Goal: Task Accomplishment & Management: Manage account settings

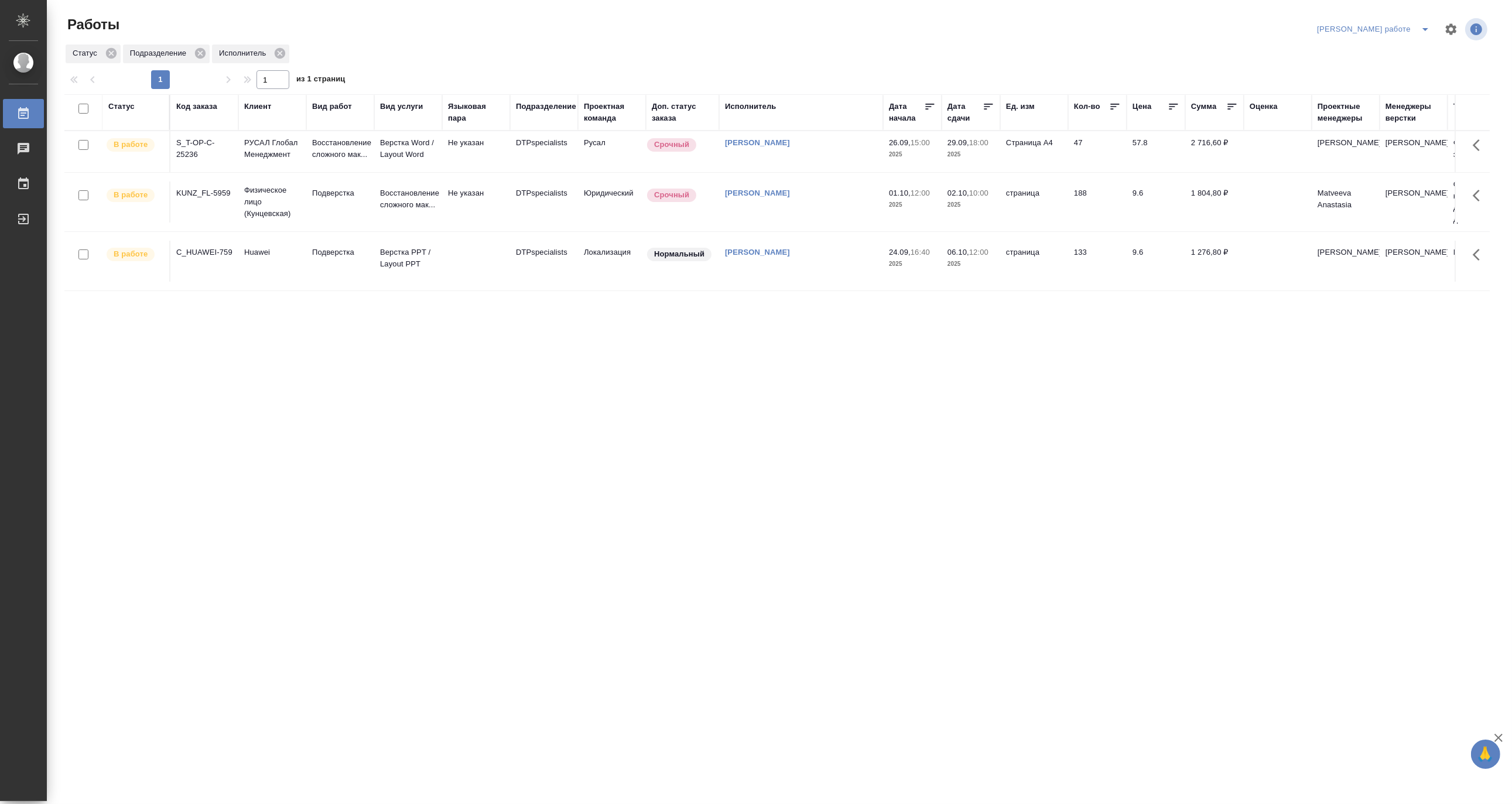
click at [1353, 26] on icon "split button" at bounding box center [1426, 29] width 14 height 14
click at [1353, 73] on li "Матвеева_назначено" at bounding box center [1384, 72] width 106 height 19
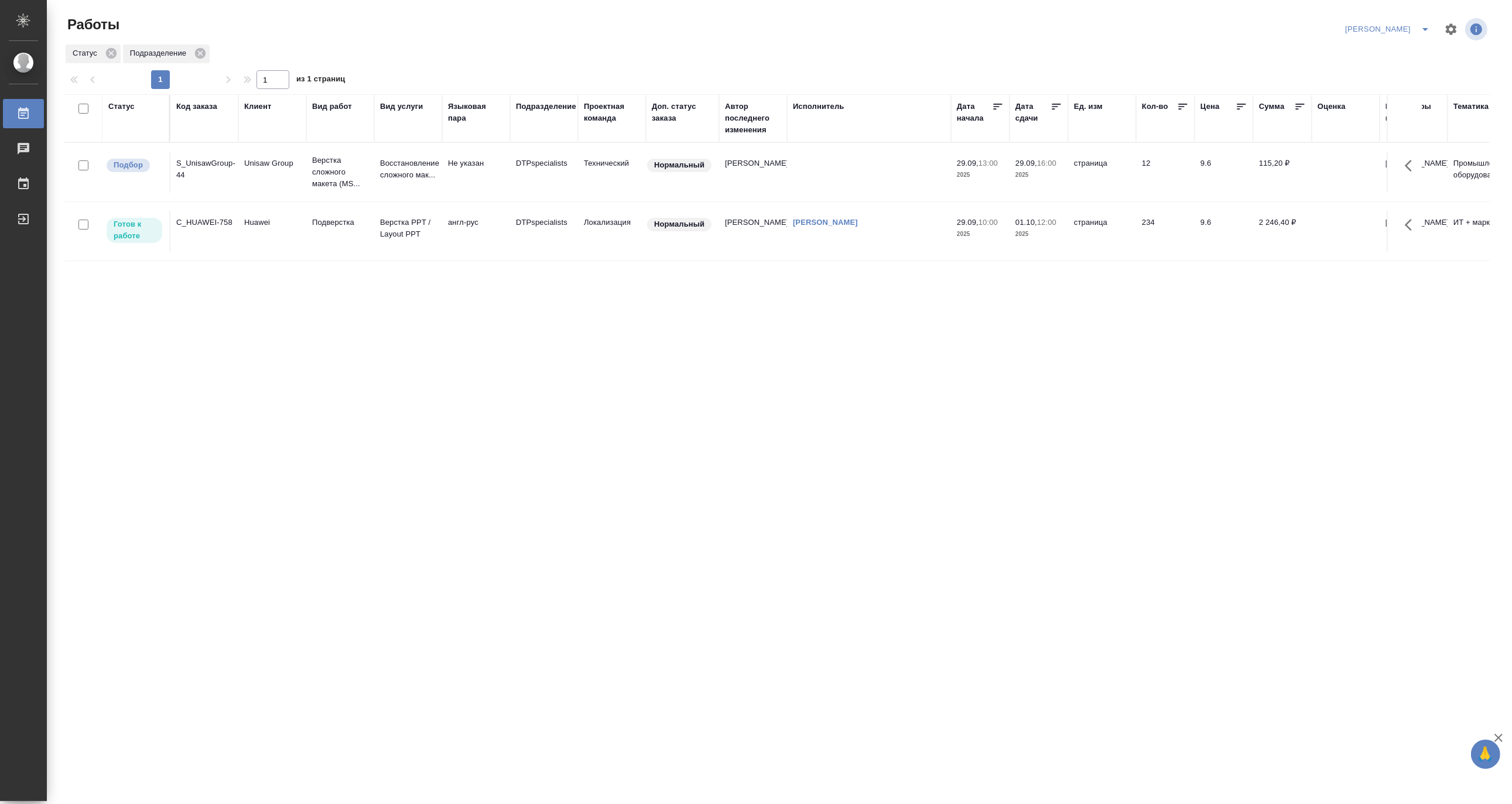
click at [453, 224] on td "англ-рус" at bounding box center [476, 231] width 68 height 41
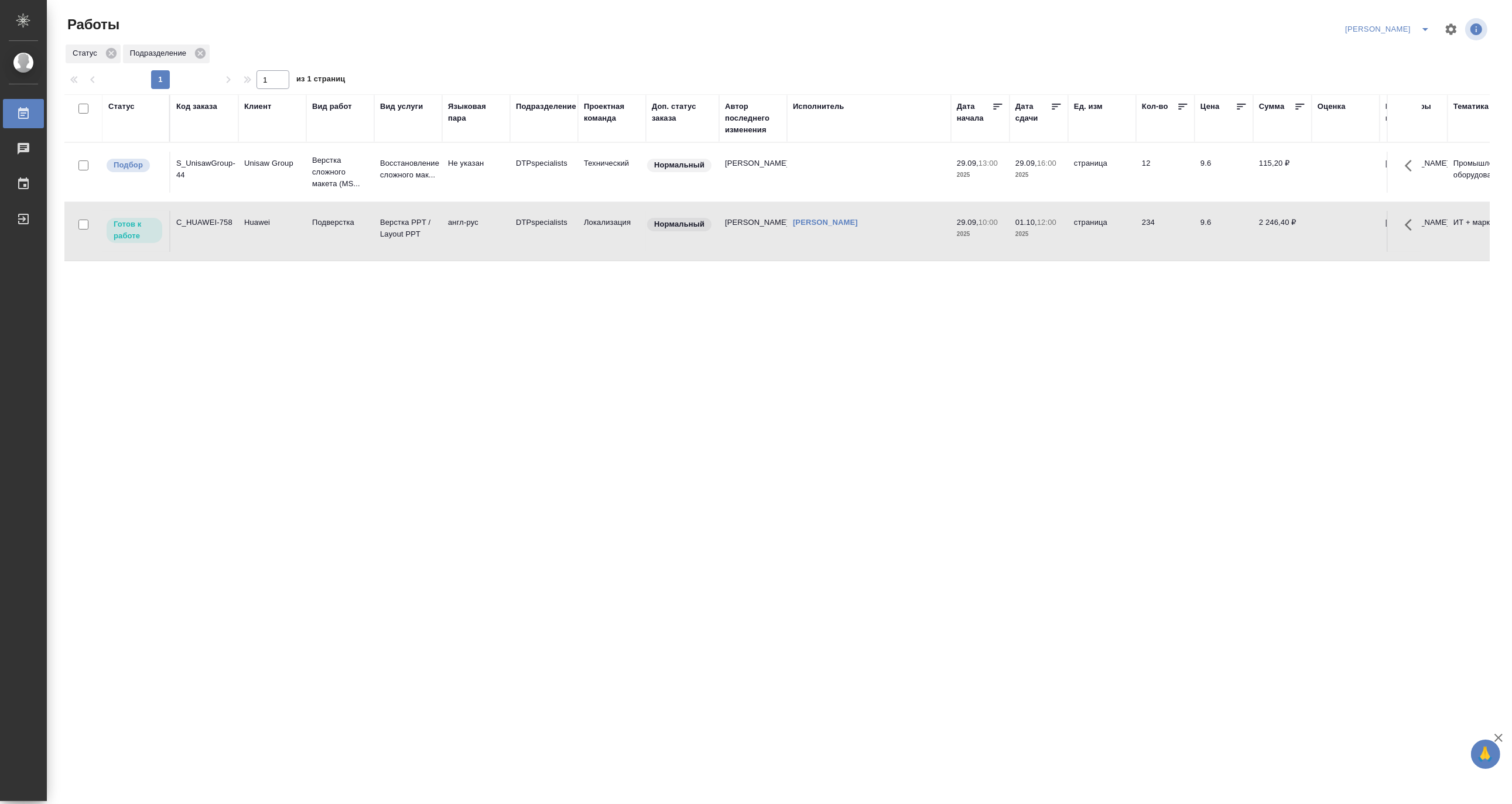
click at [453, 224] on td "англ-рус" at bounding box center [476, 231] width 68 height 41
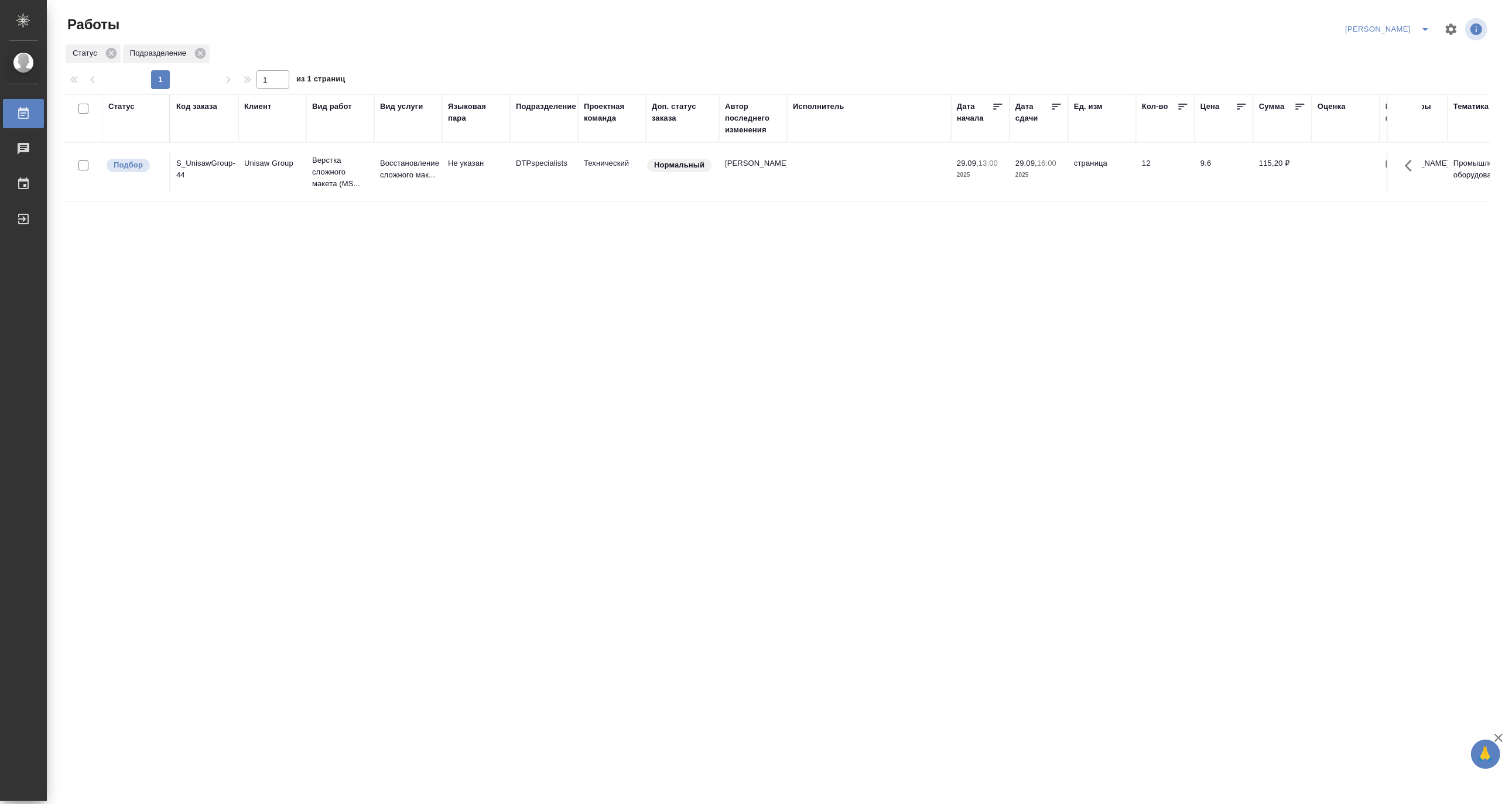
click at [1424, 26] on icon "split button" at bounding box center [1426, 29] width 14 height 14
click at [1408, 48] on li "[PERSON_NAME] работе" at bounding box center [1381, 53] width 113 height 19
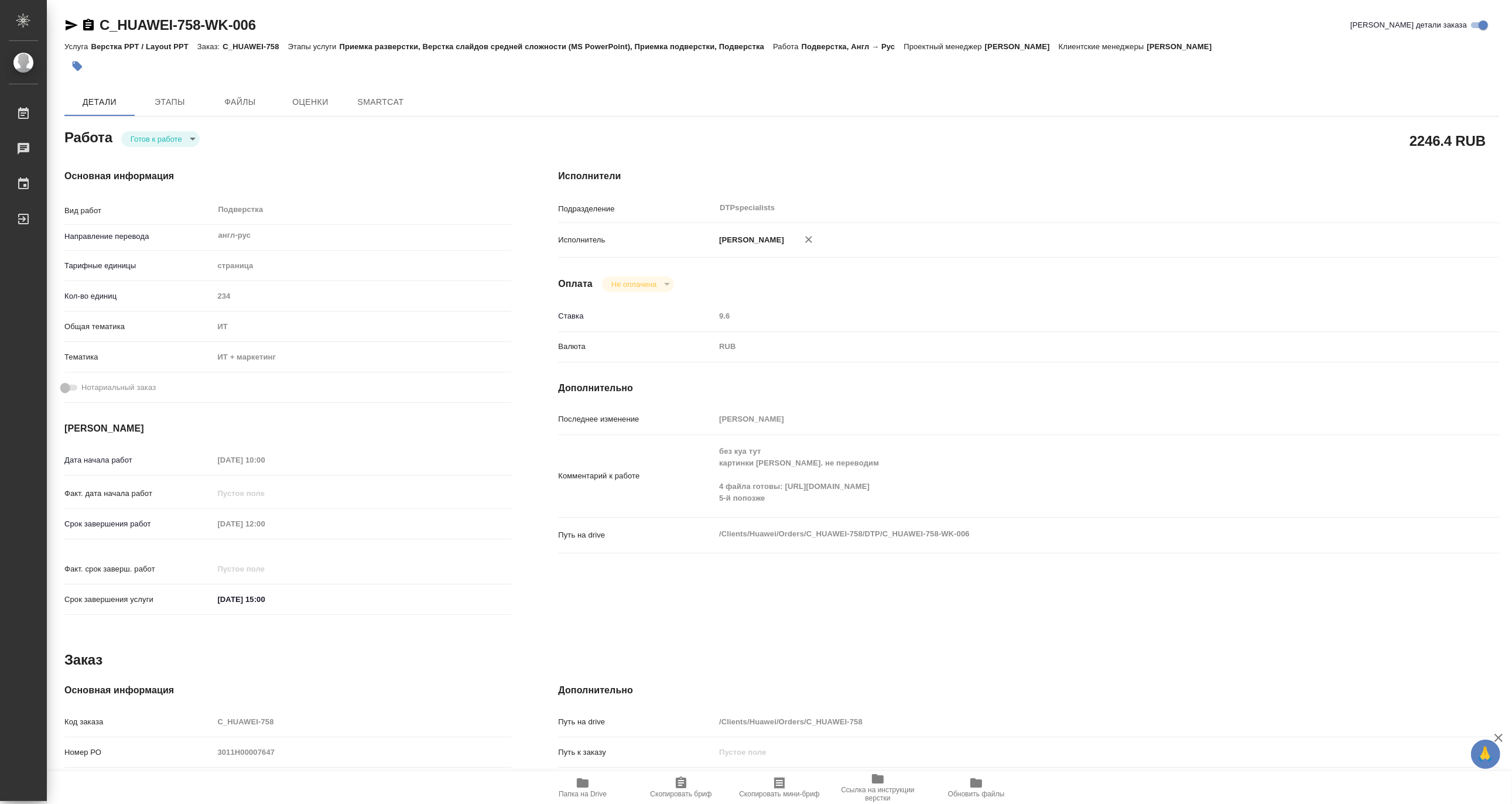
type textarea "x"
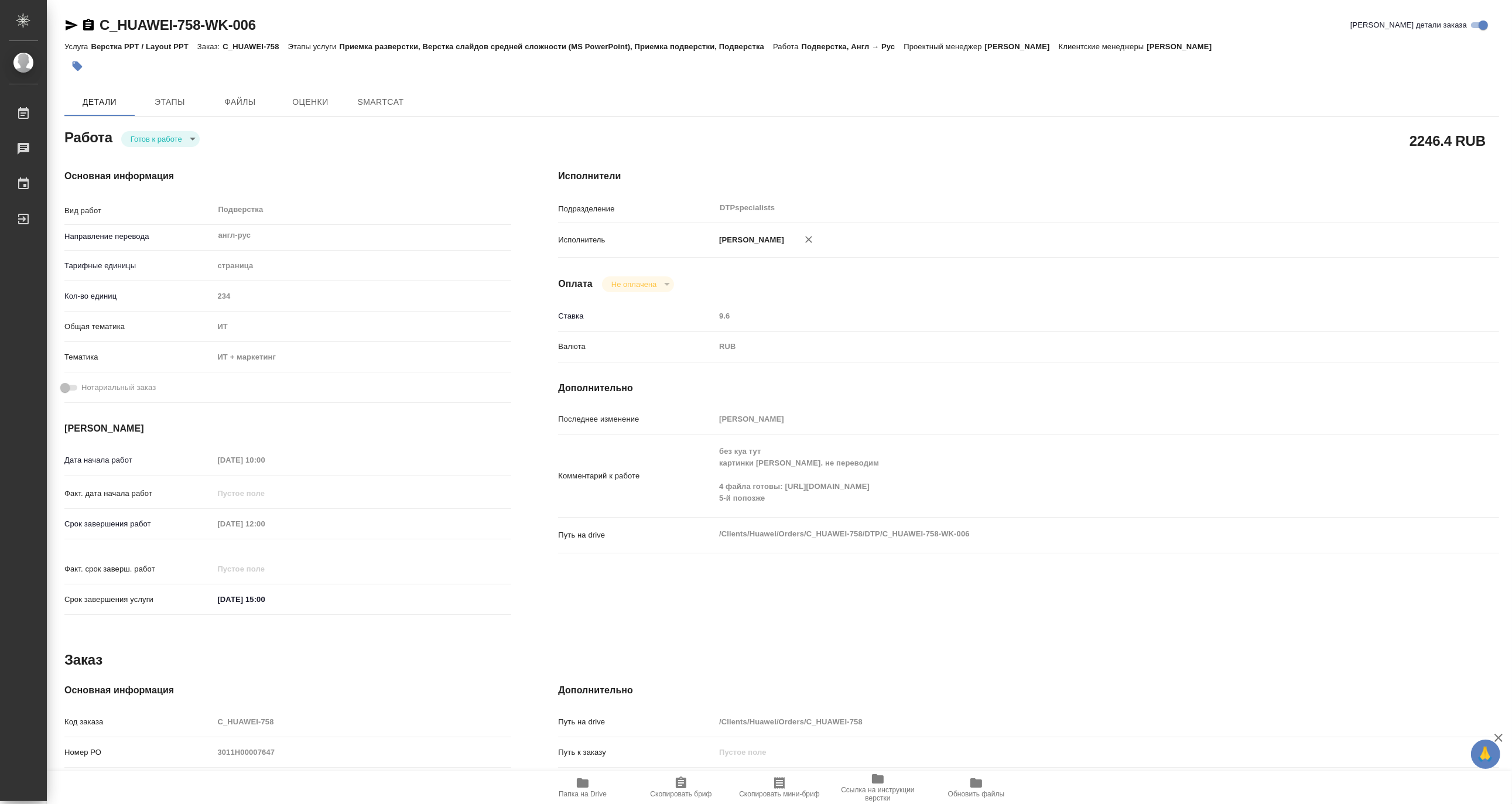
type textarea "x"
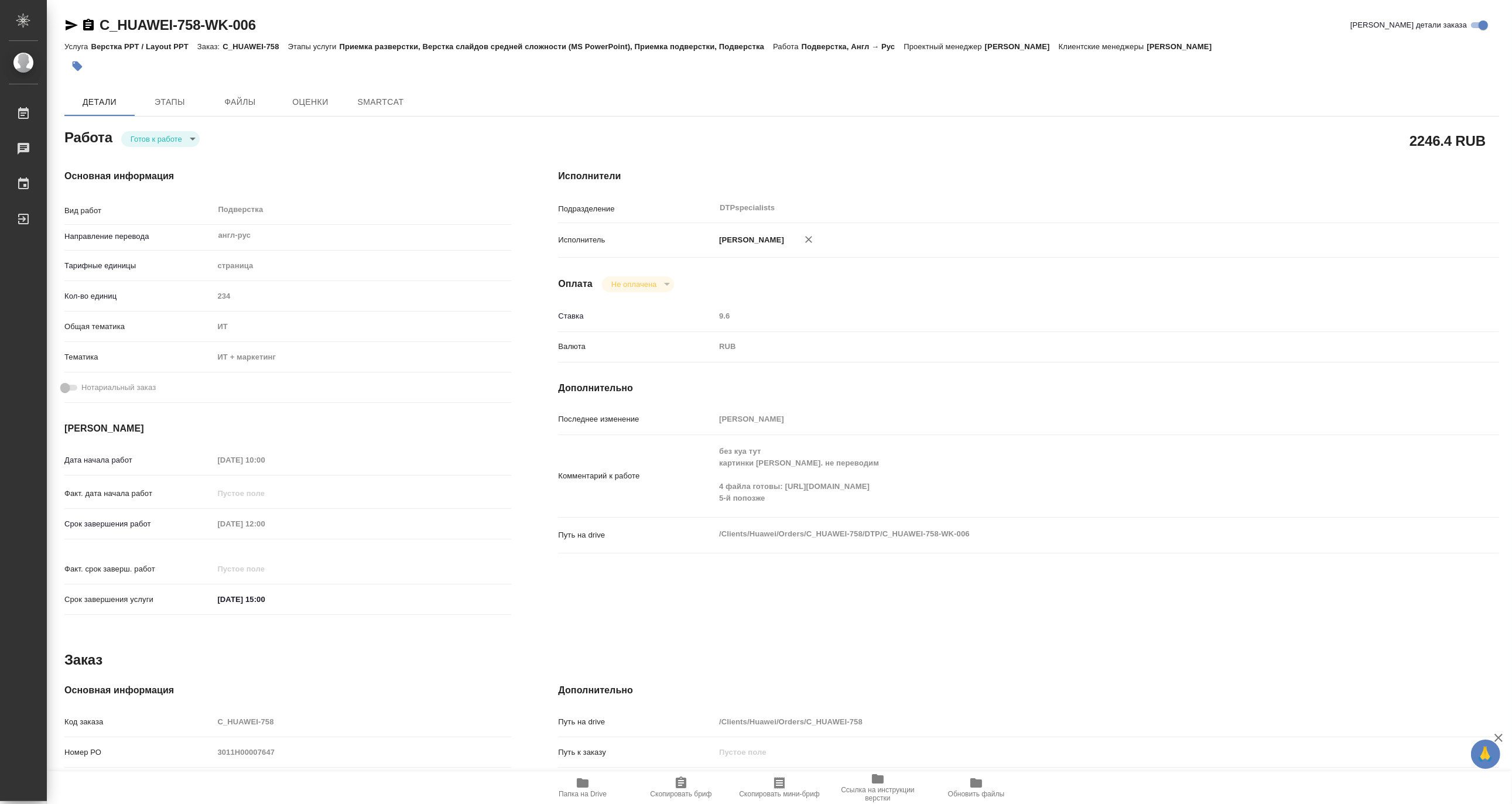
type textarea "x"
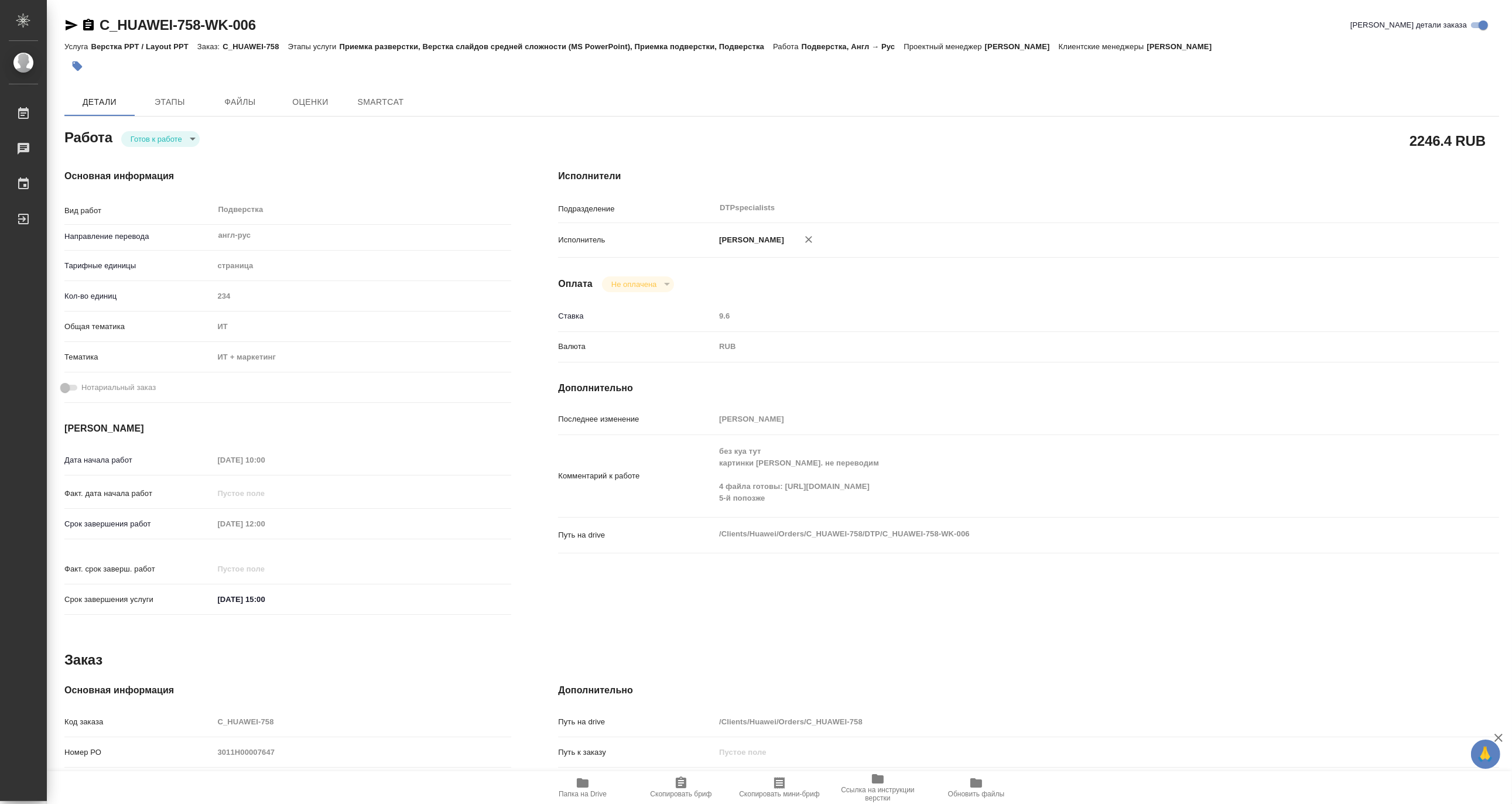
type textarea "x"
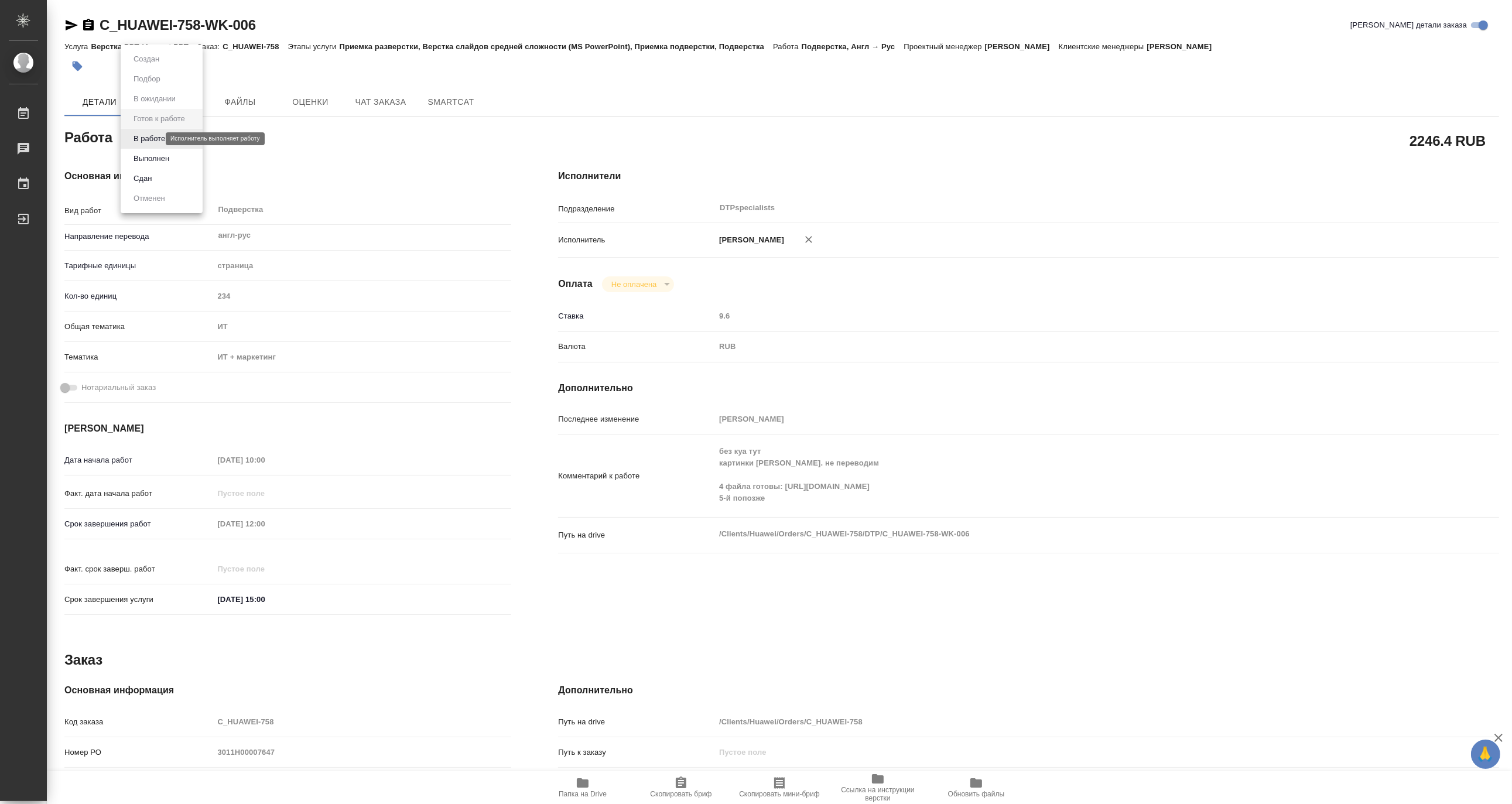
click at [148, 139] on body "🙏 .cls-1 fill:#fff; AWATERA Matveeva Maria Работы Чаты График Выйти C_HUAWEI-75…" at bounding box center [756, 402] width 1512 height 804
click at [148, 139] on button "В работе" at bounding box center [150, 138] width 39 height 13
type textarea "x"
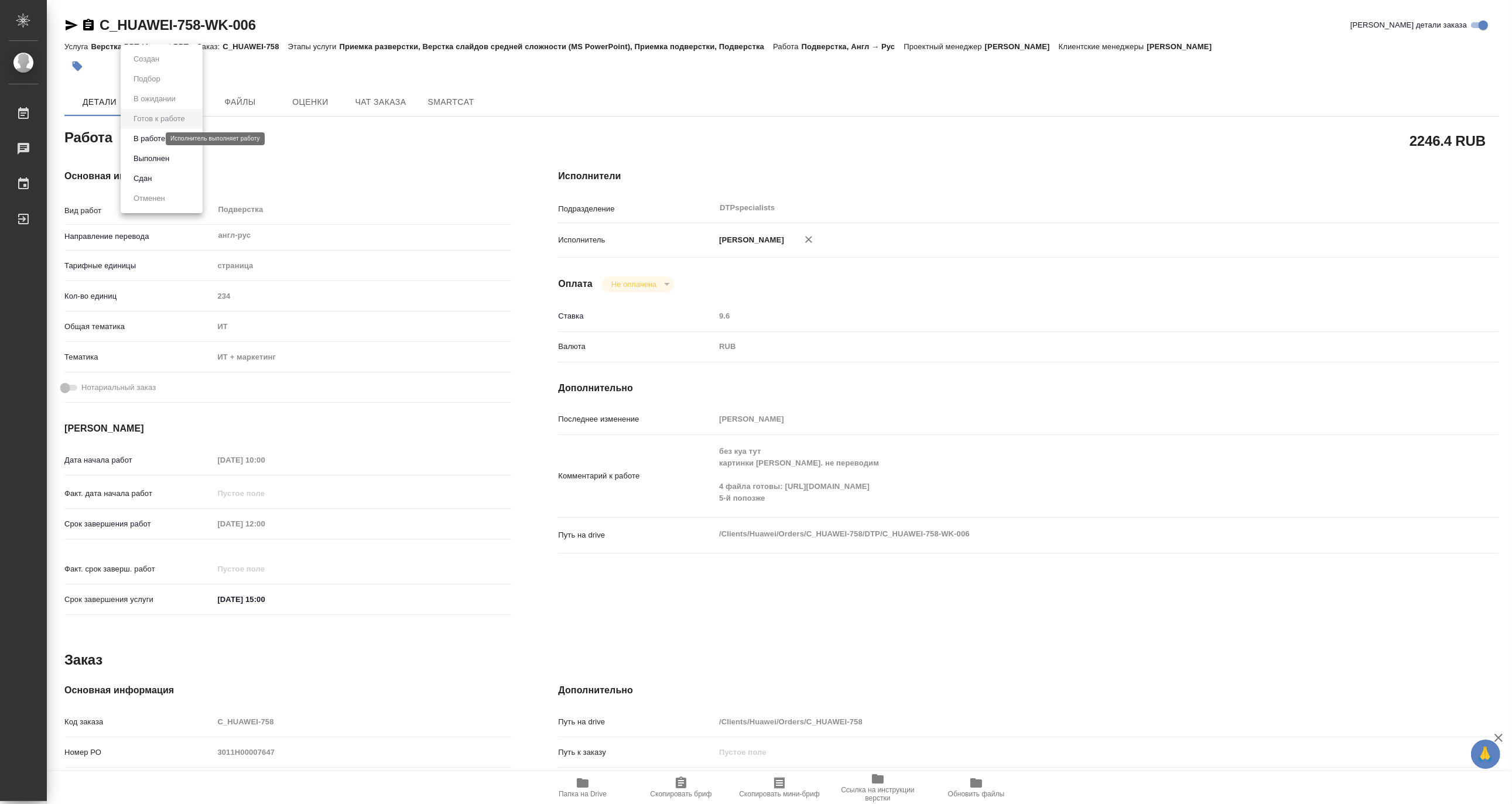
type textarea "x"
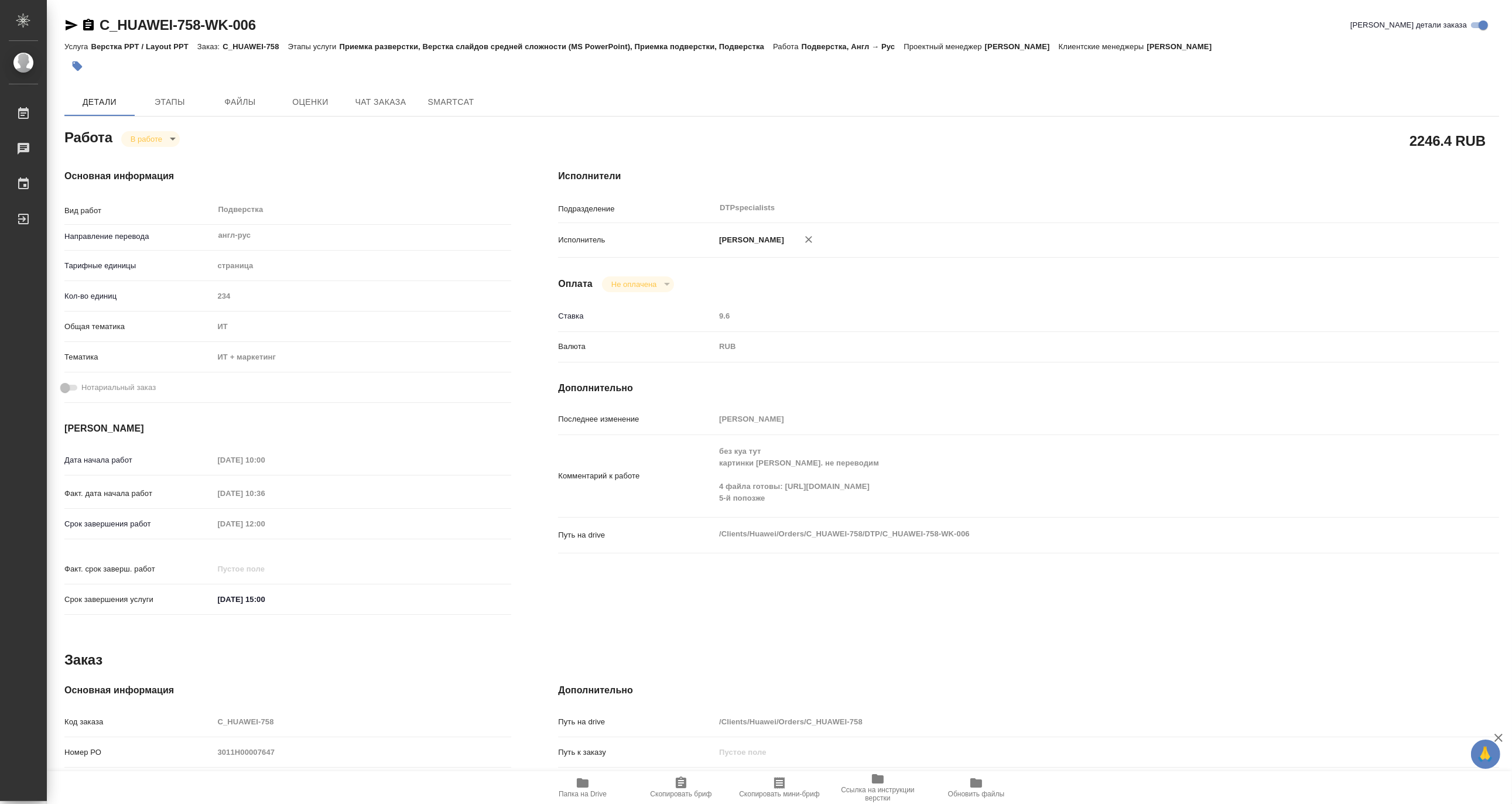
type textarea "x"
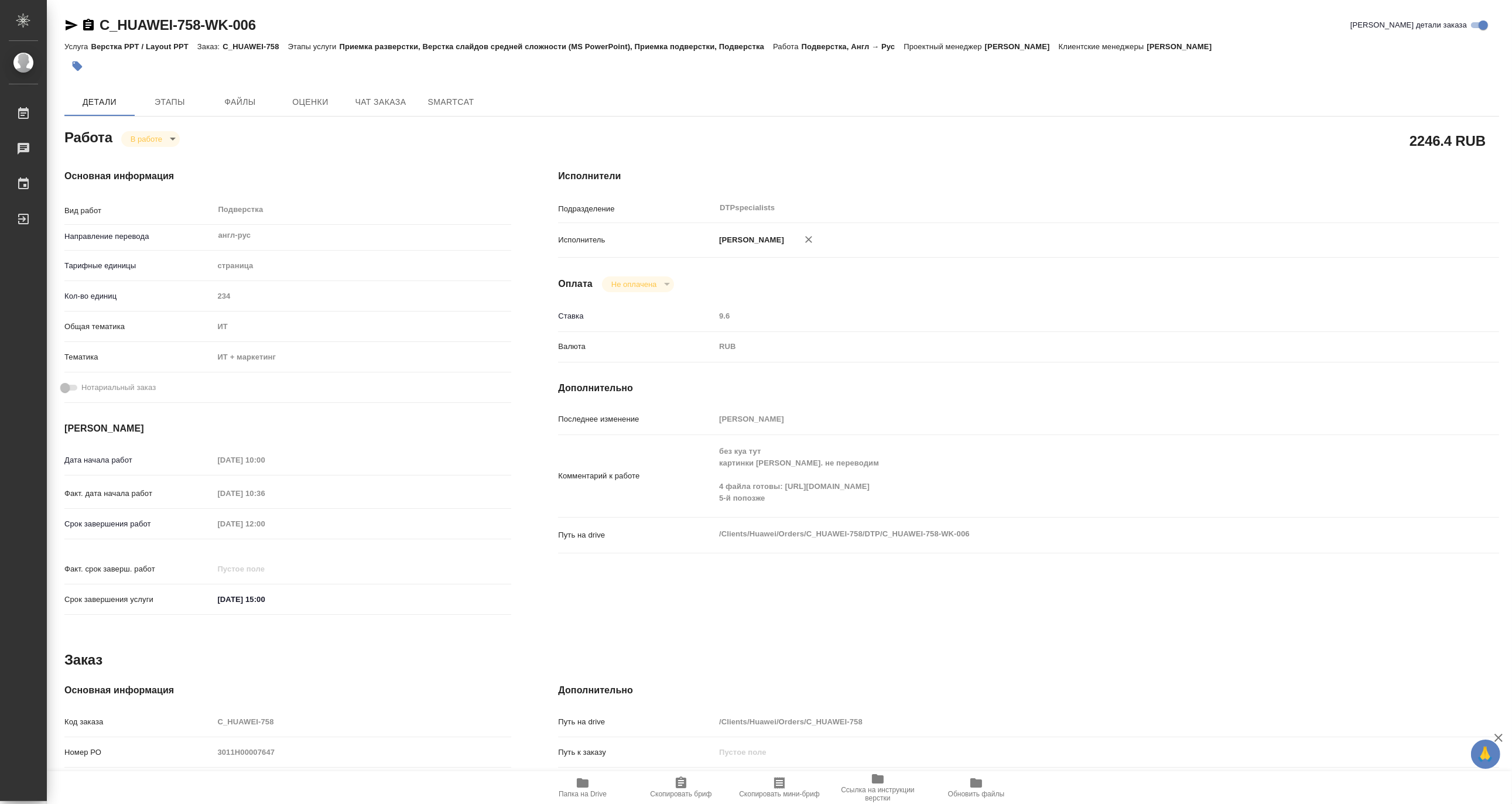
type textarea "x"
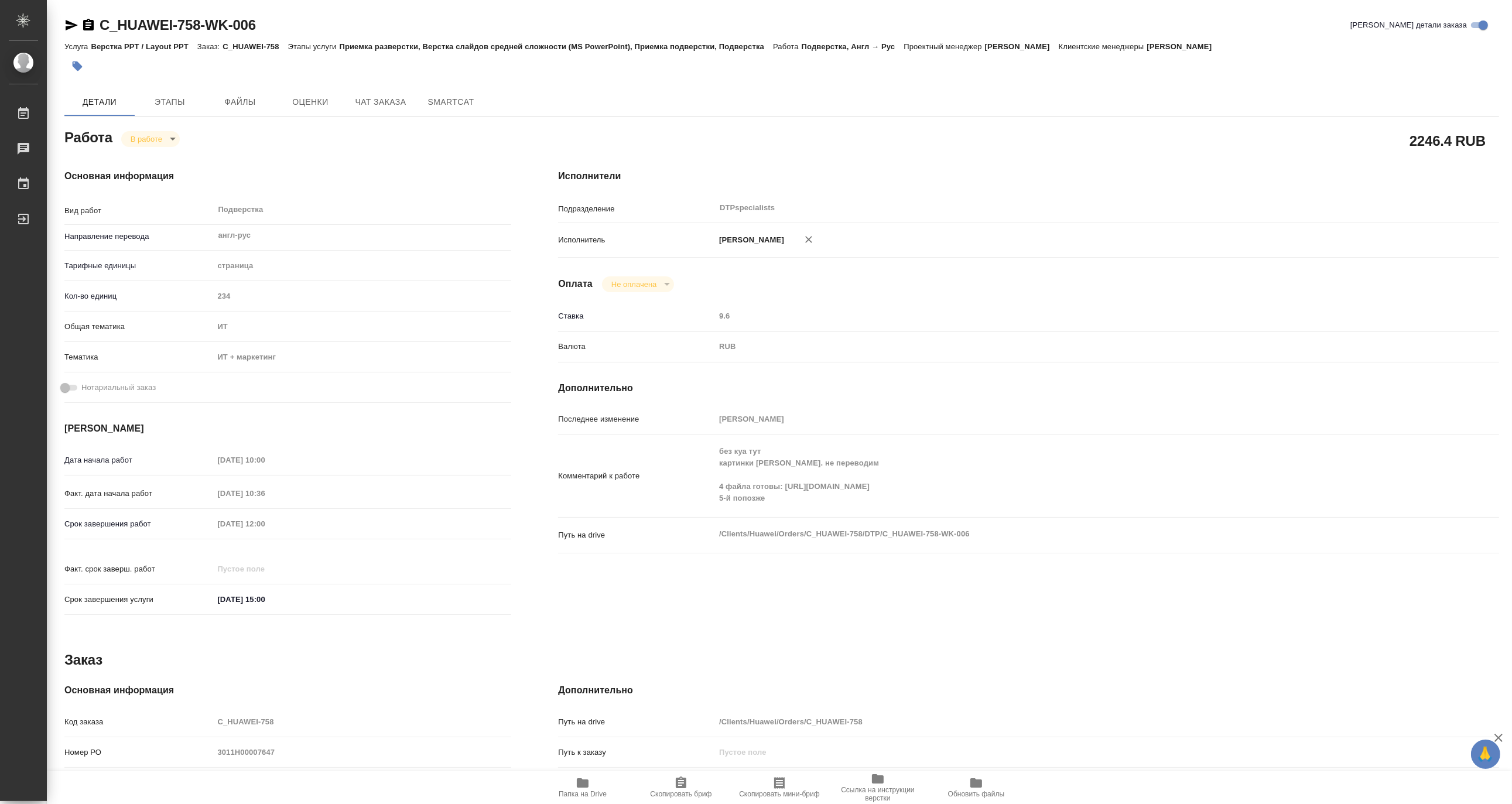
type textarea "x"
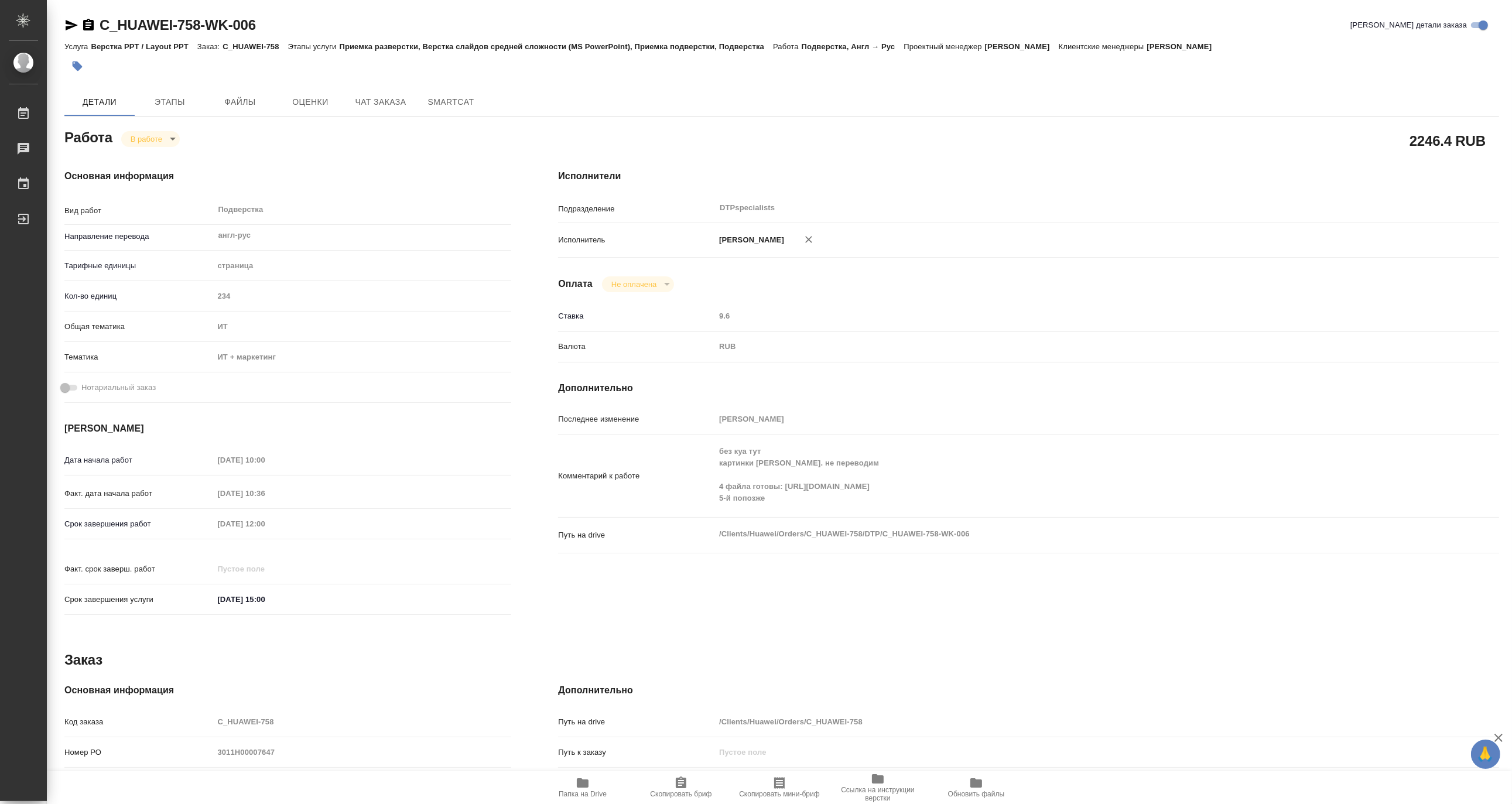
type textarea "x"
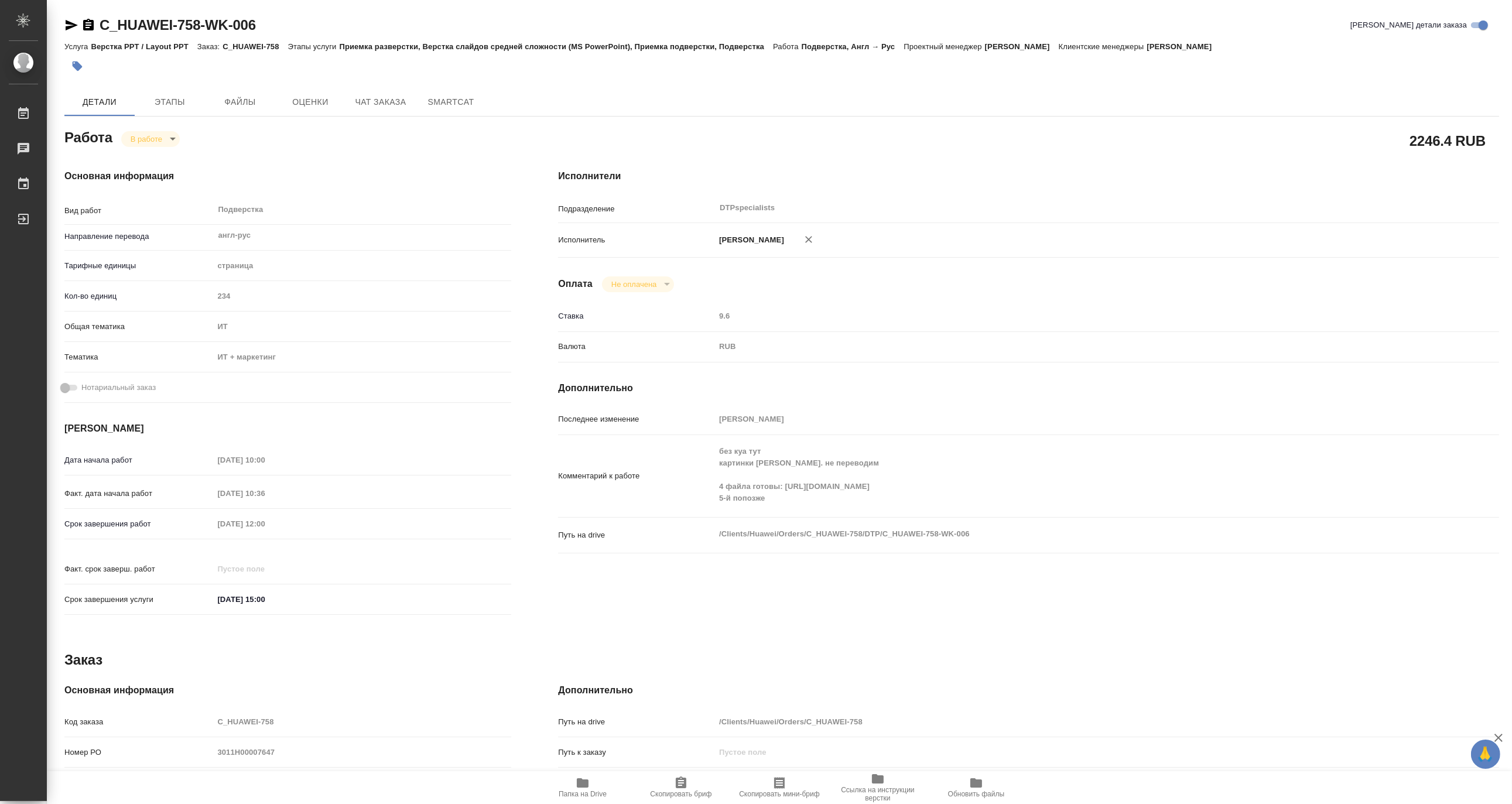
type textarea "x"
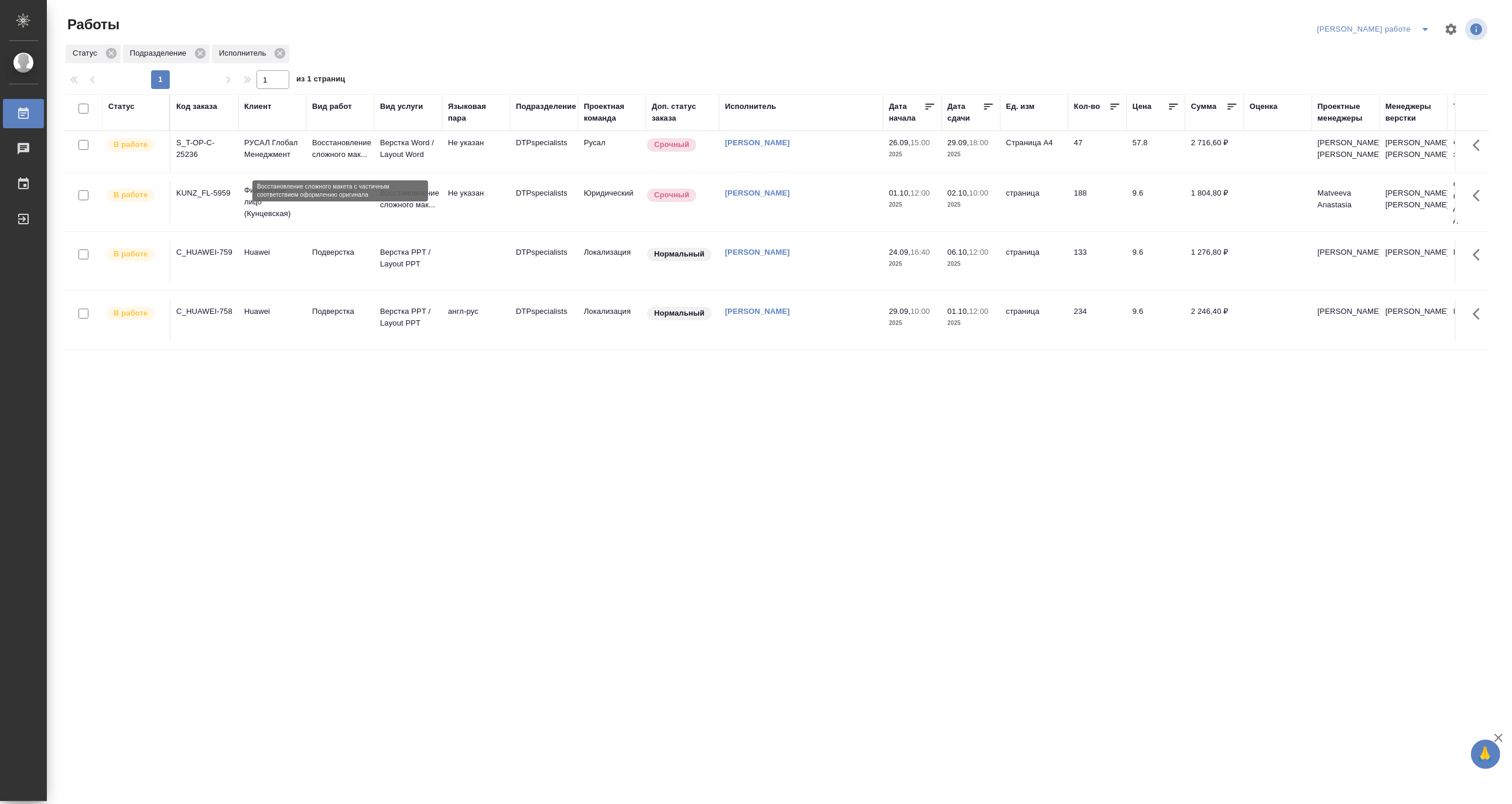
click at [328, 152] on p "Восстановление сложного мак..." at bounding box center [340, 148] width 56 height 23
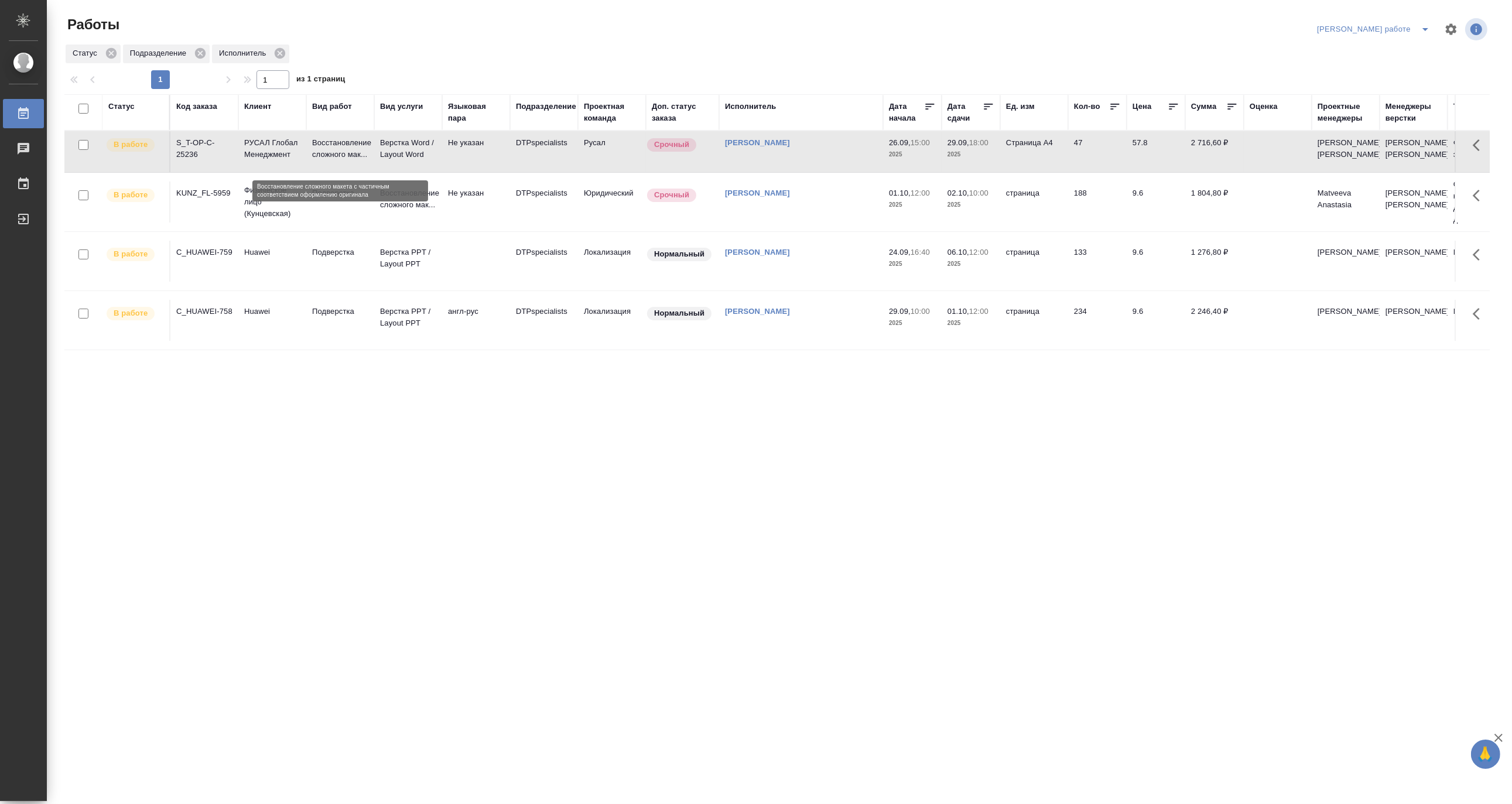
click at [328, 152] on p "Восстановление сложного мак..." at bounding box center [340, 148] width 56 height 23
click at [195, 107] on div "Код заказа" at bounding box center [197, 106] width 41 height 12
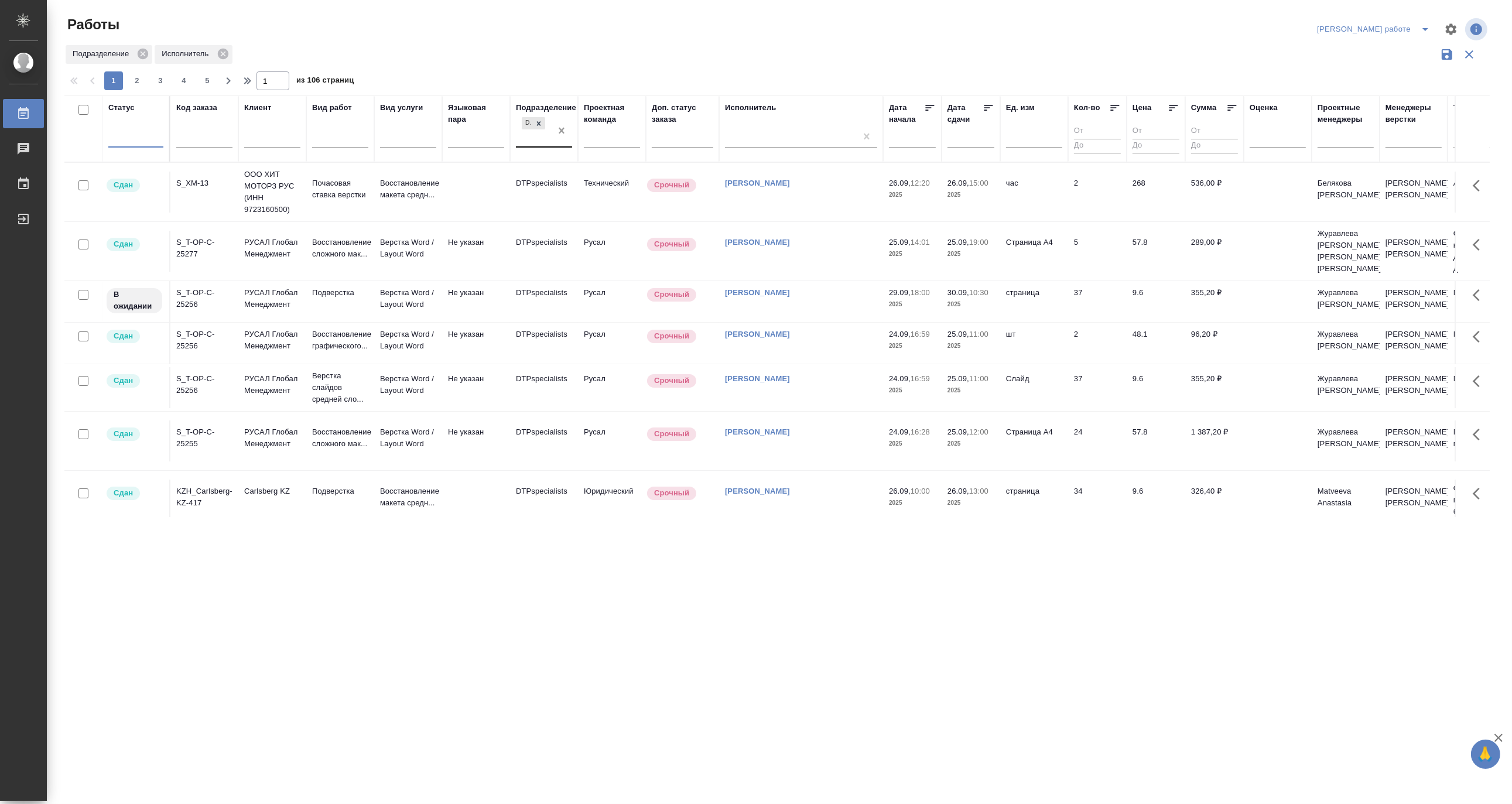
drag, startPoint x: 564, startPoint y: 132, endPoint x: 454, endPoint y: 123, distance: 110.4
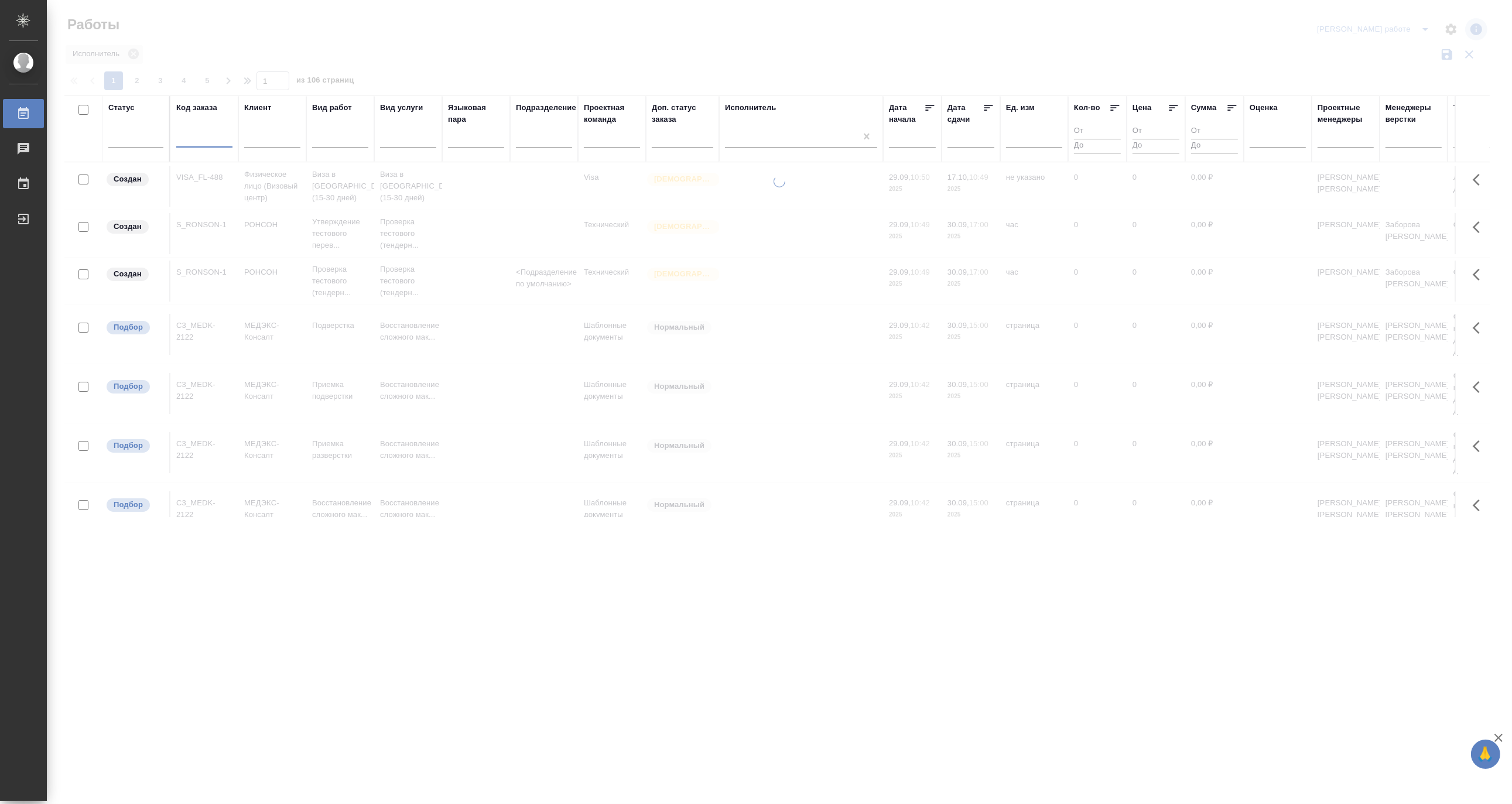
click at [195, 137] on input "text" at bounding box center [205, 140] width 56 height 15
paste input "S_T-OP-C-25291"
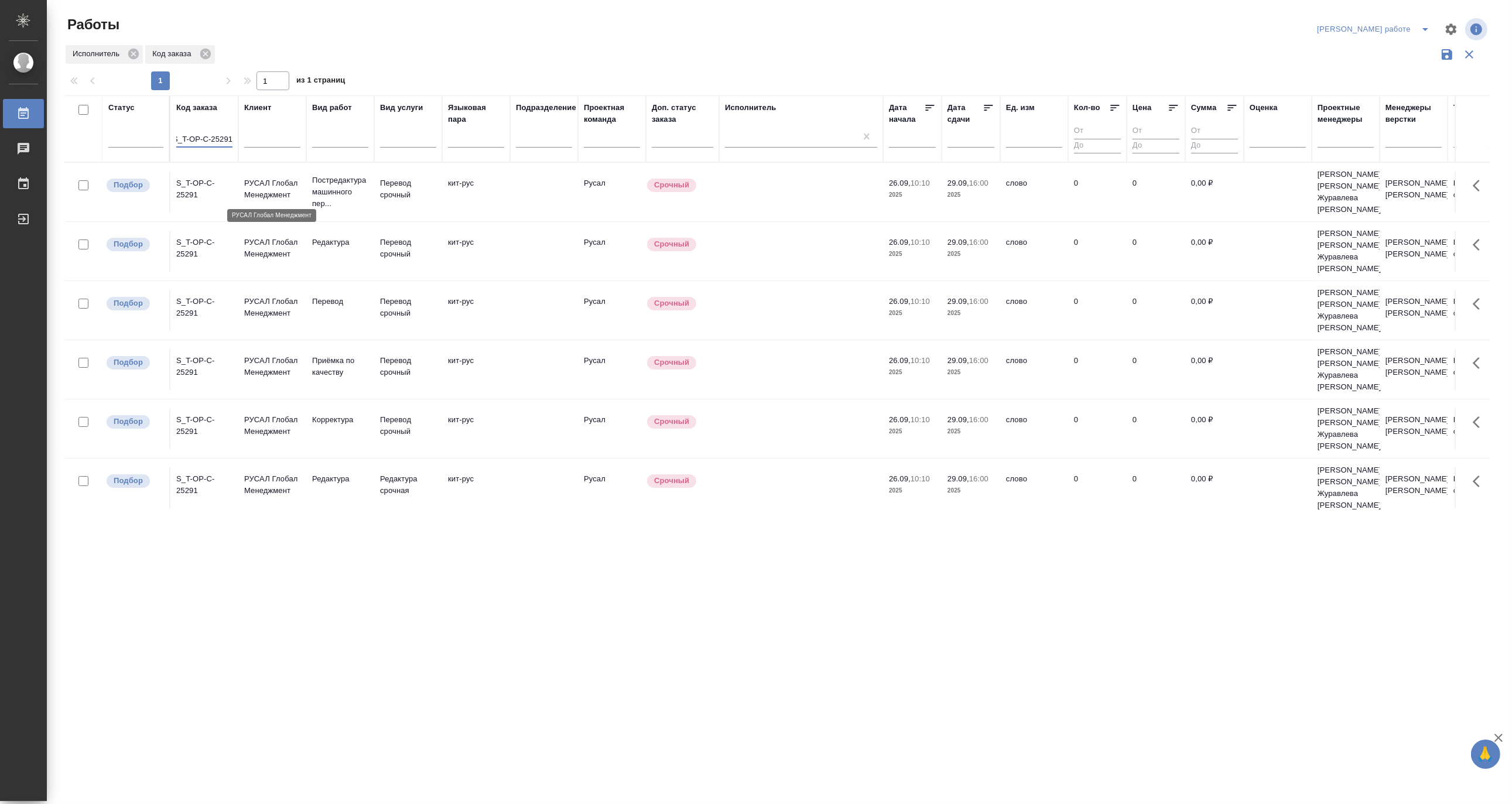
type input "S_T-OP-C-25291"
click at [280, 189] on p "РУСАЛ Глобал Менеджмент" at bounding box center [272, 189] width 56 height 23
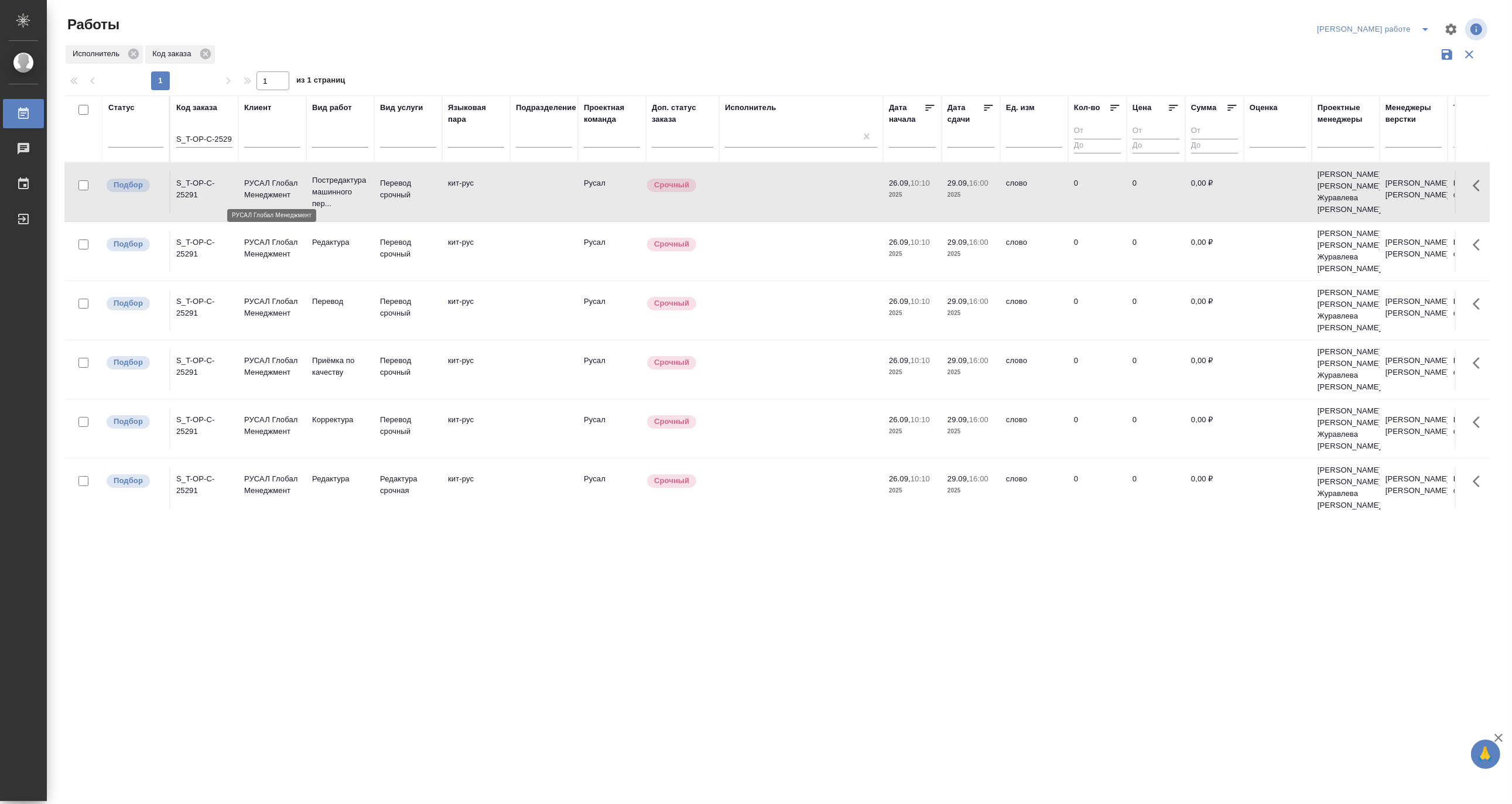
click at [280, 189] on p "РУСАЛ Глобал Менеджмент" at bounding box center [272, 189] width 56 height 23
click at [1424, 24] on icon "split button" at bounding box center [1426, 29] width 14 height 14
click at [1395, 71] on li "Матвеева_назначено" at bounding box center [1384, 72] width 106 height 19
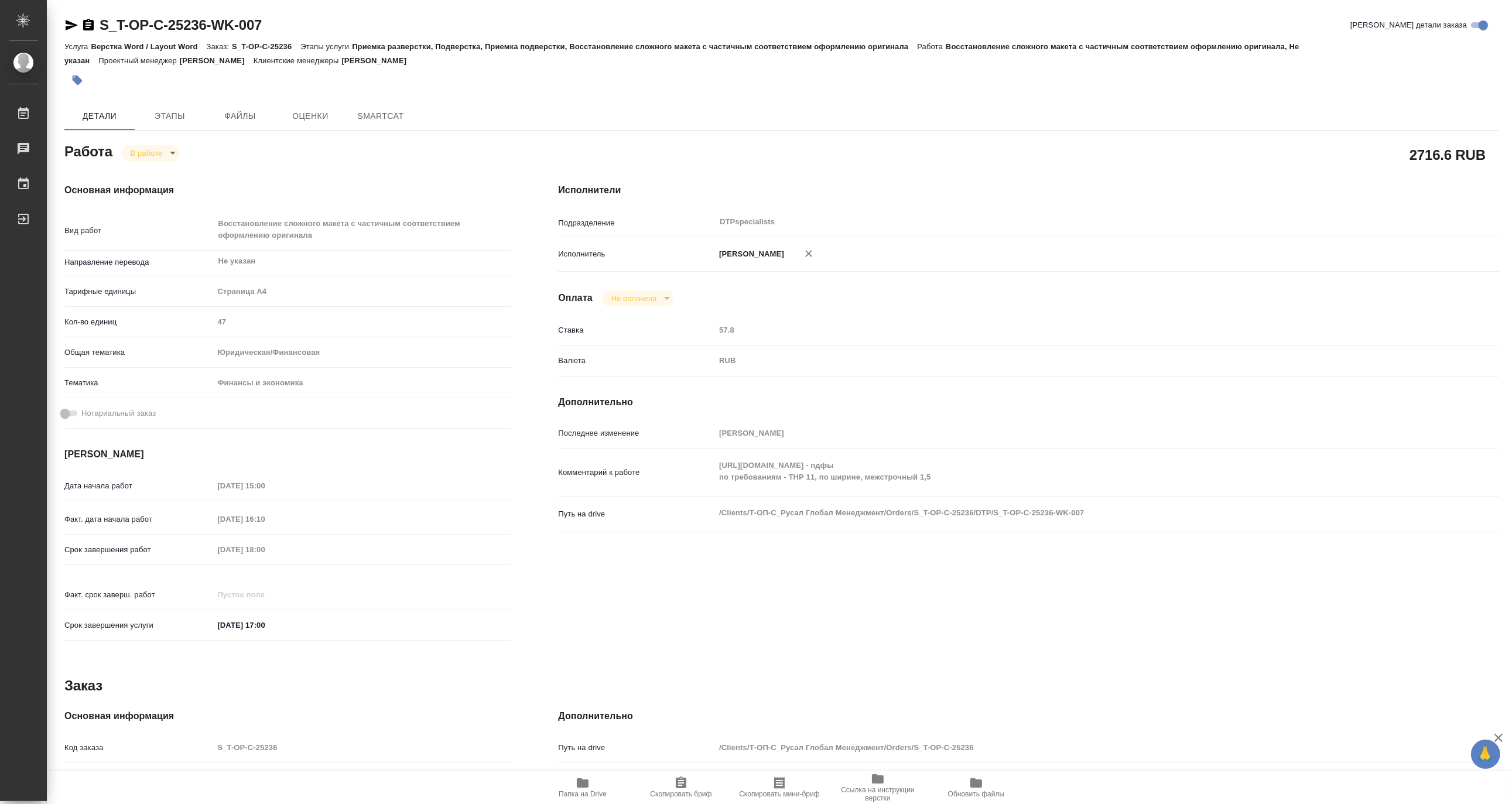
type textarea "x"
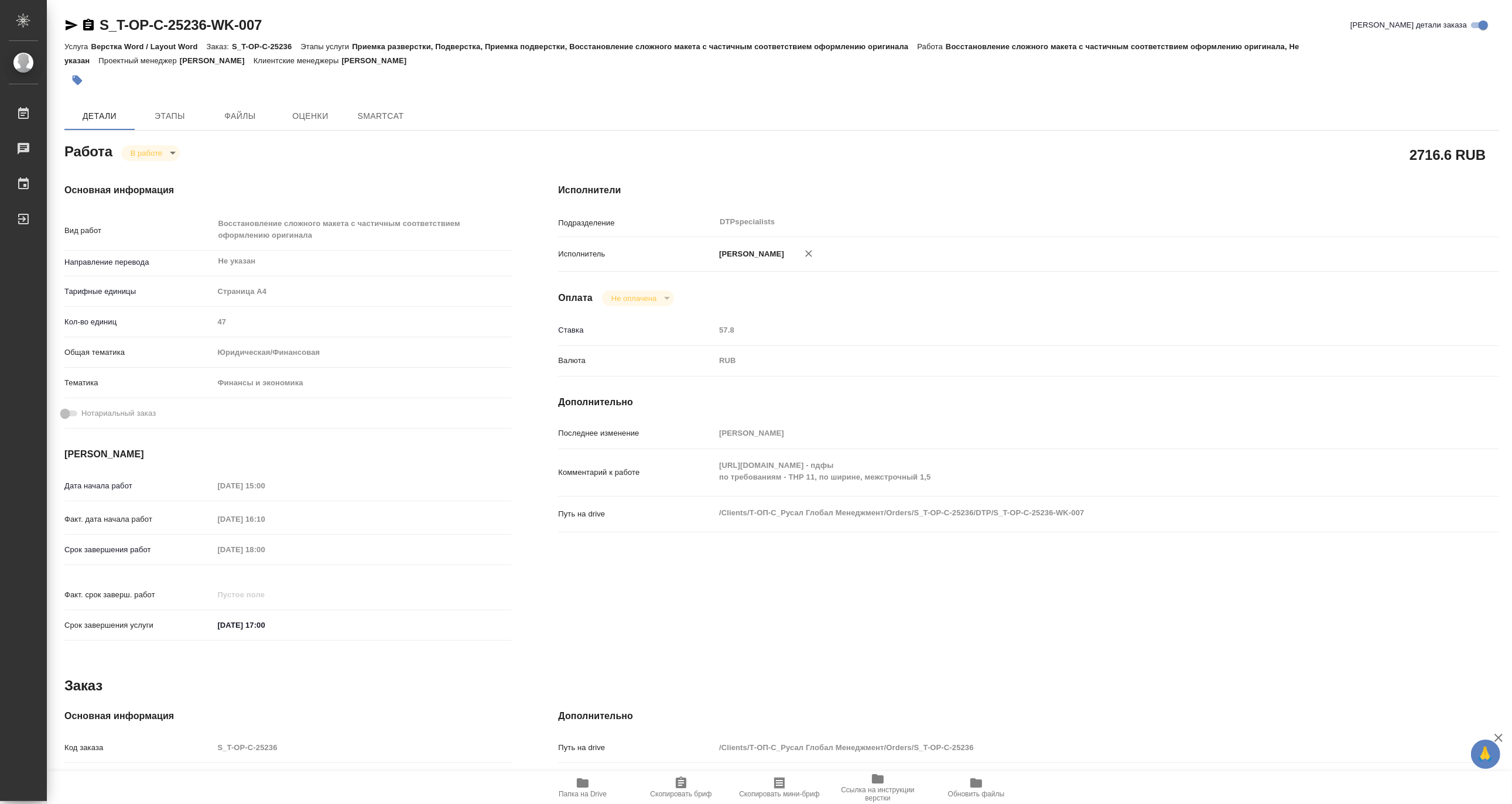
type textarea "x"
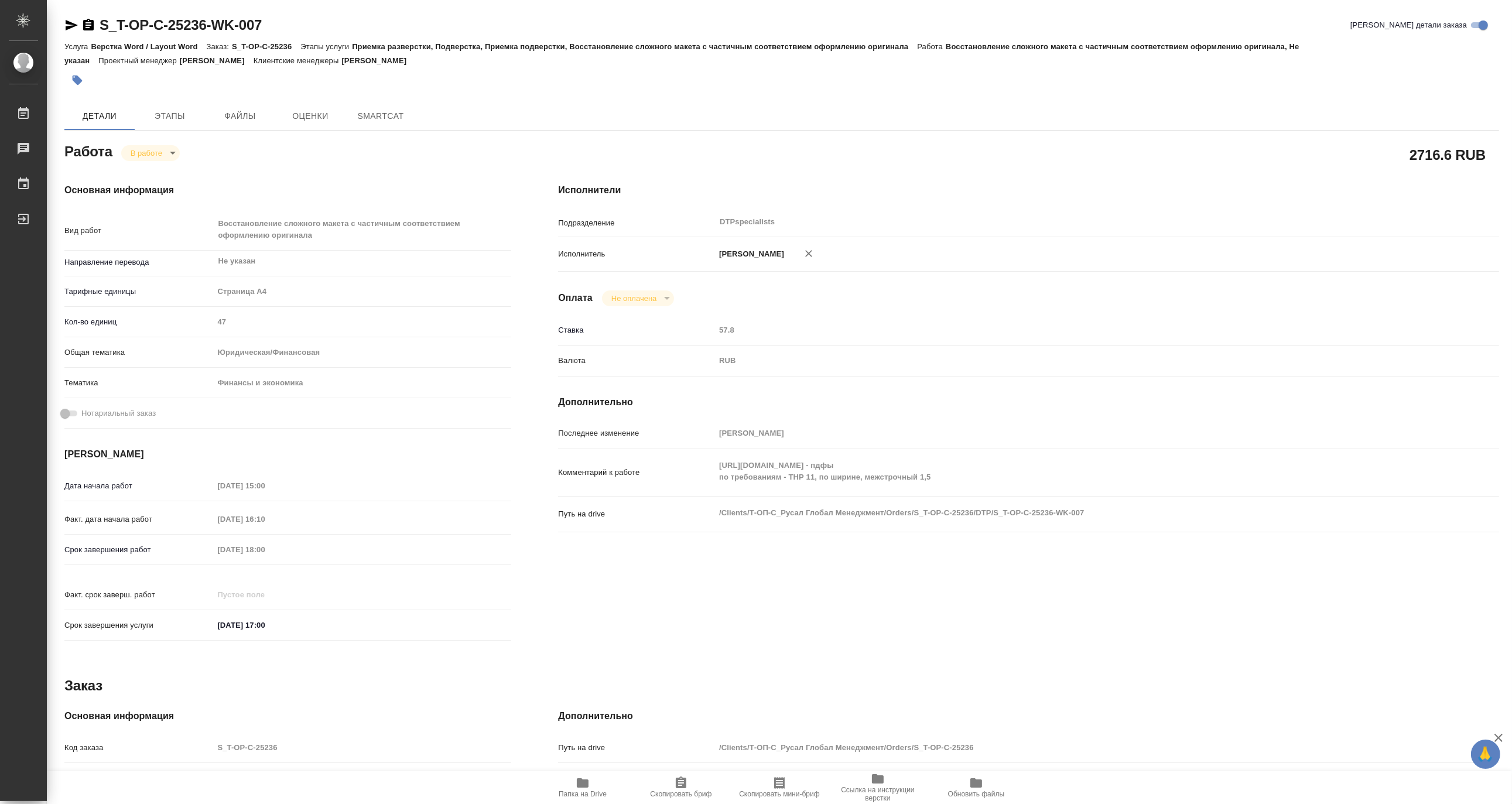
type textarea "x"
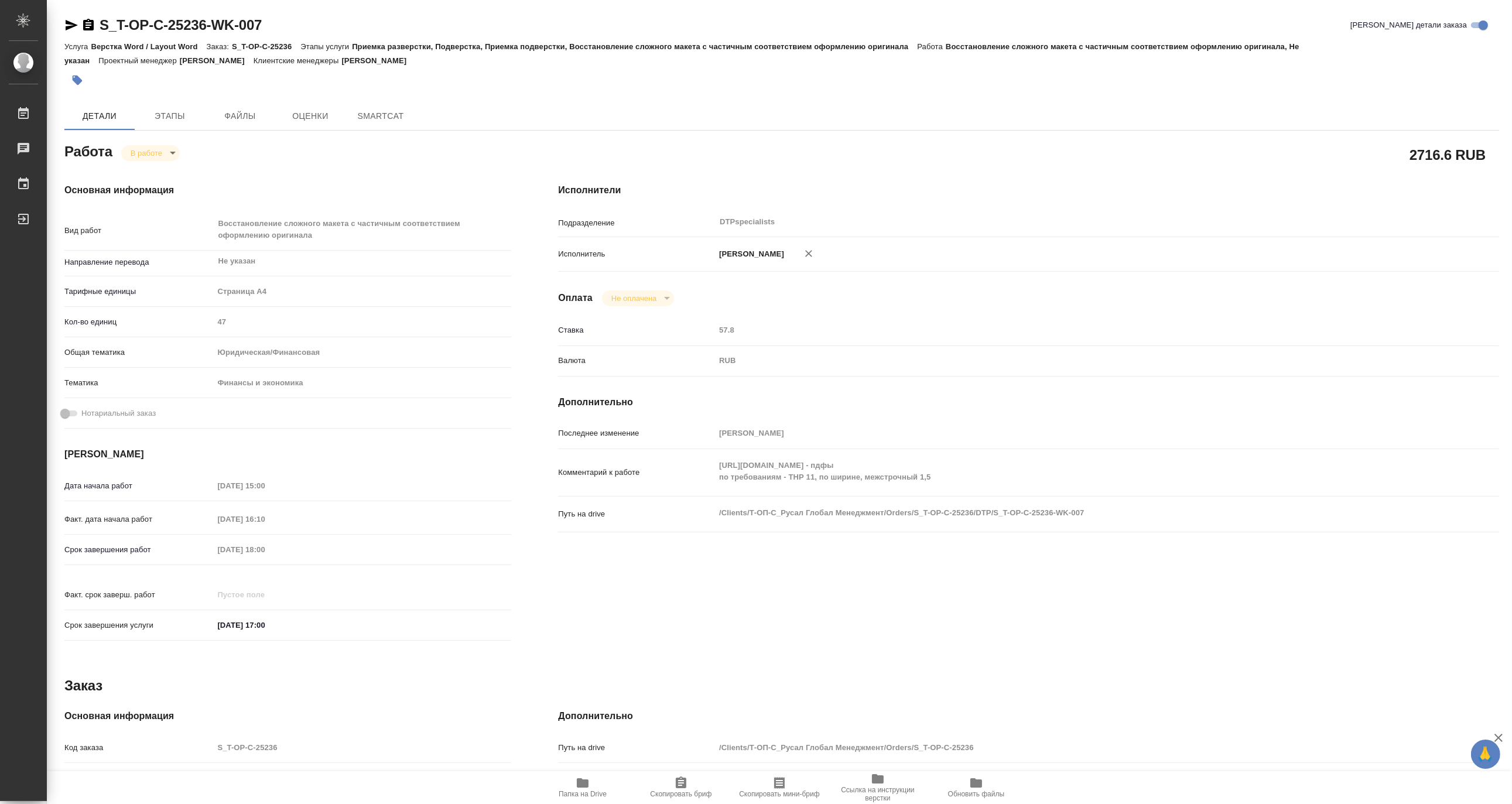
type textarea "x"
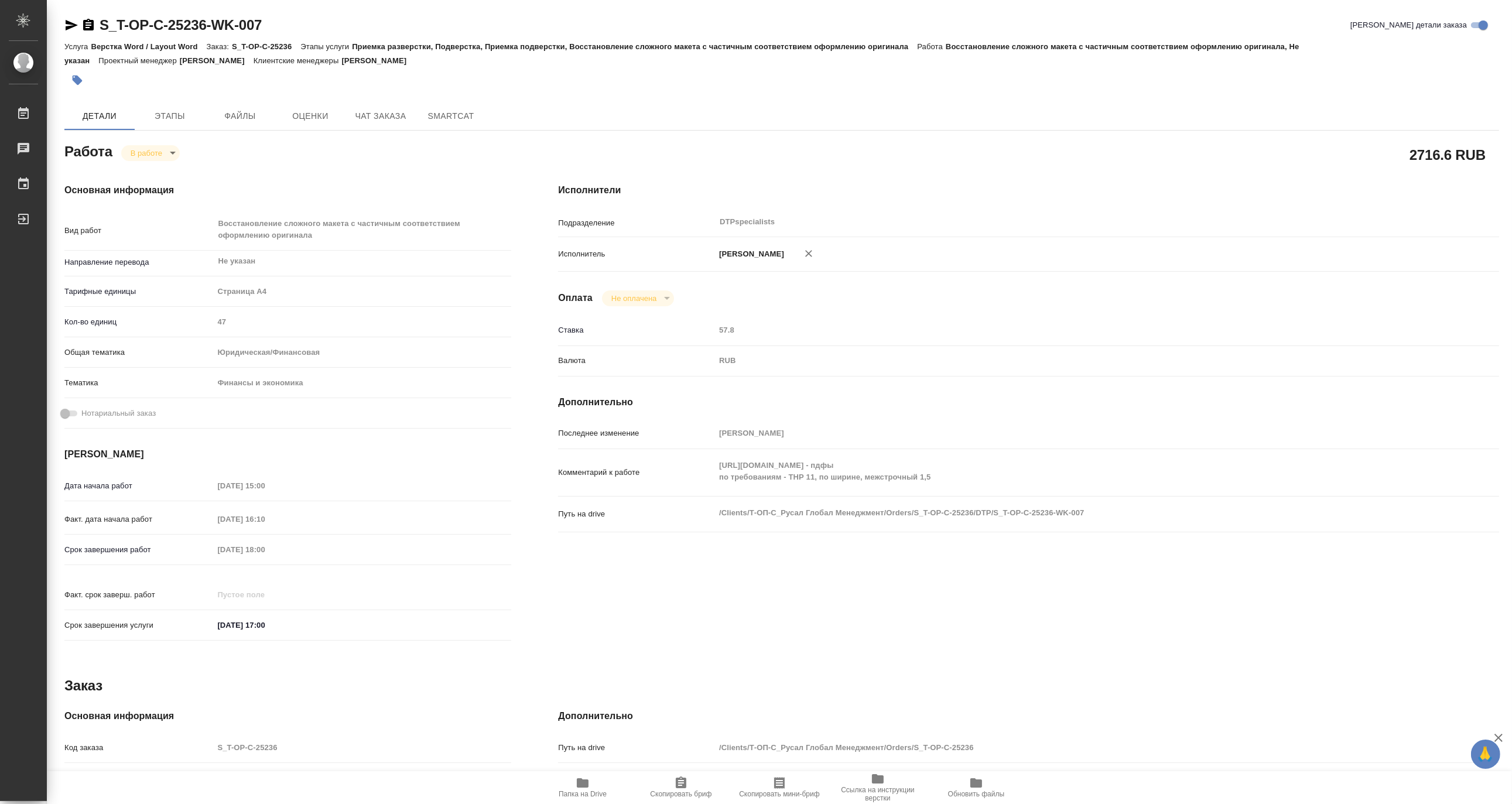
type textarea "x"
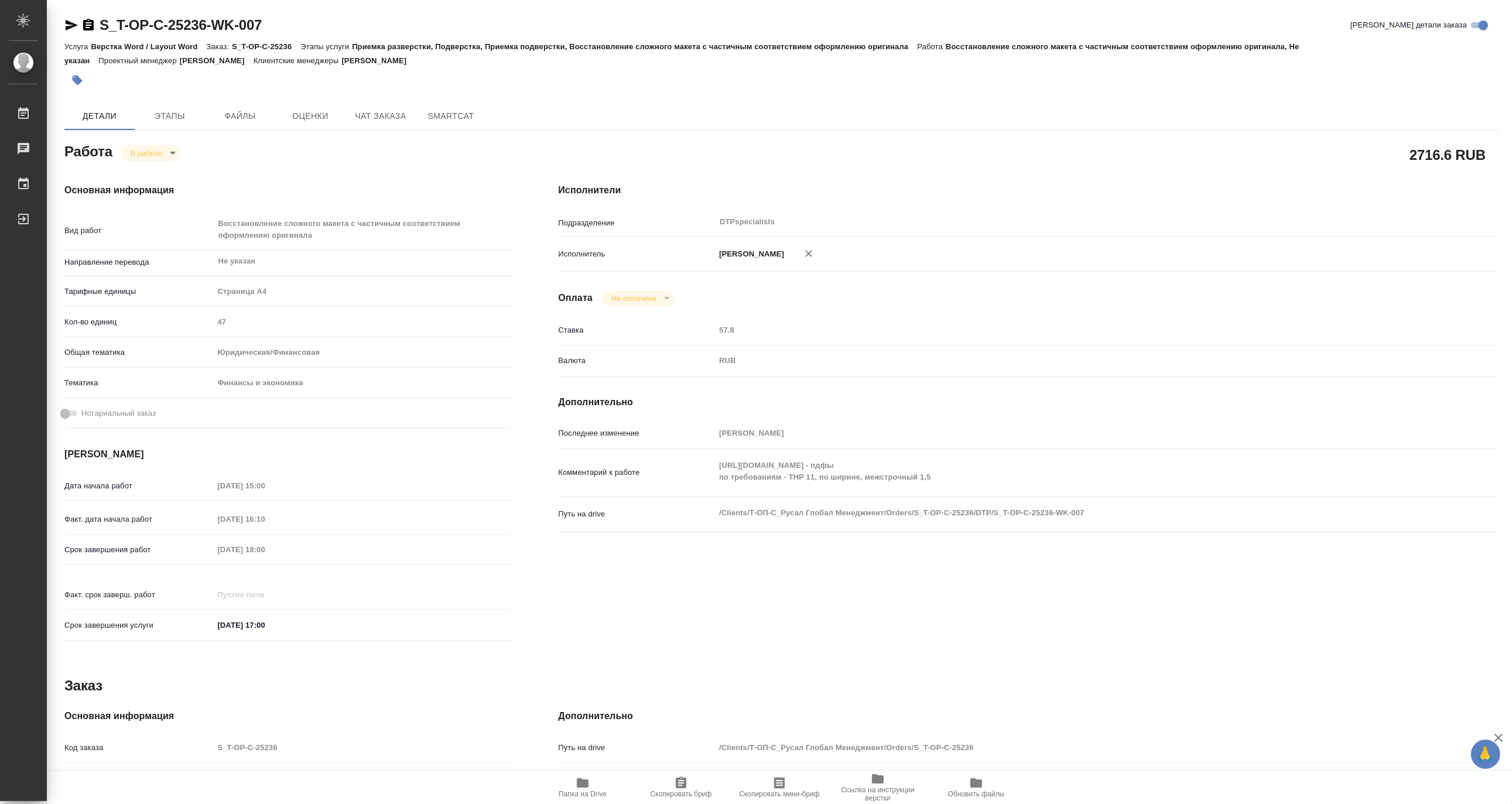
type textarea "x"
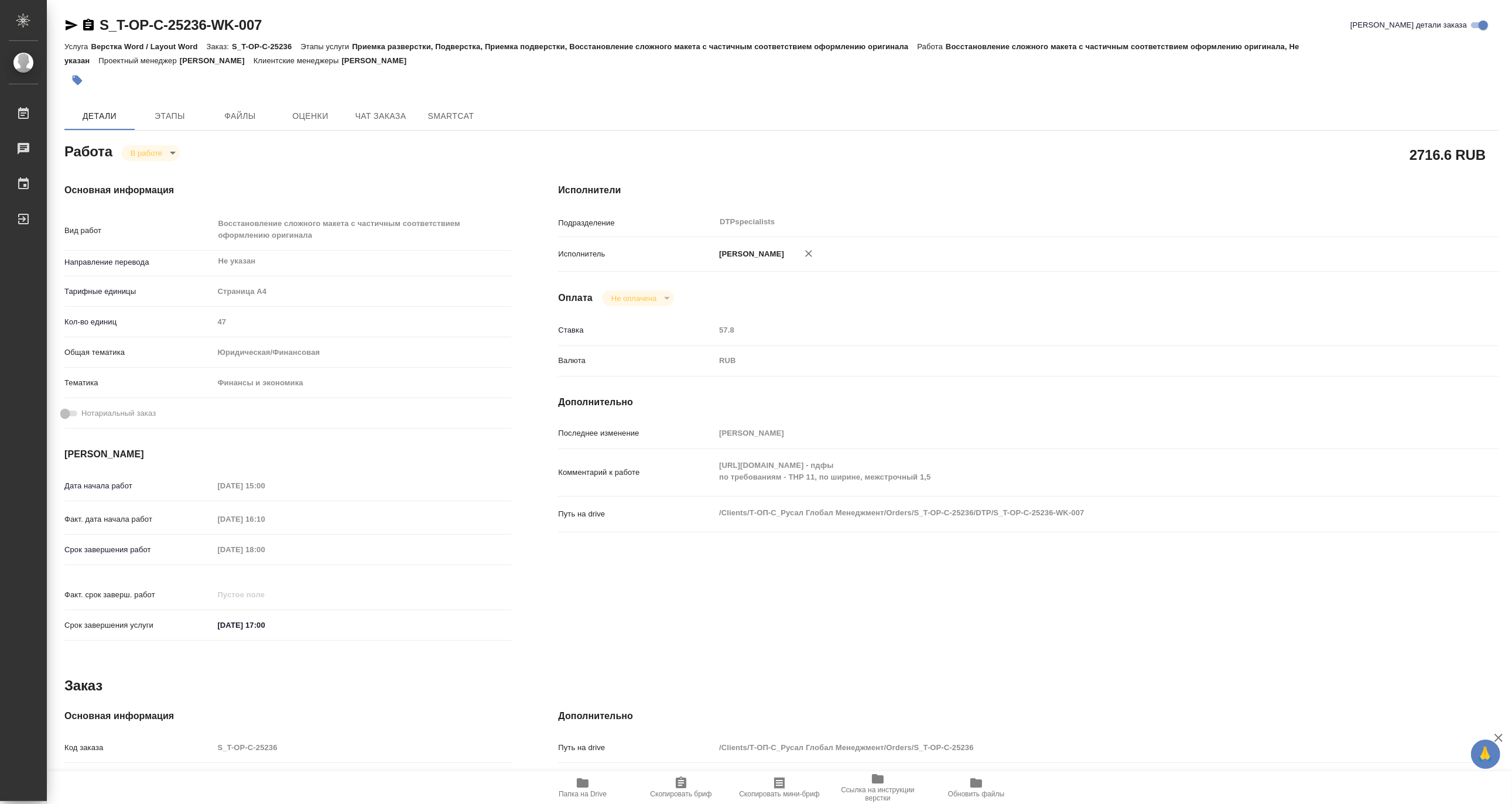
click at [701, 478] on div "Комментарий к работе https://drive.awatera.com/s/CQMWG8iSjdiK9q4 - пдфы по треб…" at bounding box center [1028, 472] width 941 height 37
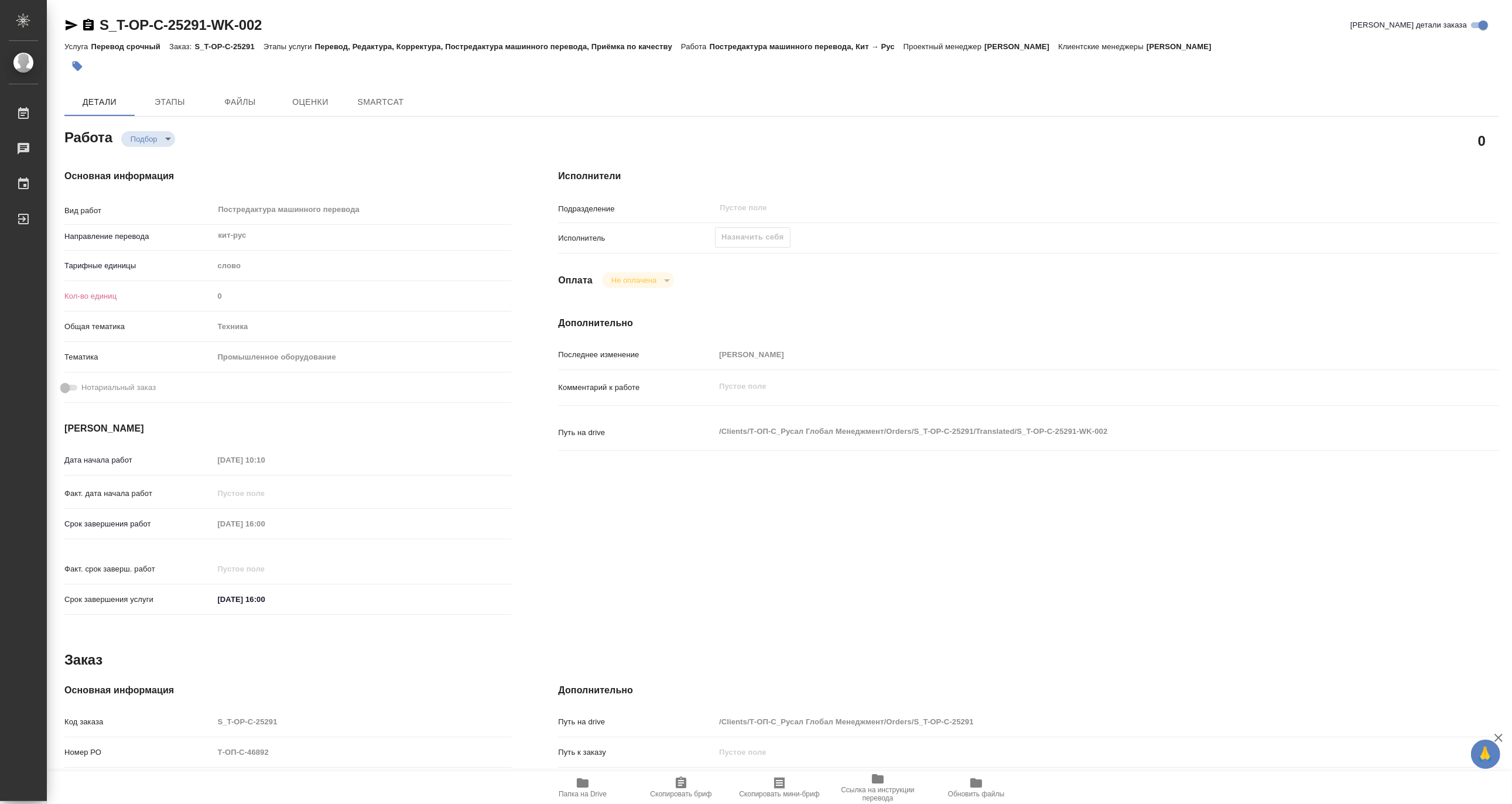
type textarea "x"
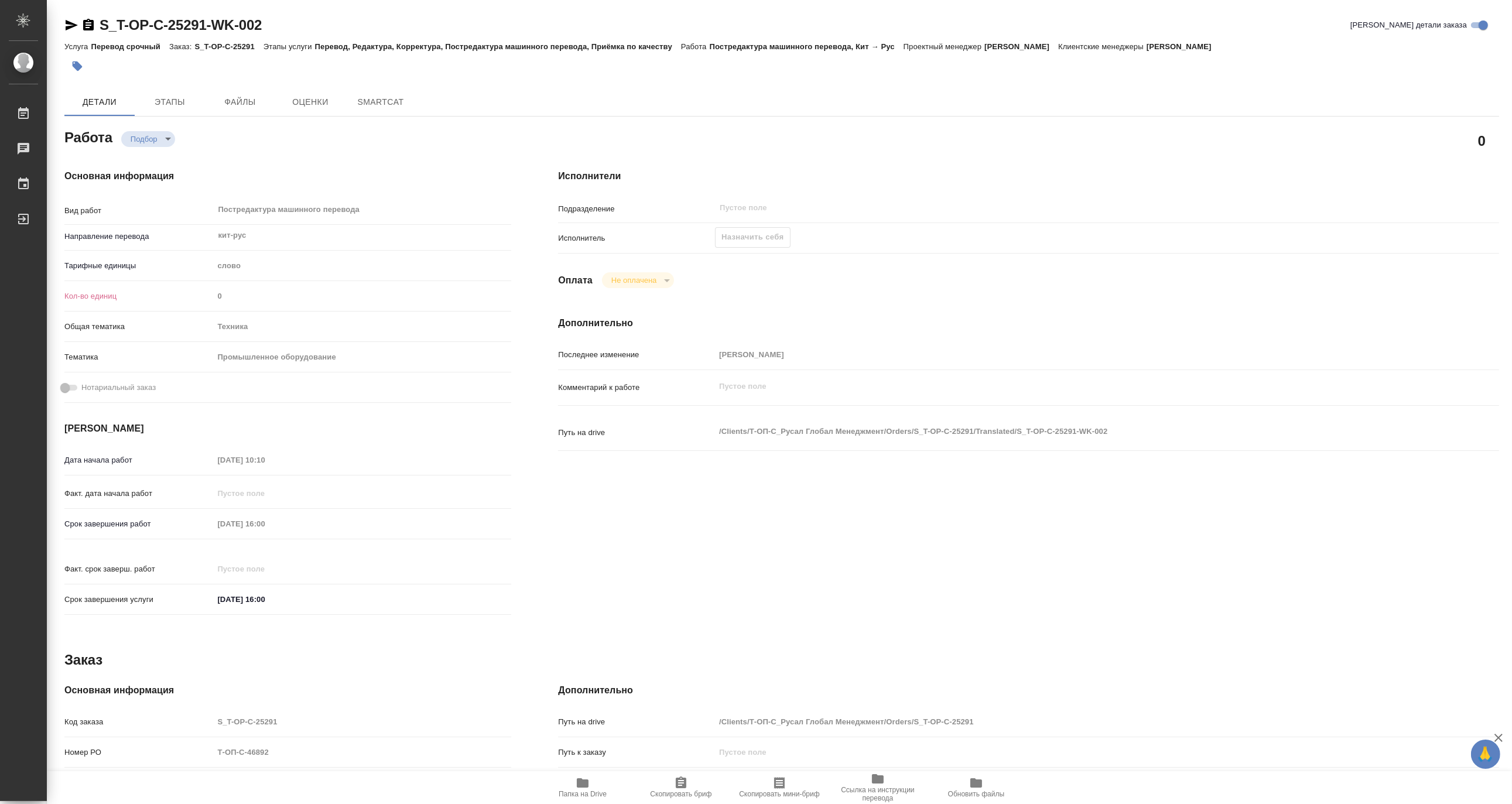
type textarea "x"
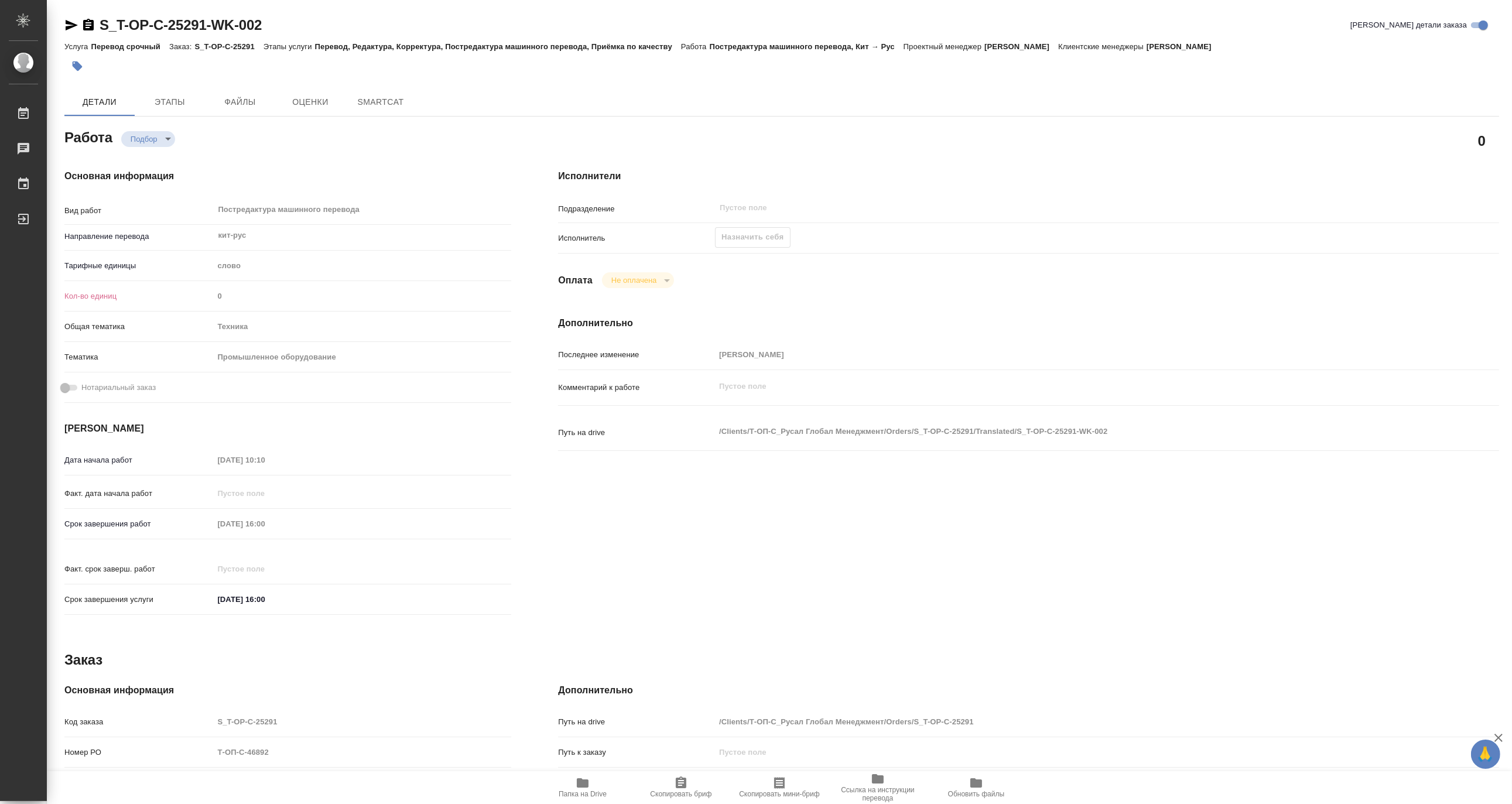
type textarea "x"
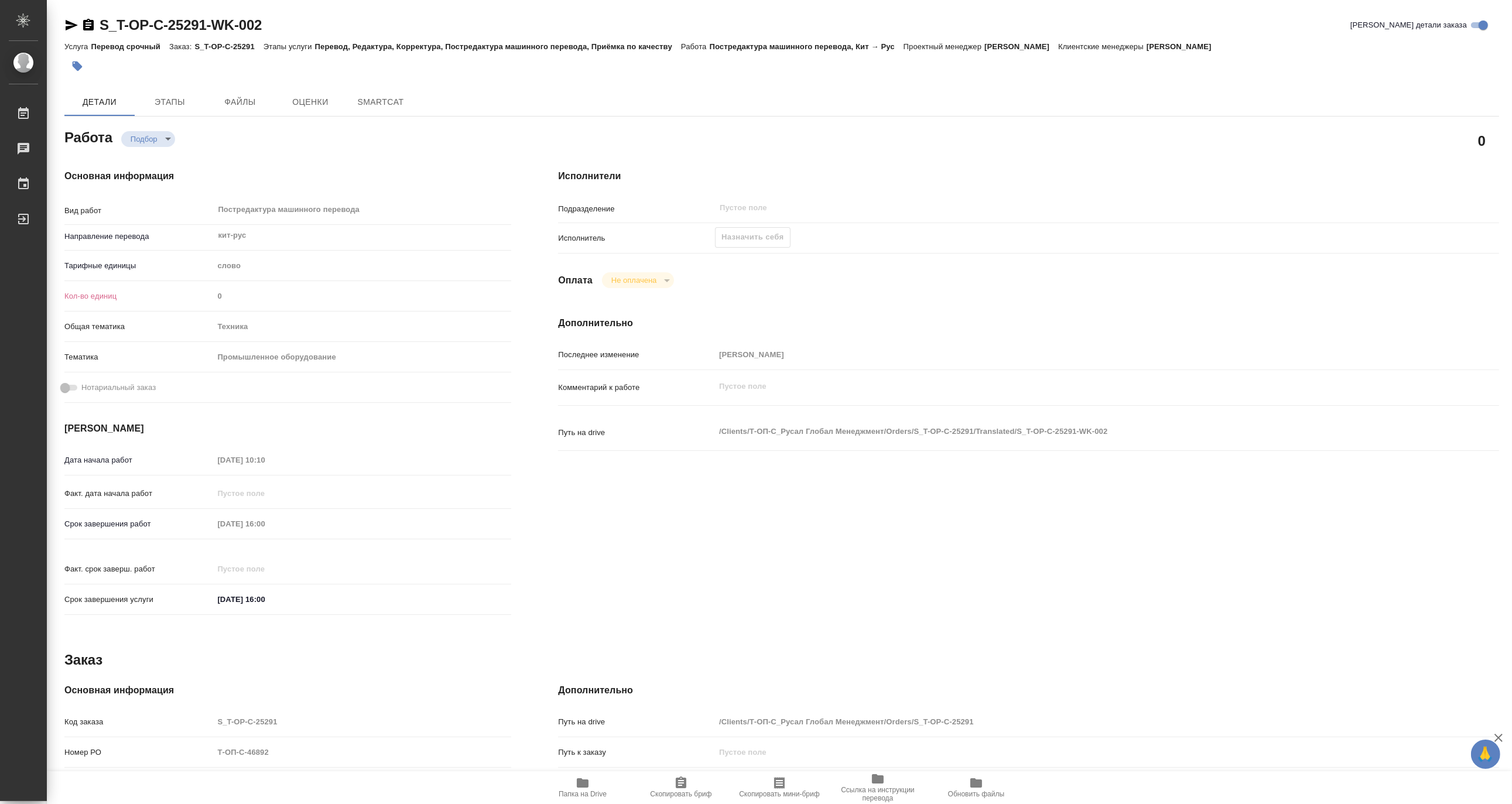
type textarea "x"
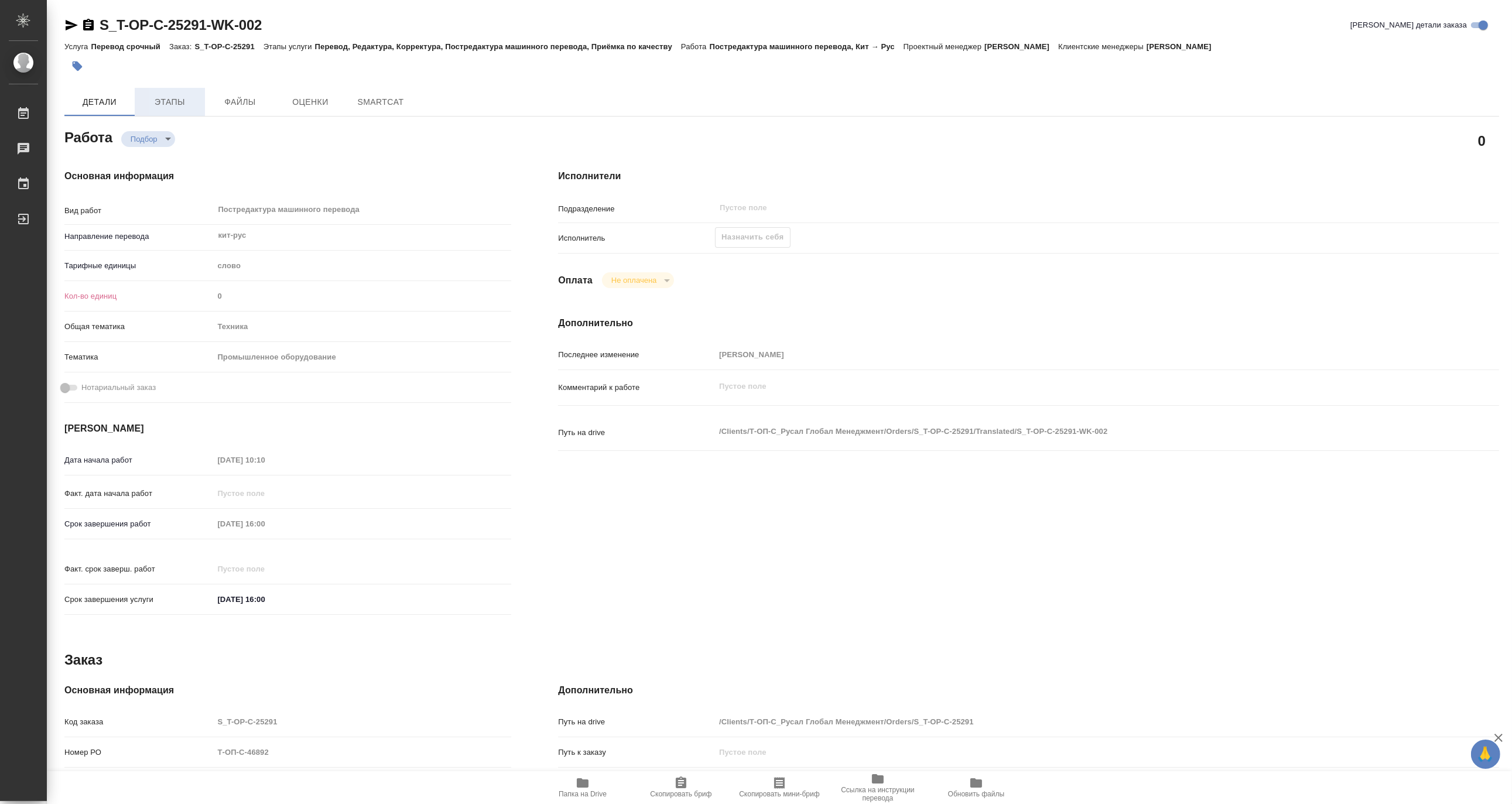
type textarea "x"
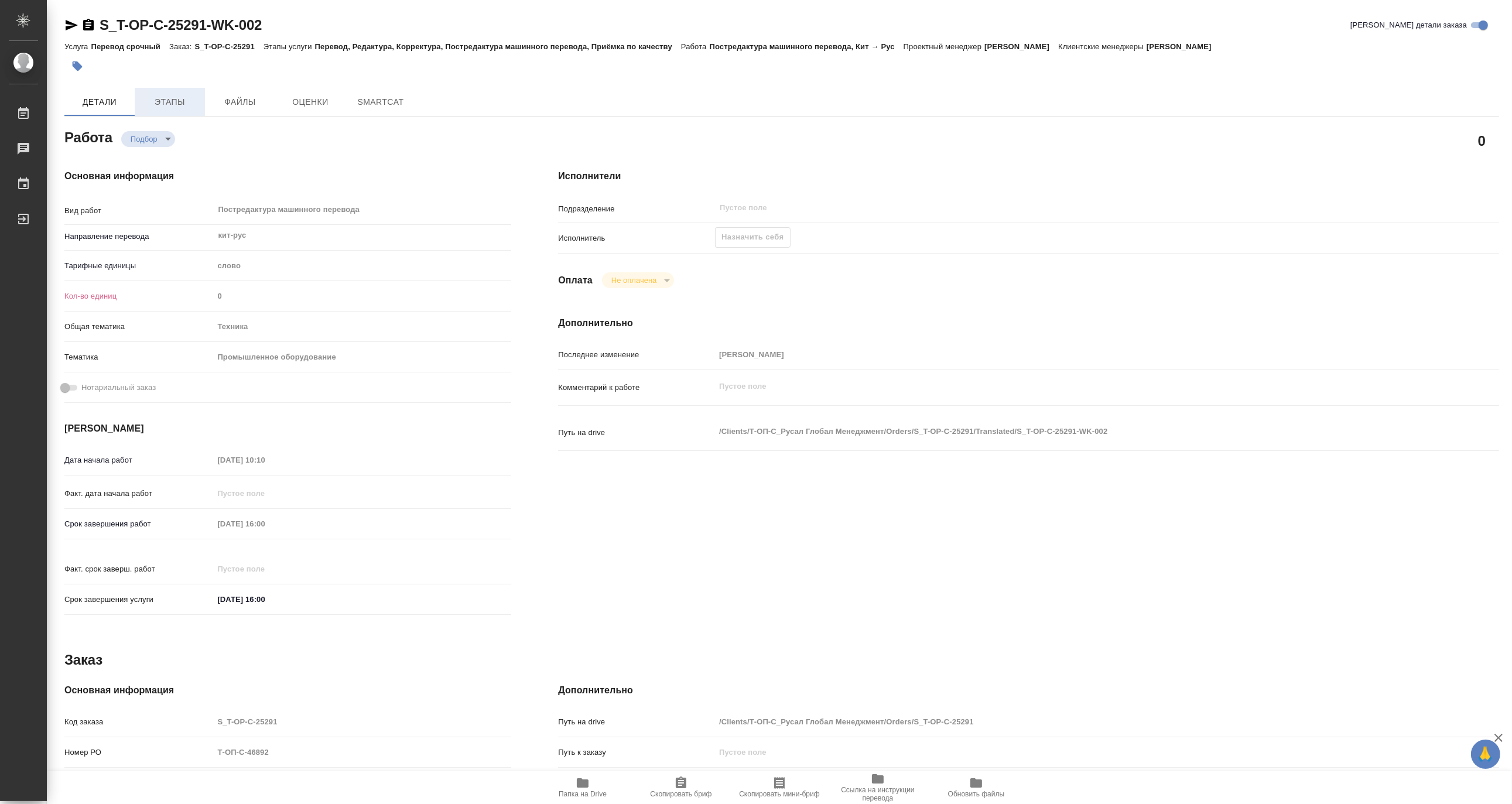
click at [178, 104] on span "Этапы" at bounding box center [169, 102] width 56 height 15
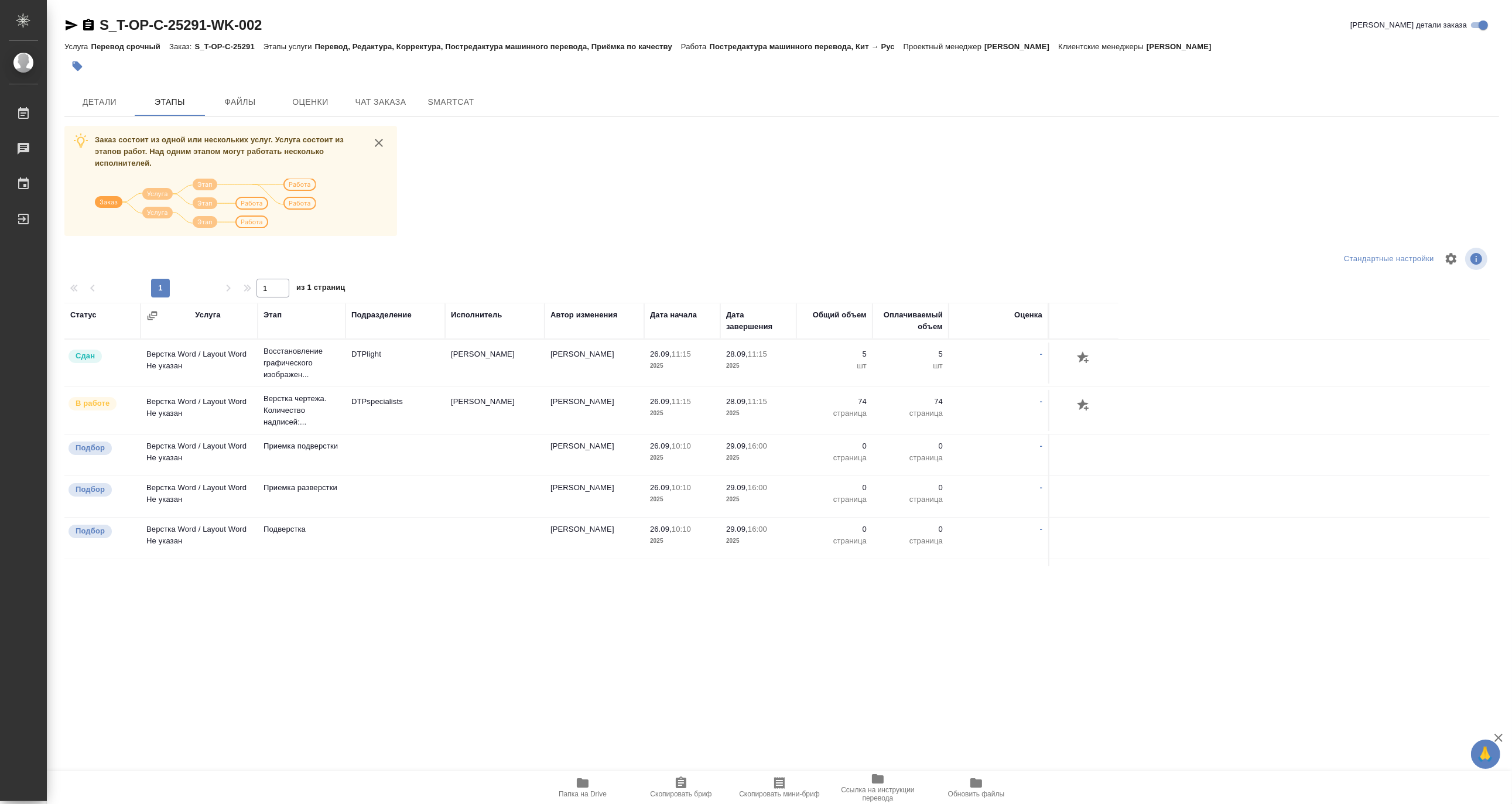
drag, startPoint x: 285, startPoint y: 79, endPoint x: 291, endPoint y: 77, distance: 6.3
click at [285, 79] on div "S_T-OP-C-25291-WK-002 Кратко детали заказа Услуга Перевод срочный Заказ: S_T-OP…" at bounding box center [781, 297] width 1448 height 596
click at [390, 100] on span "Чат заказа" at bounding box center [380, 102] width 56 height 15
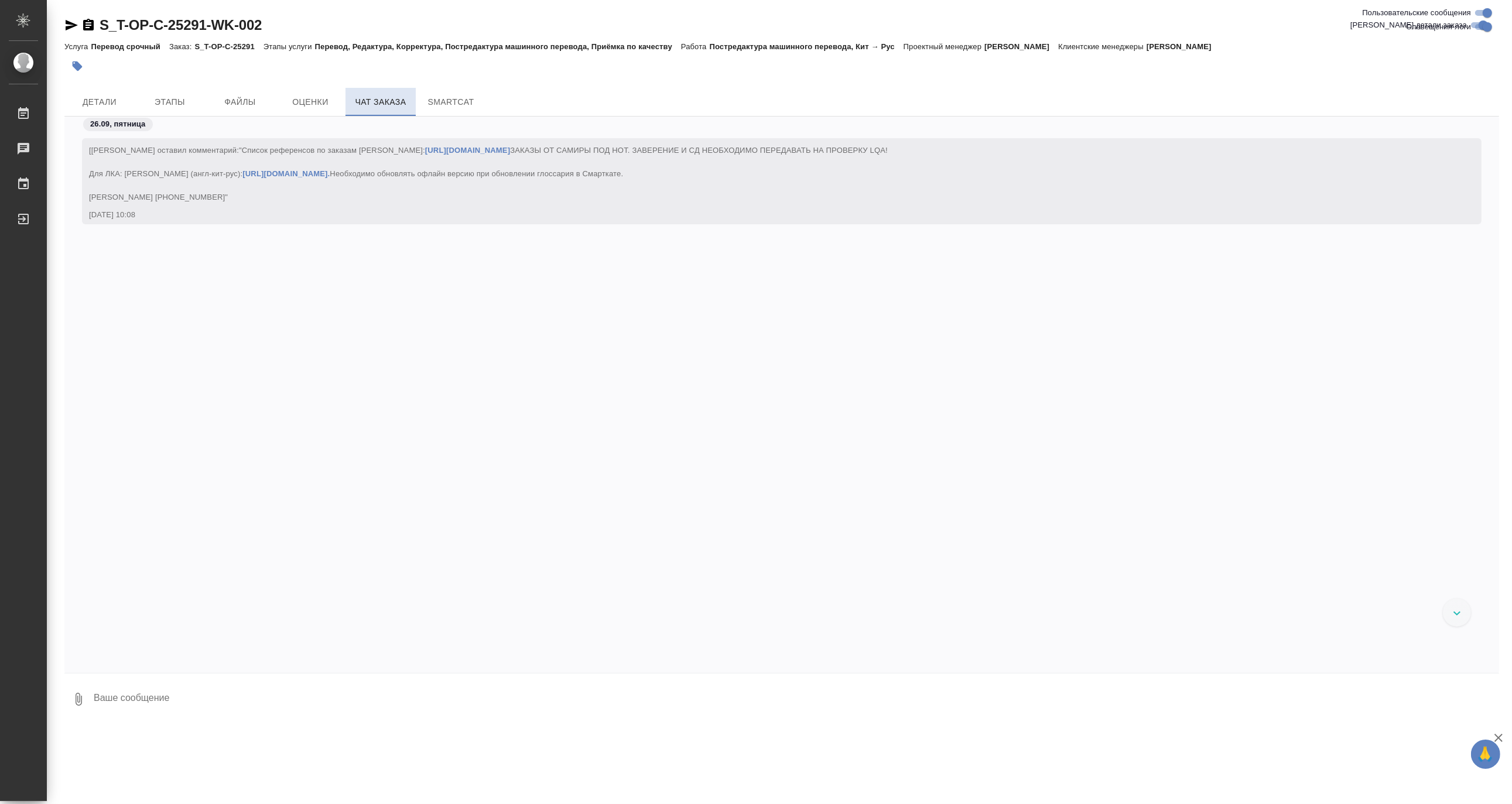
scroll to position [4607, 0]
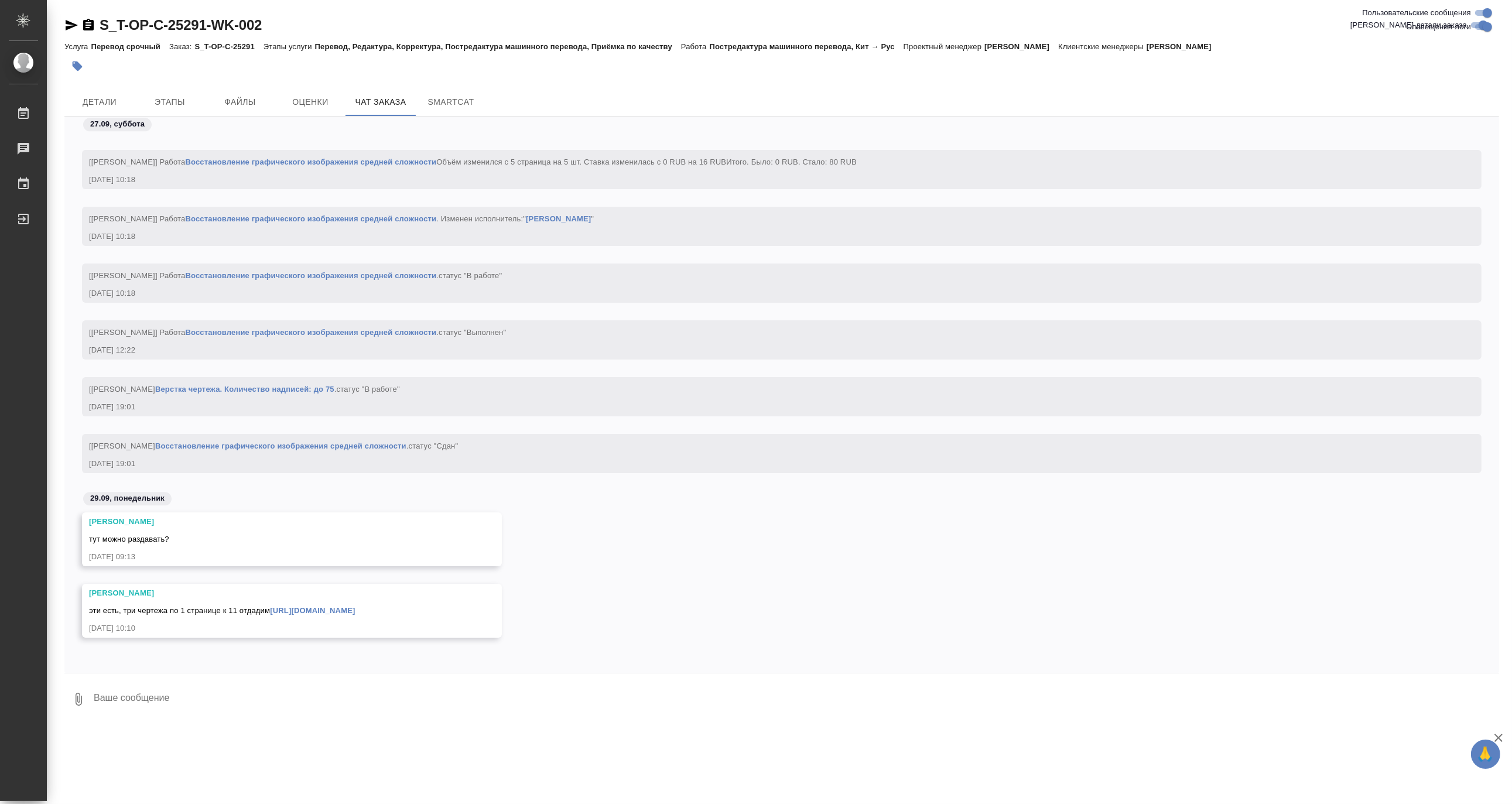
click at [270, 612] on link "https://drive.awatera.com/f/10511966" at bounding box center [312, 610] width 85 height 8
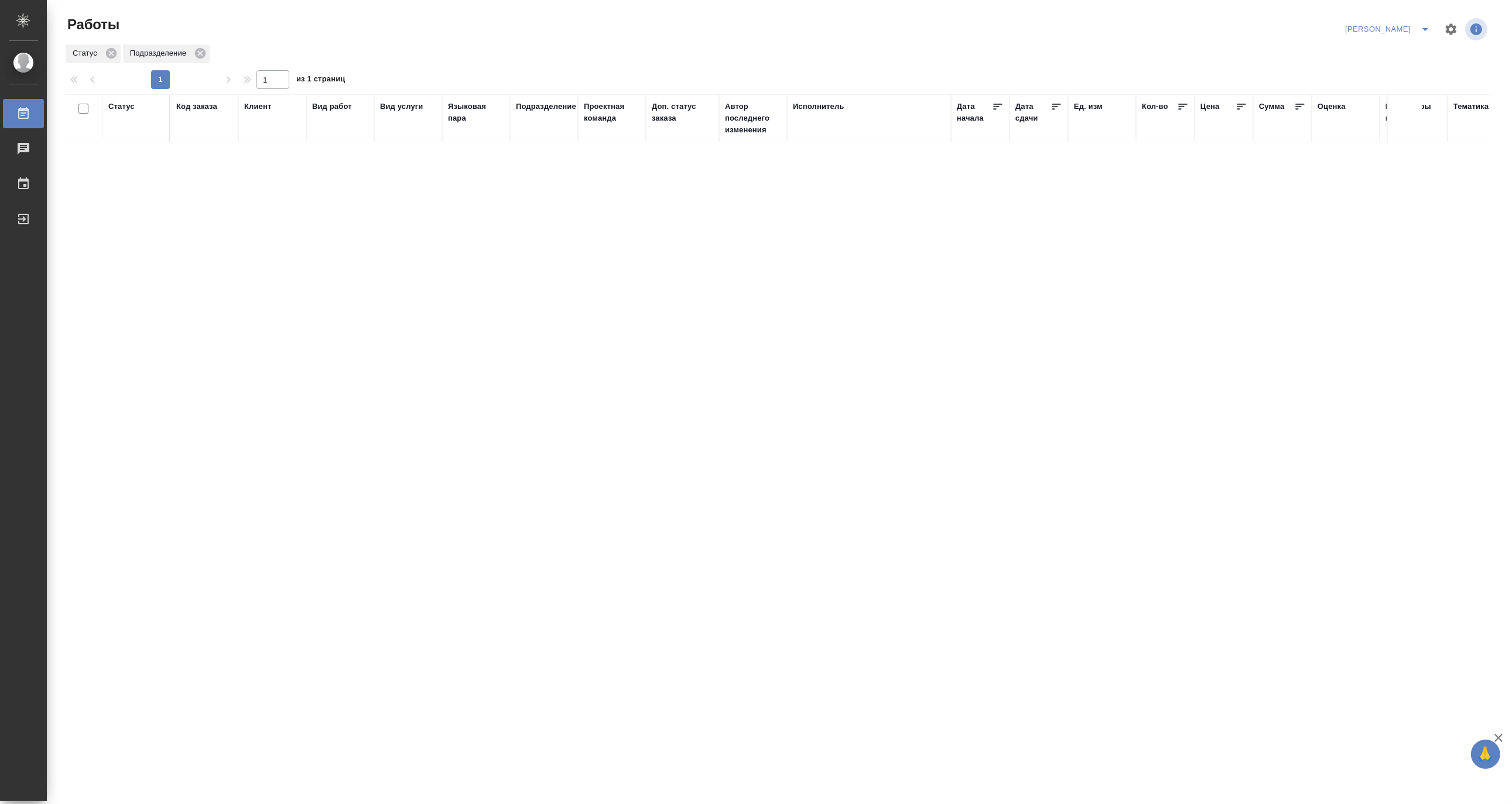
click at [1426, 28] on icon "split button" at bounding box center [1426, 29] width 6 height 3
click at [1406, 102] on li "Верстка и Дизайн" at bounding box center [1381, 109] width 113 height 19
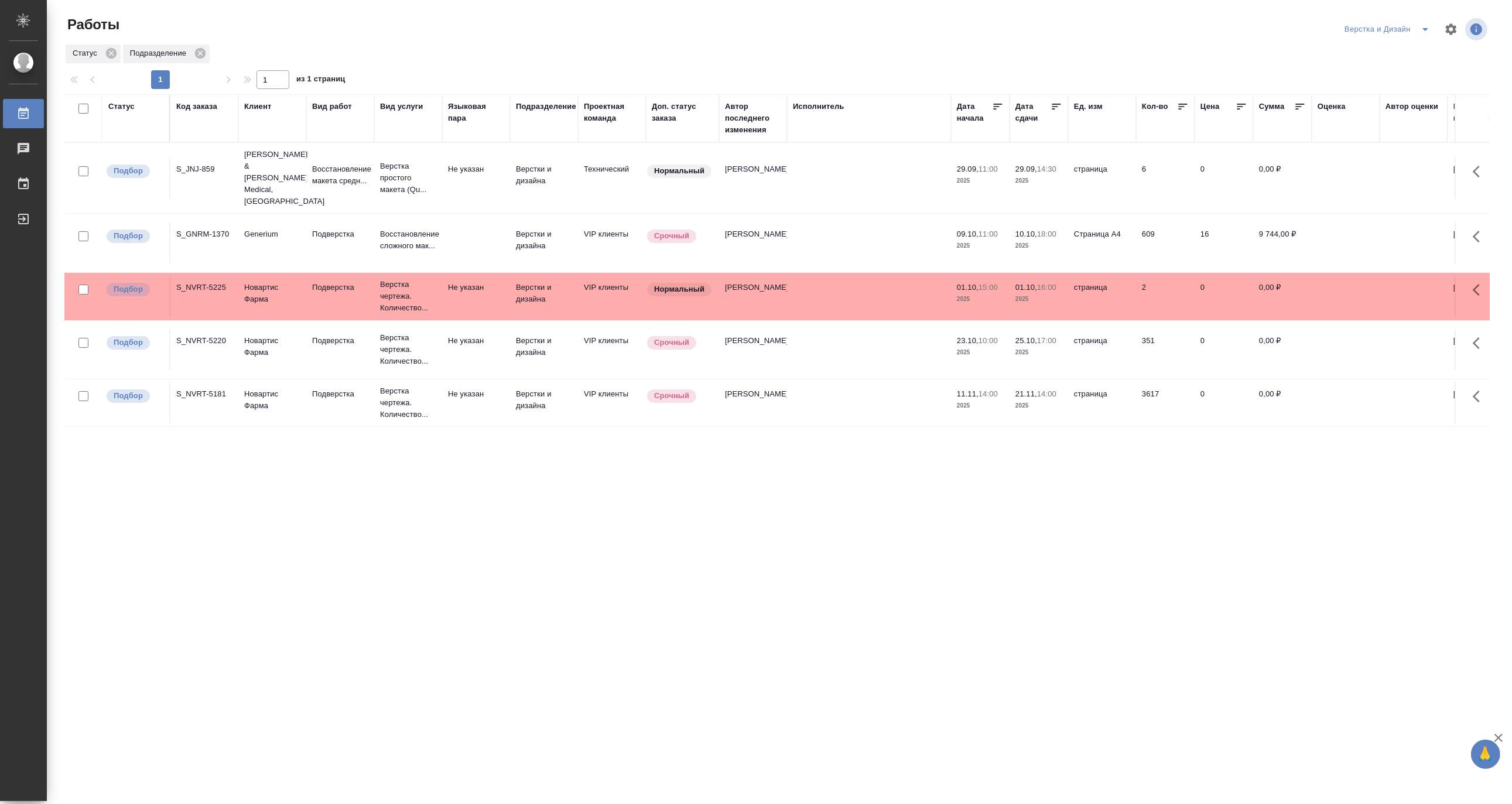
click at [1425, 22] on icon "split button" at bounding box center [1426, 29] width 14 height 14
click at [1395, 84] on li "[PERSON_NAME]" at bounding box center [1394, 90] width 113 height 19
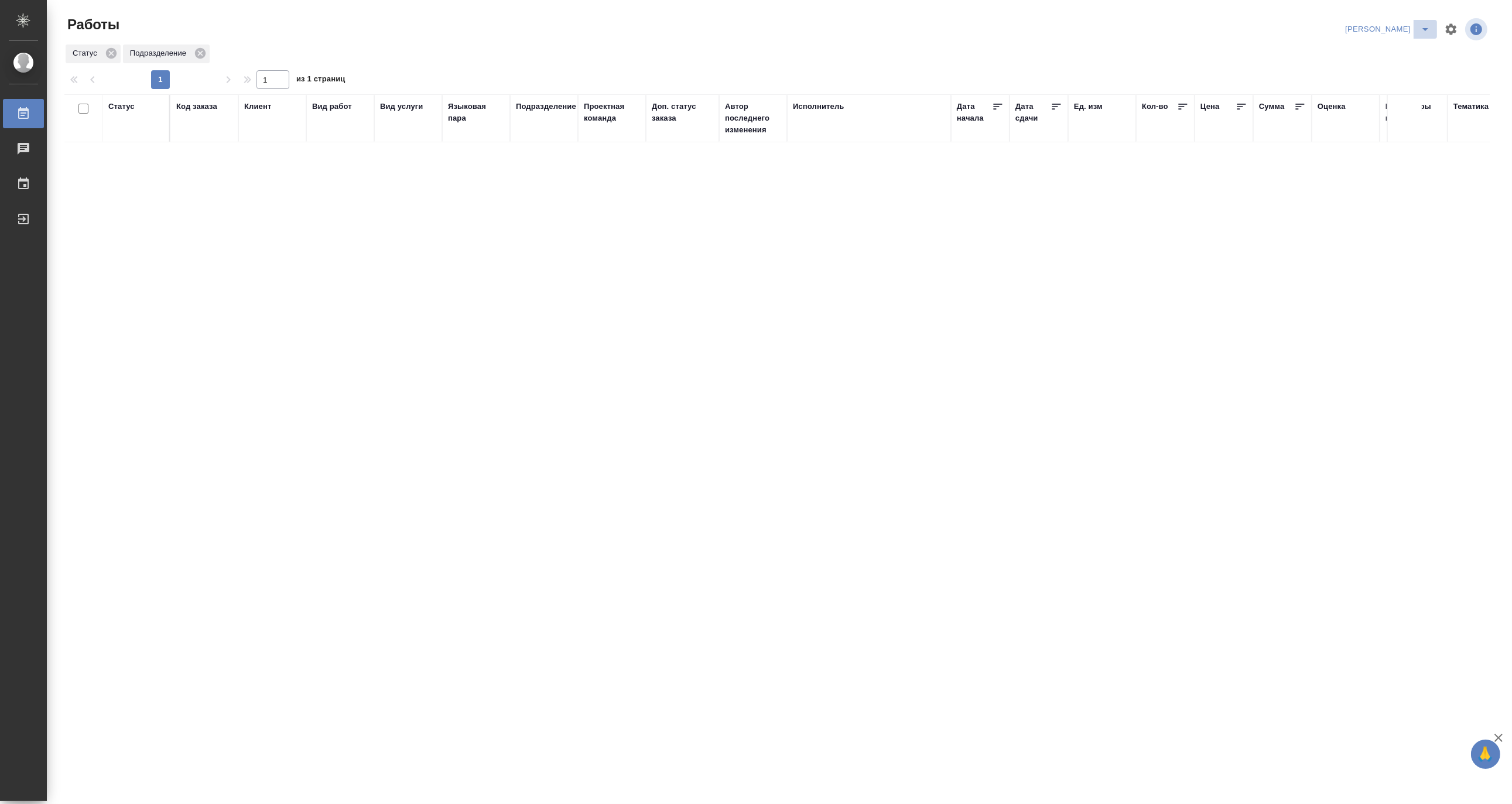
click at [1426, 22] on icon "split button" at bounding box center [1426, 29] width 14 height 14
click at [1397, 54] on li "Матвеева_В работе" at bounding box center [1381, 53] width 113 height 19
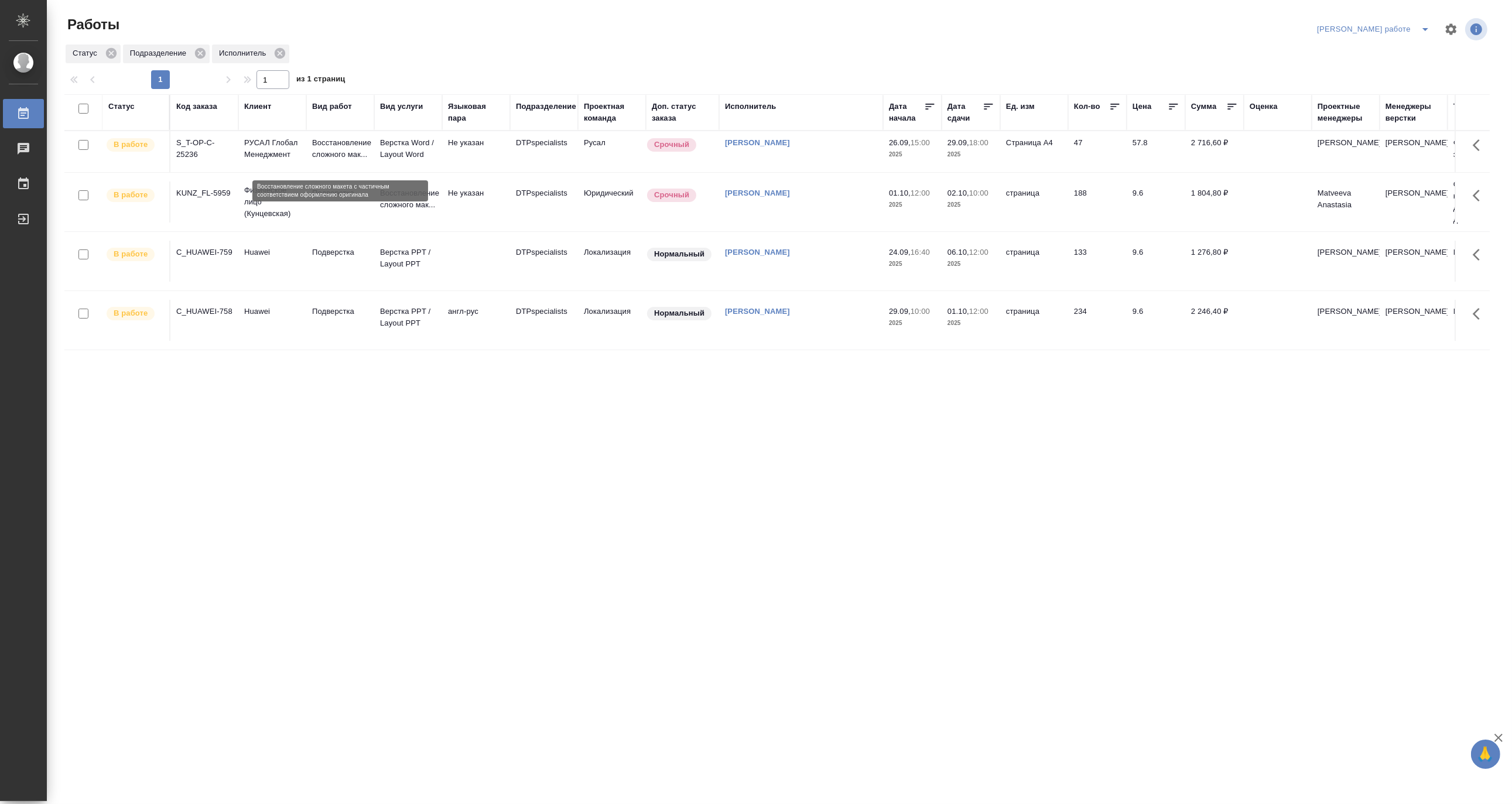
click at [322, 152] on p "Восстановление сложного мак..." at bounding box center [340, 148] width 56 height 23
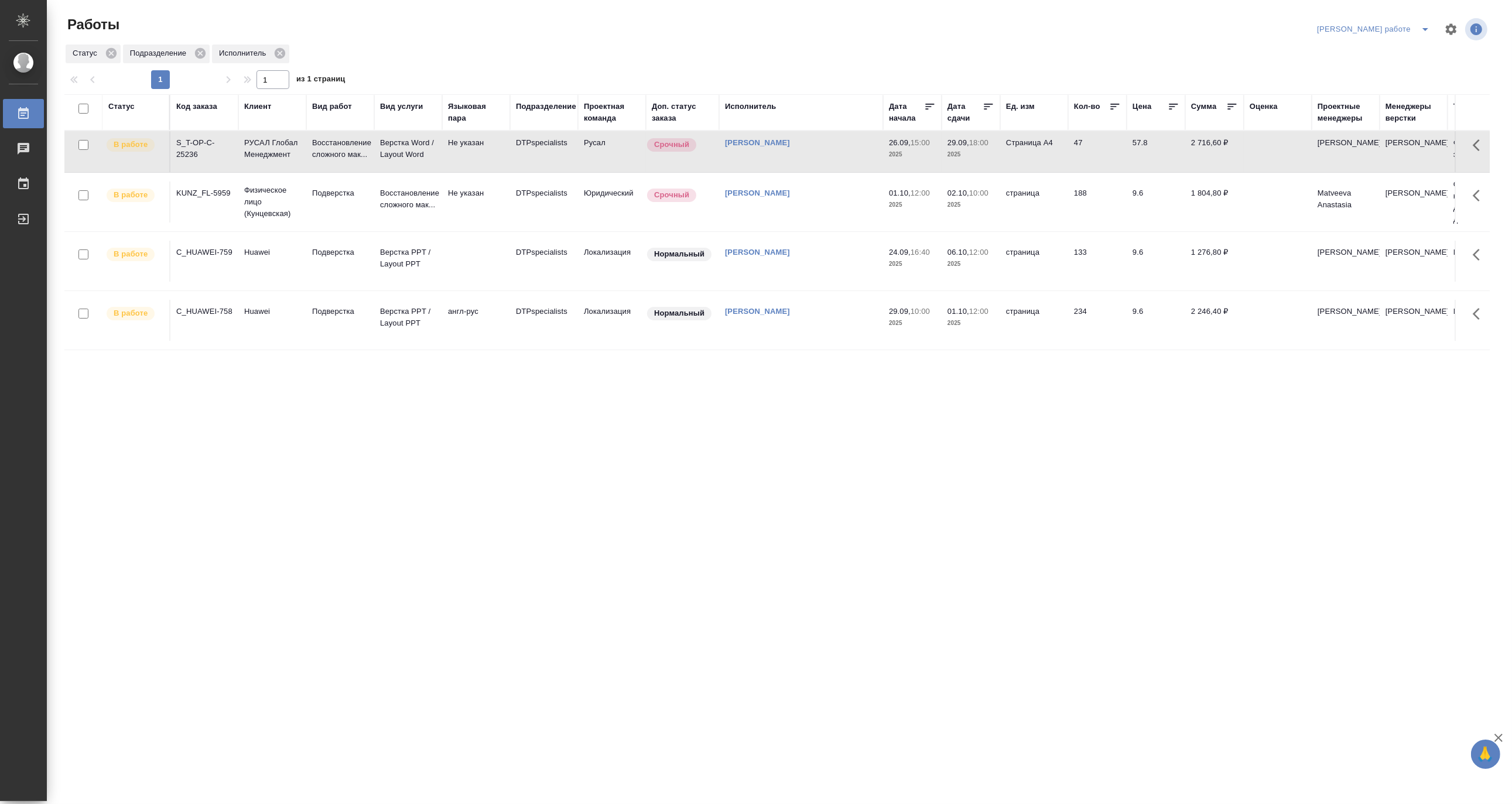
click at [322, 152] on p "Восстановление сложного мак..." at bounding box center [340, 148] width 56 height 23
click at [1421, 22] on icon "split button" at bounding box center [1426, 29] width 14 height 14
click at [1394, 64] on li "Матвеева_назначено" at bounding box center [1384, 72] width 106 height 19
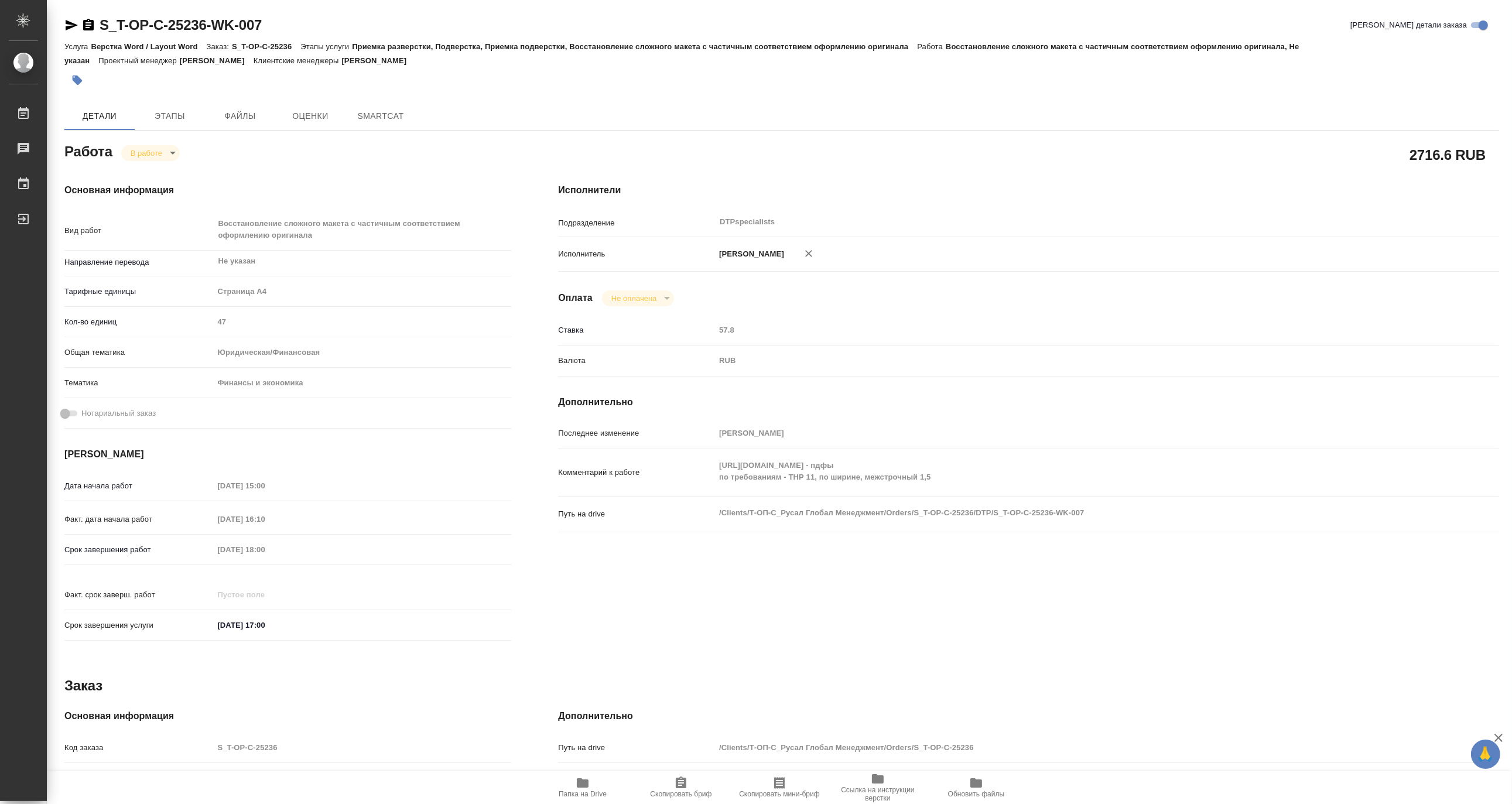
type textarea "x"
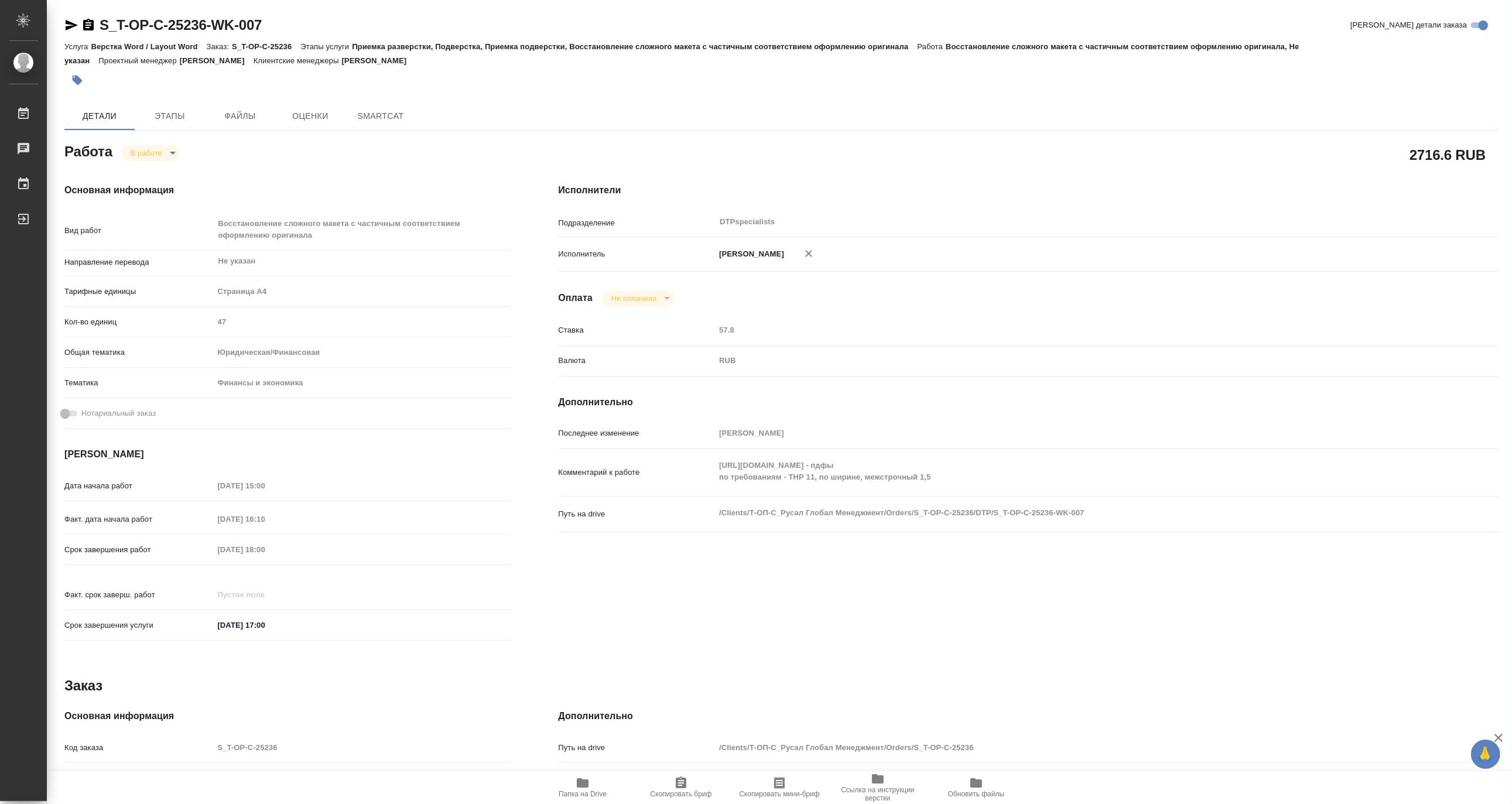
type textarea "x"
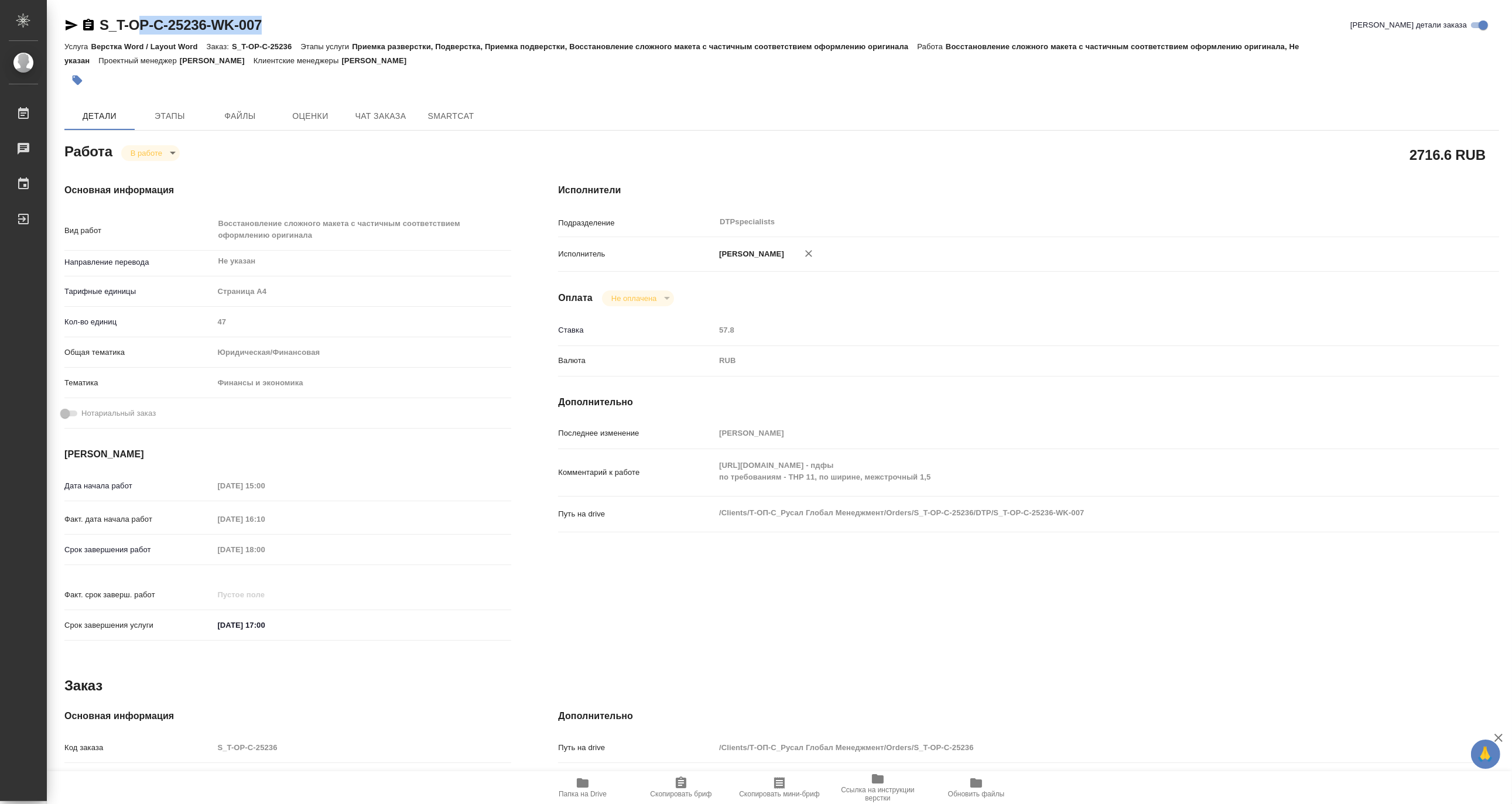
type textarea "x"
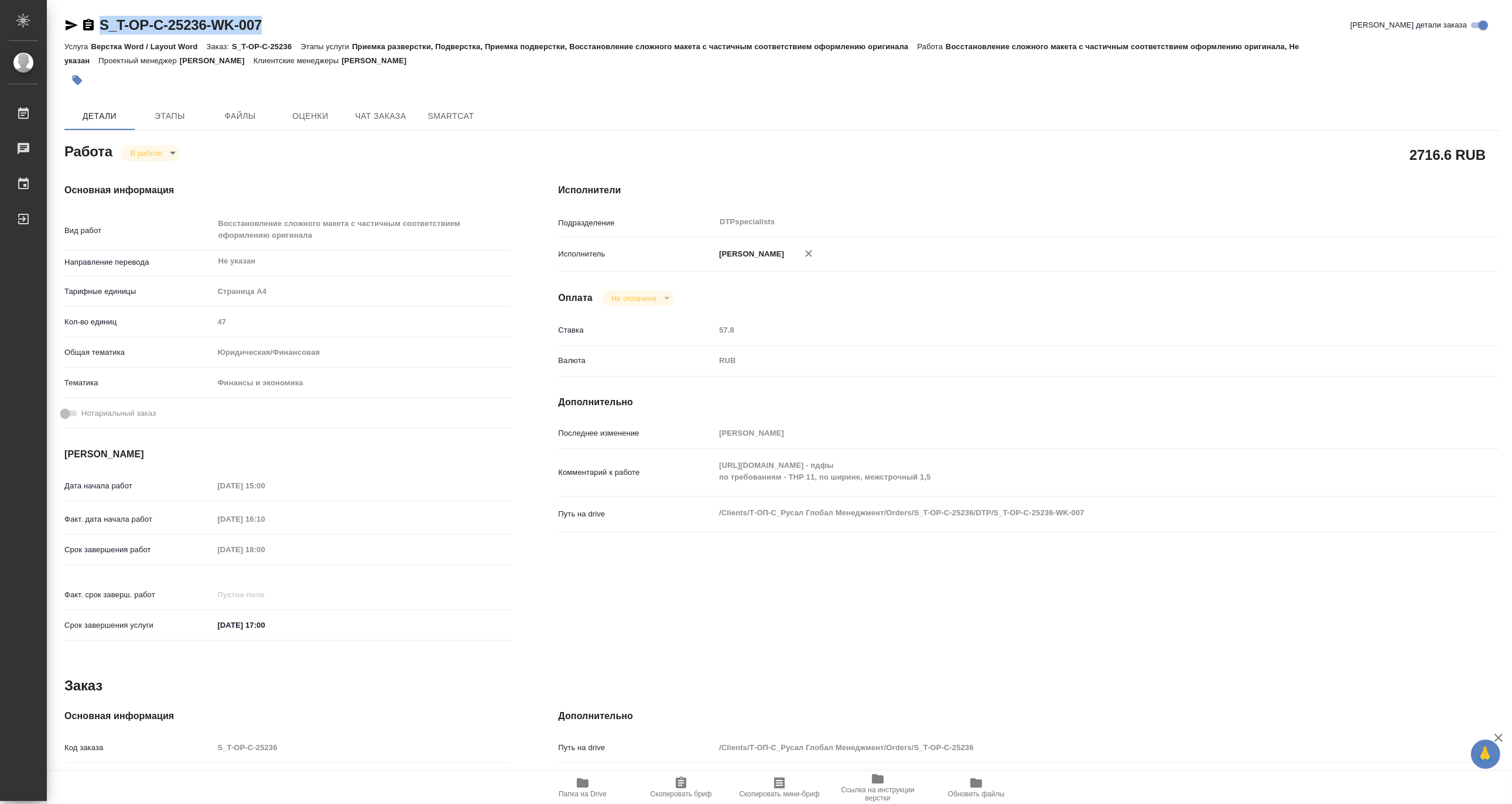
drag, startPoint x: 287, startPoint y: 25, endPoint x: 101, endPoint y: 18, distance: 186.1
click at [101, 18] on div "S_T-OP-C-25236-WK-007 Кратко детали заказа" at bounding box center [781, 25] width 1435 height 19
copy link "S_T-OP-C-25236-WK-007"
type textarea "x"
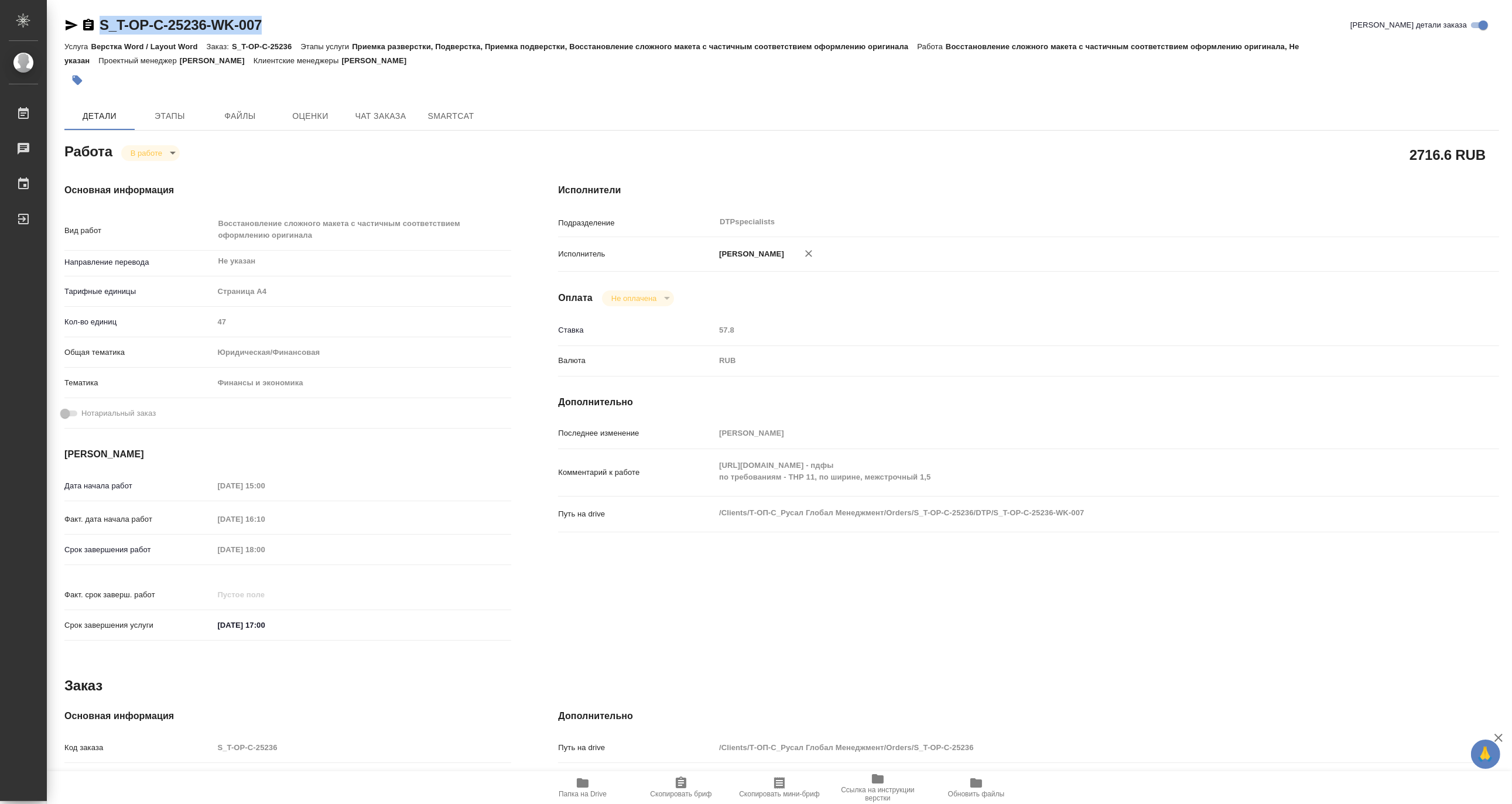
type textarea "x"
click at [568, 788] on span "Папка на Drive" at bounding box center [582, 787] width 85 height 22
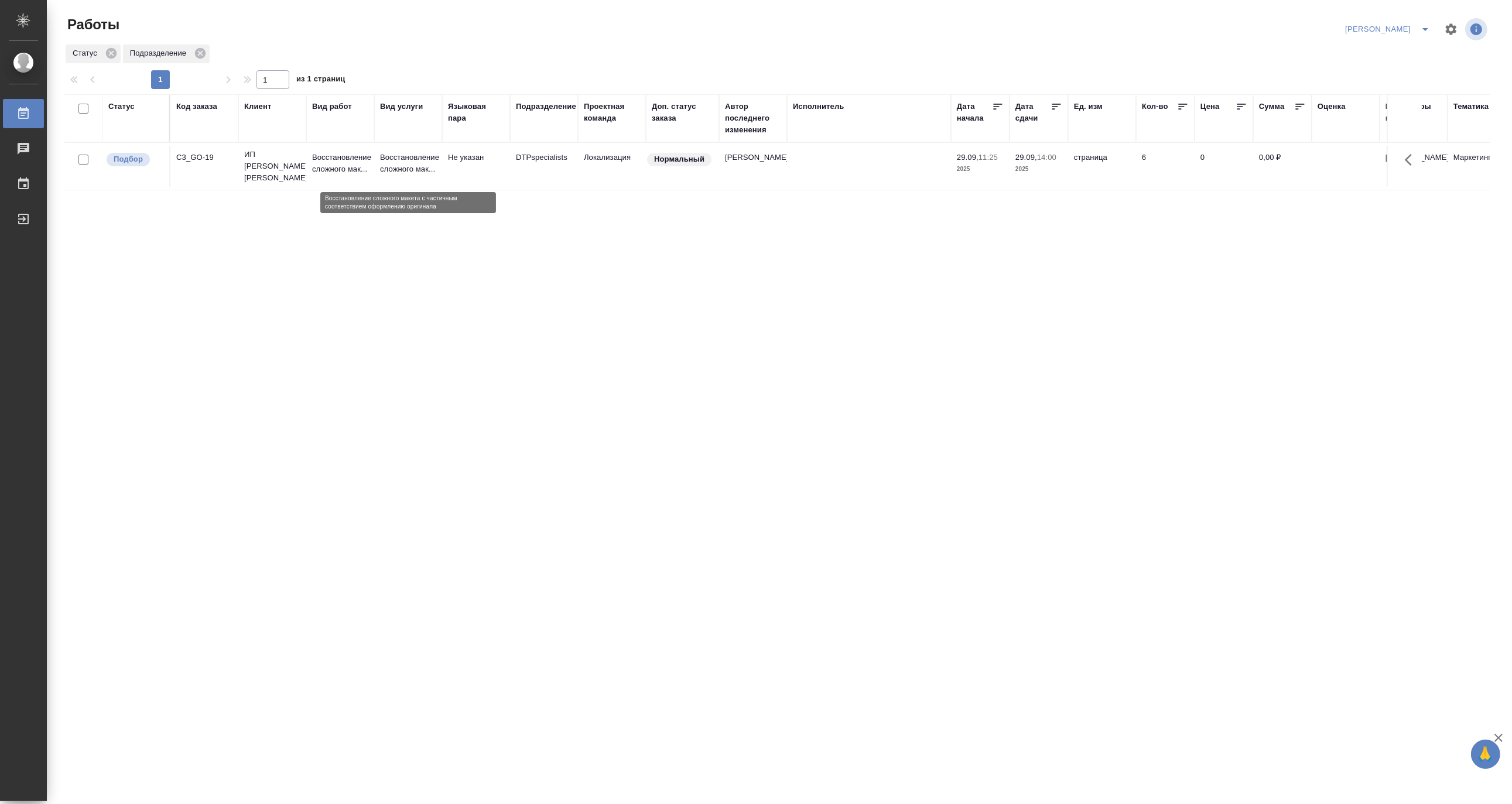
click at [406, 165] on p "Восстановление сложного мак..." at bounding box center [408, 163] width 56 height 23
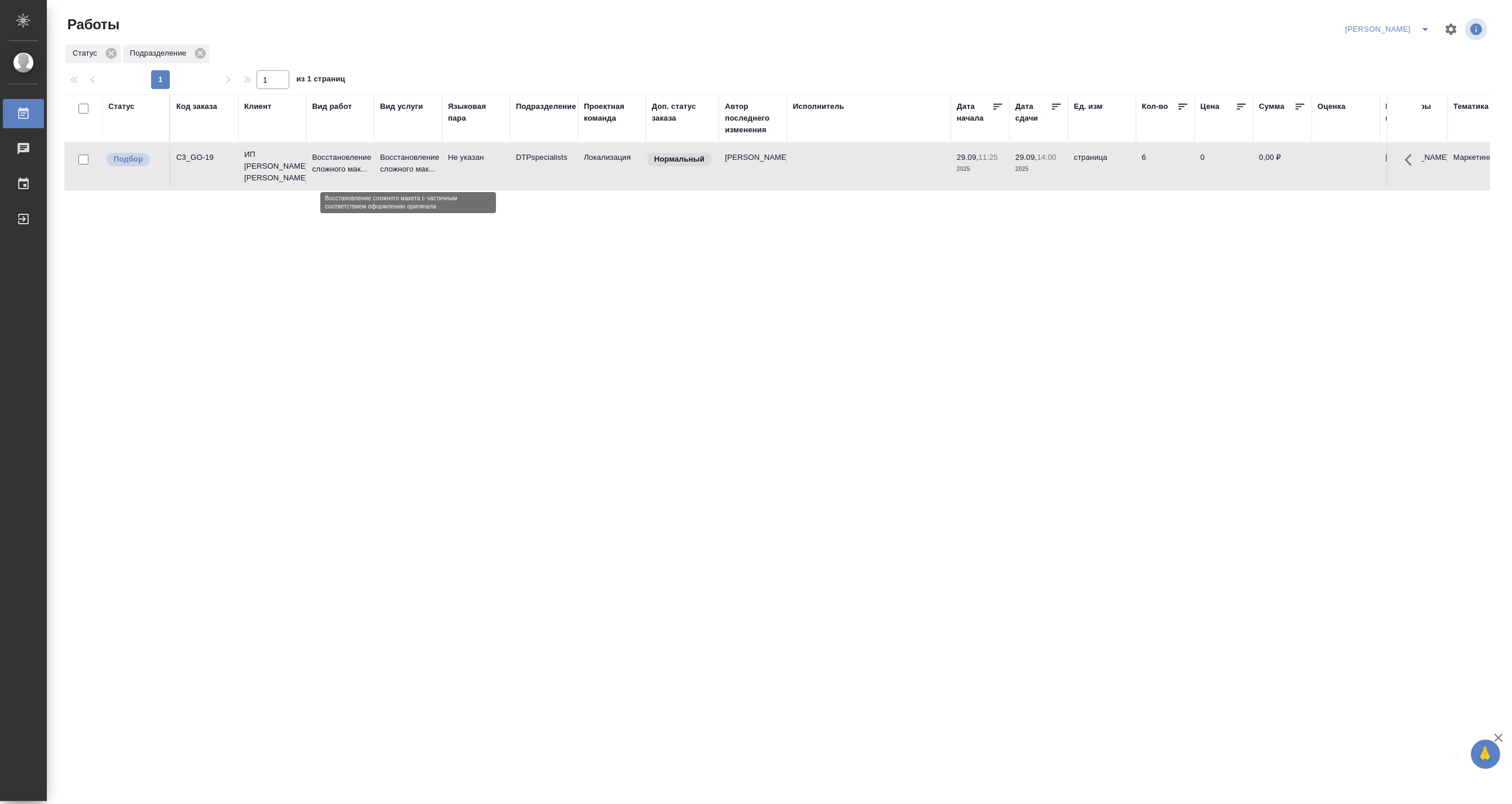
click at [406, 165] on p "Восстановление сложного мак..." at bounding box center [408, 163] width 56 height 23
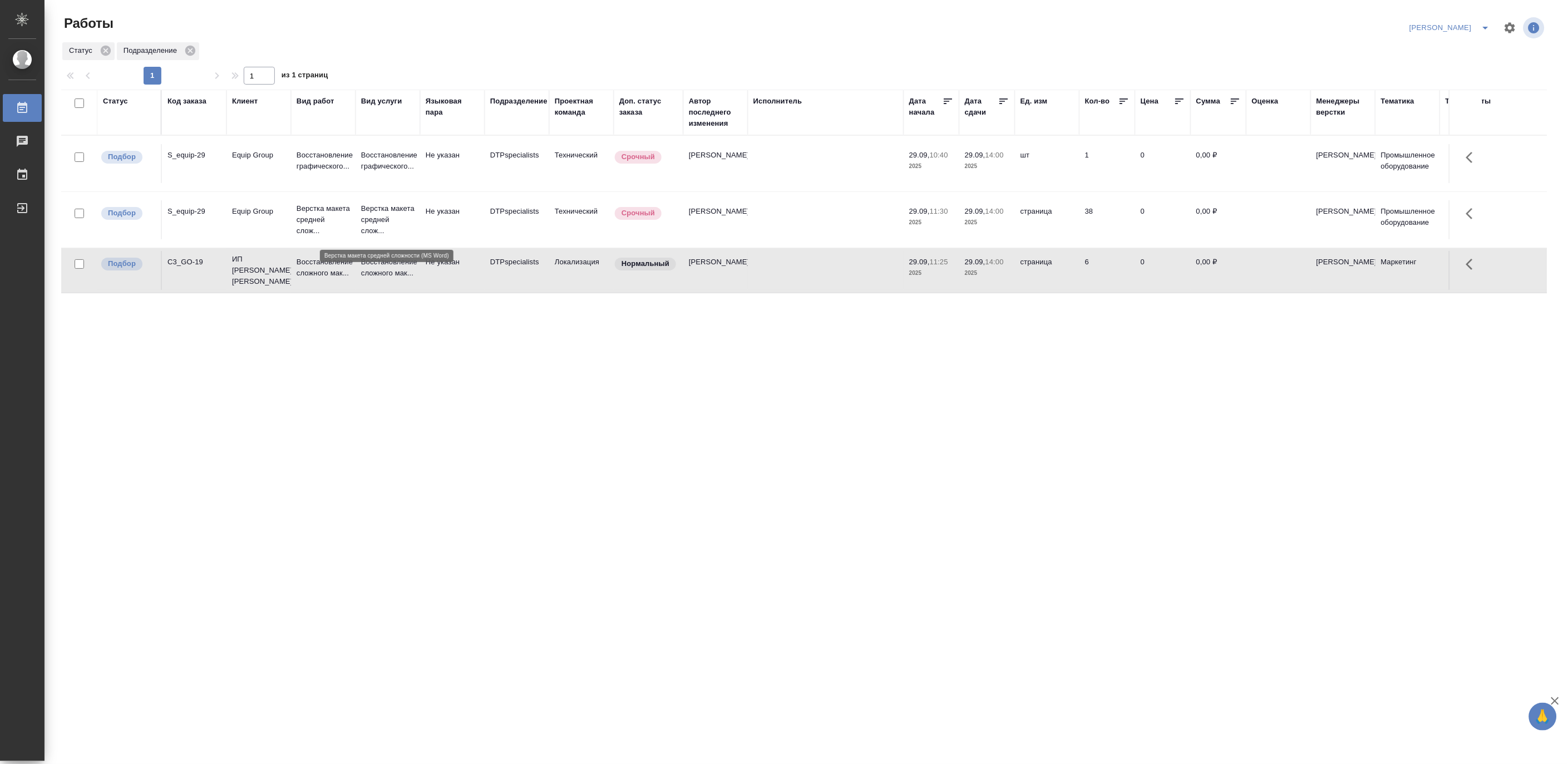
click at [371, 210] on p "Верстка макета средней слож..." at bounding box center [388, 220] width 53 height 34
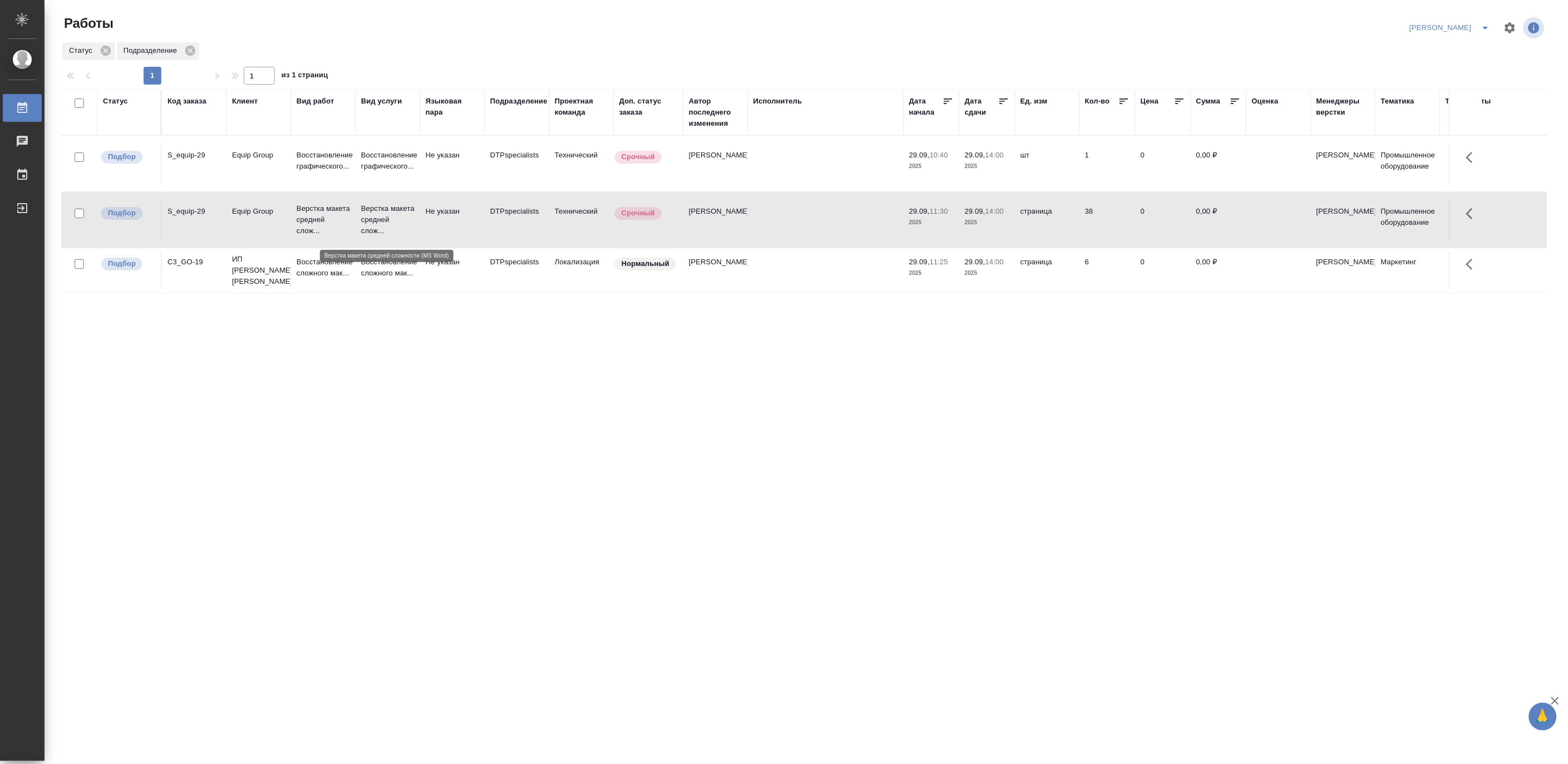
click at [371, 210] on p "Верстка макета средней слож..." at bounding box center [388, 220] width 53 height 34
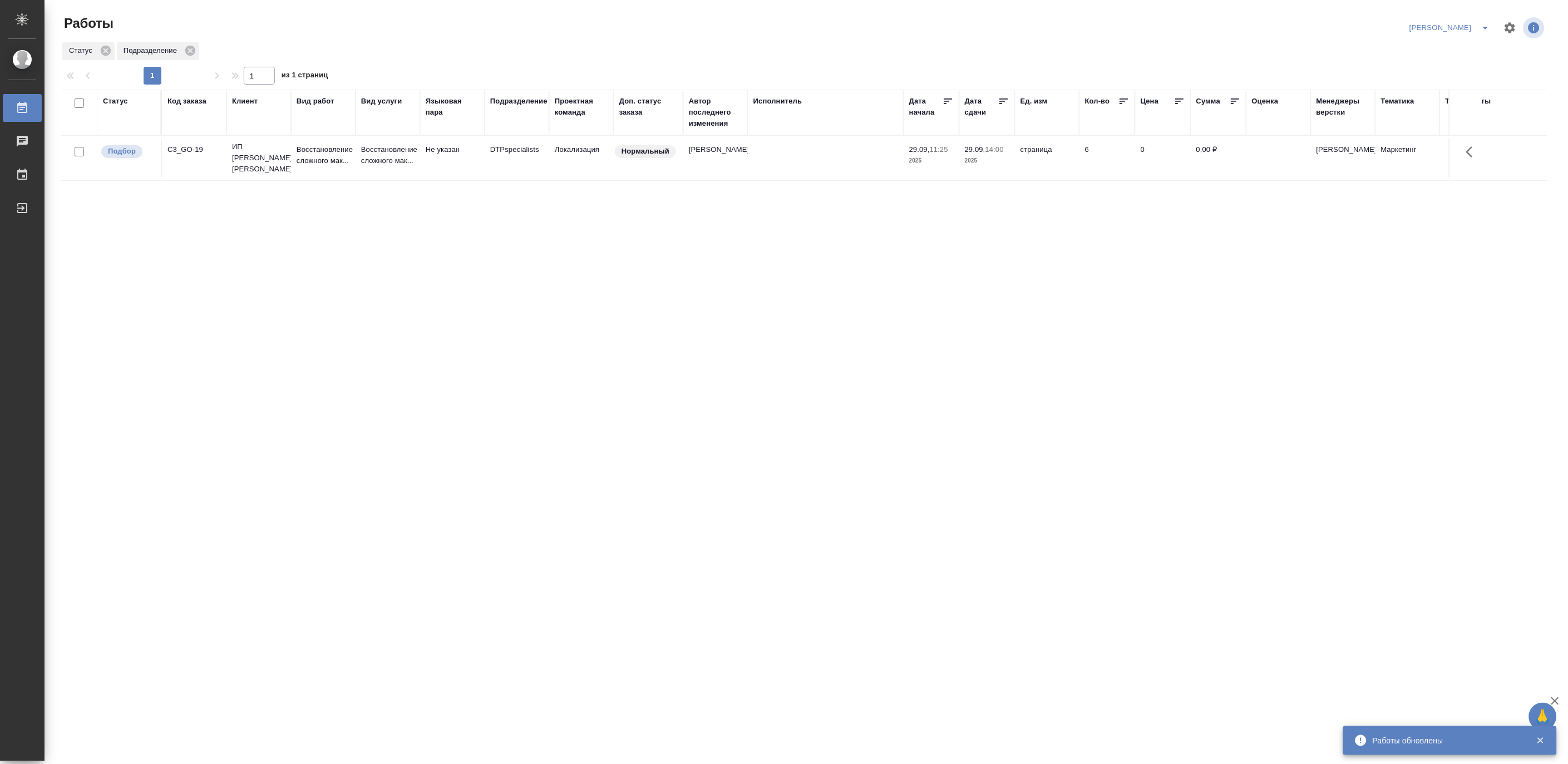
click at [473, 350] on div "Статус Код заказа Клиент Вид работ Вид услуги Языковая пара Подразделение Проек…" at bounding box center [804, 290] width 1486 height 401
click at [1436, 25] on icon "split button" at bounding box center [1485, 27] width 13 height 13
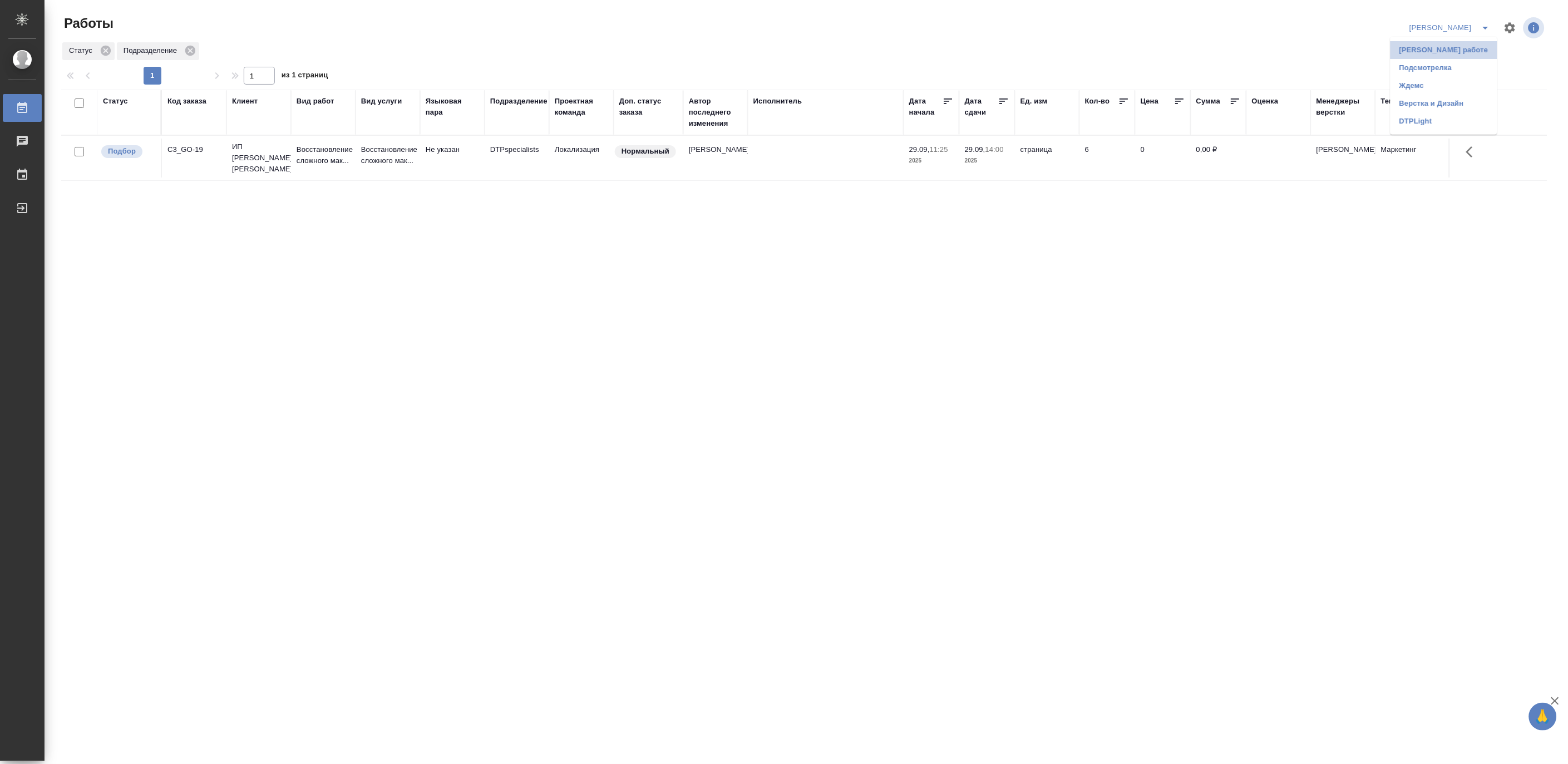
click at [1436, 50] on li "Матвеева_В работе" at bounding box center [1443, 50] width 107 height 18
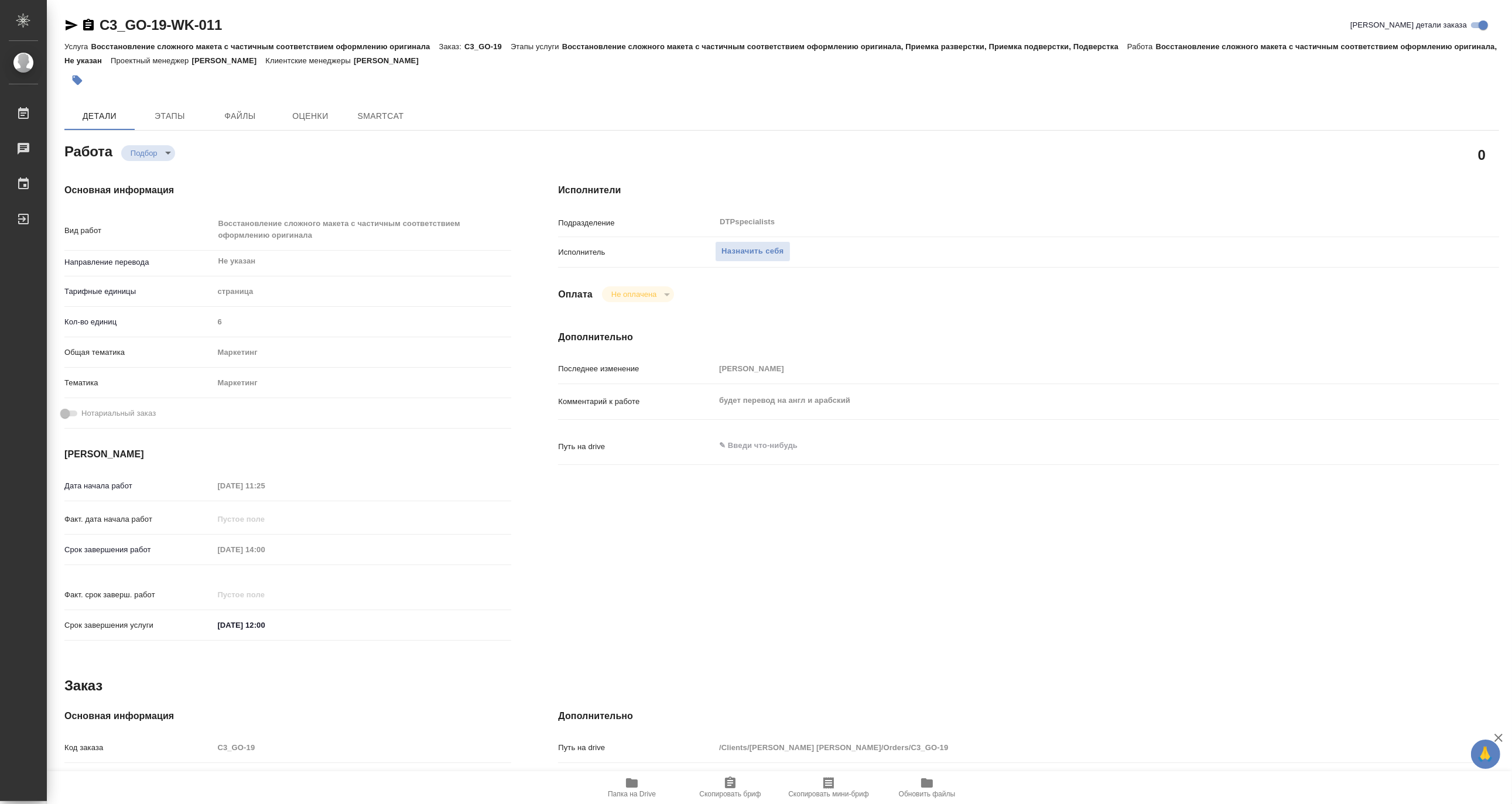
type textarea "x"
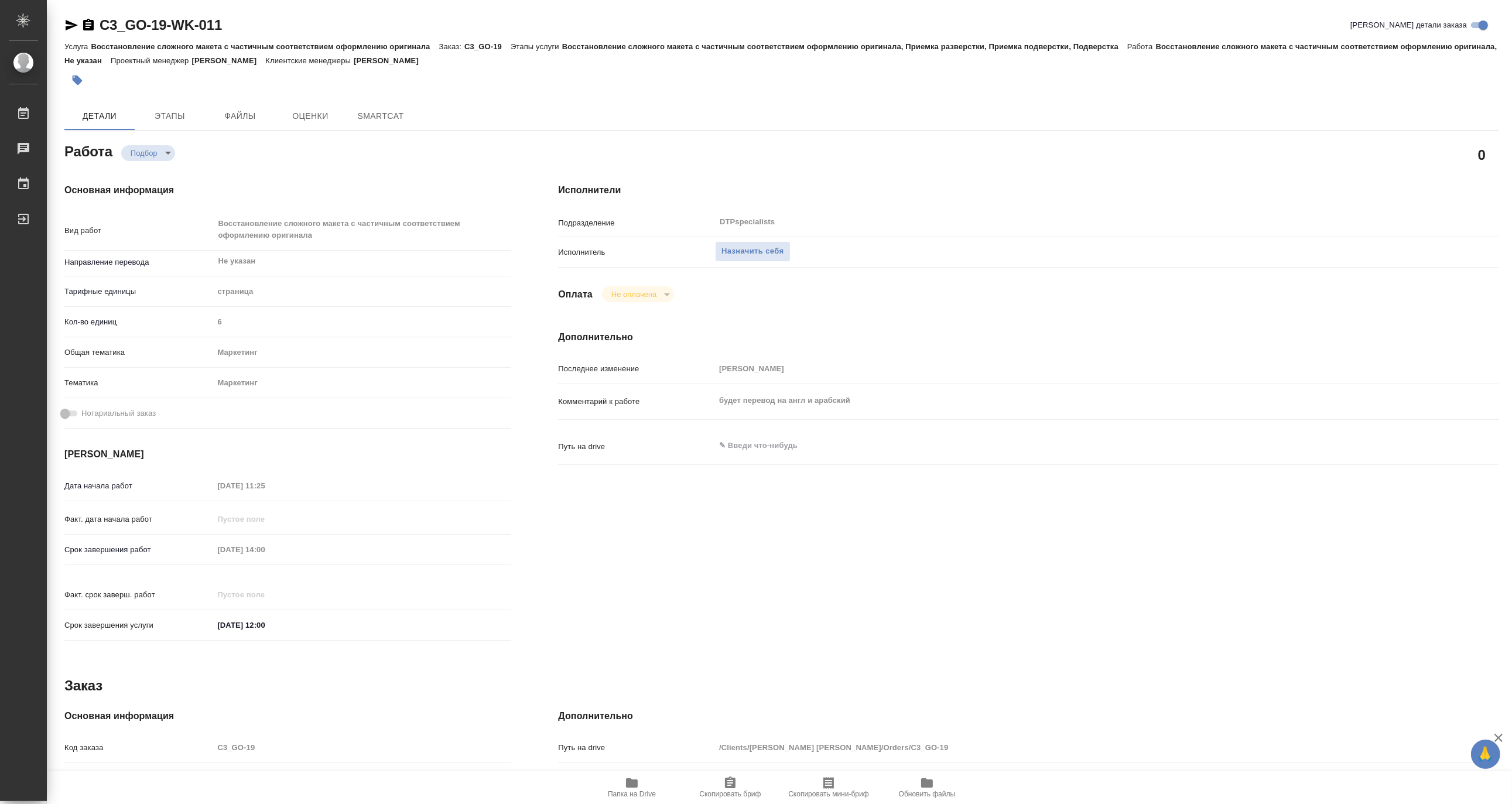
type textarea "x"
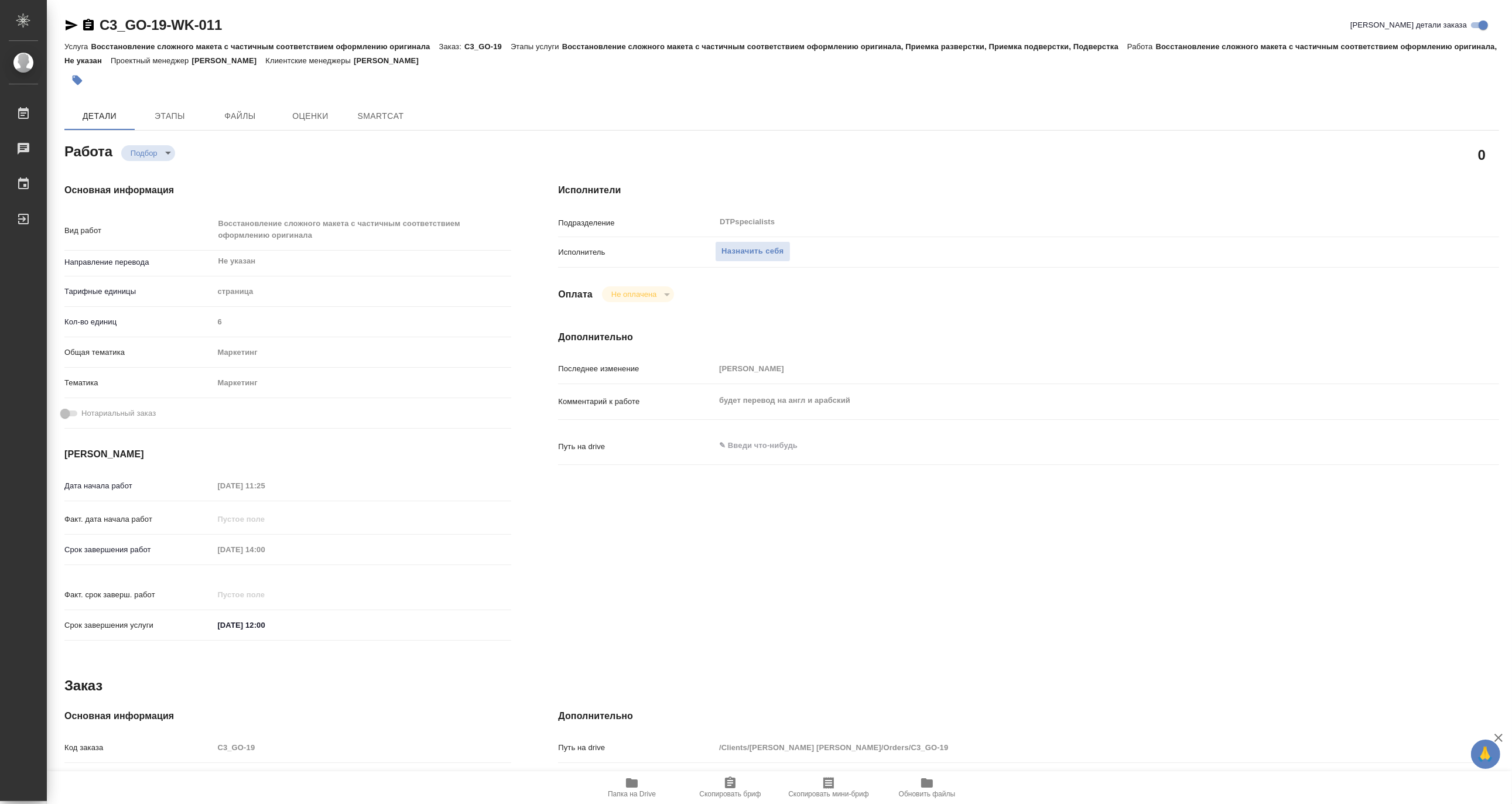
type textarea "x"
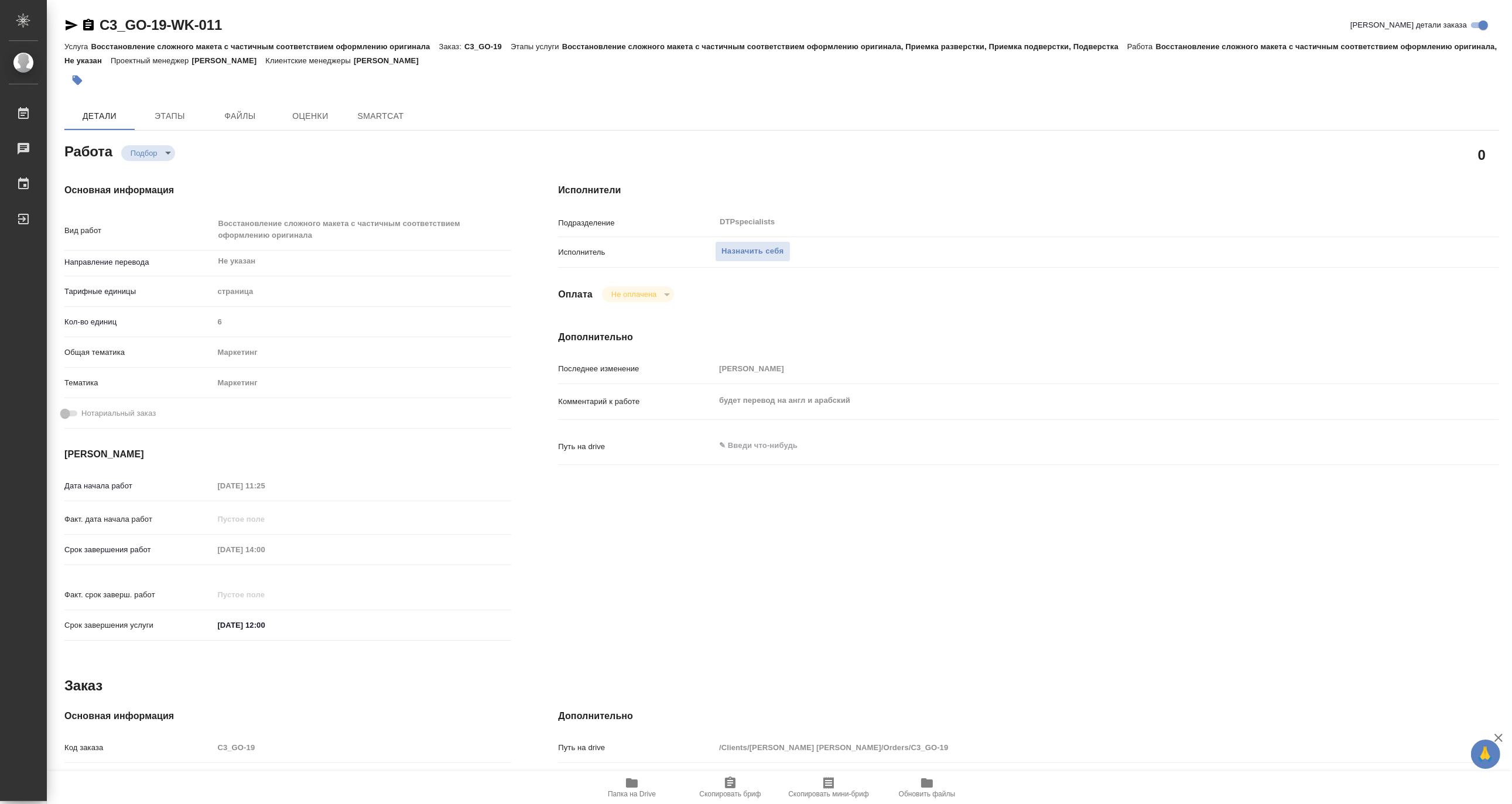
type textarea "x"
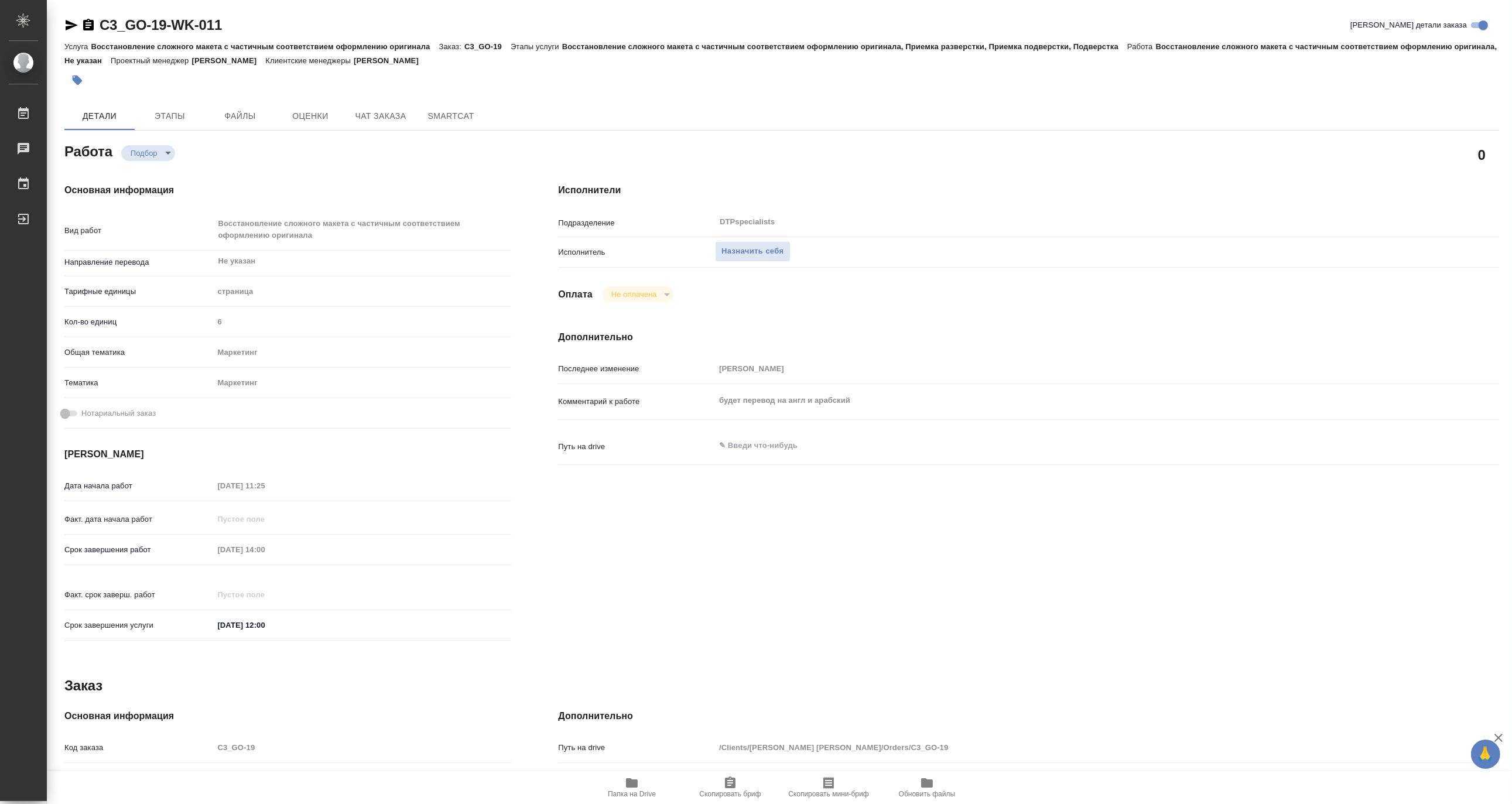
type textarea "x"
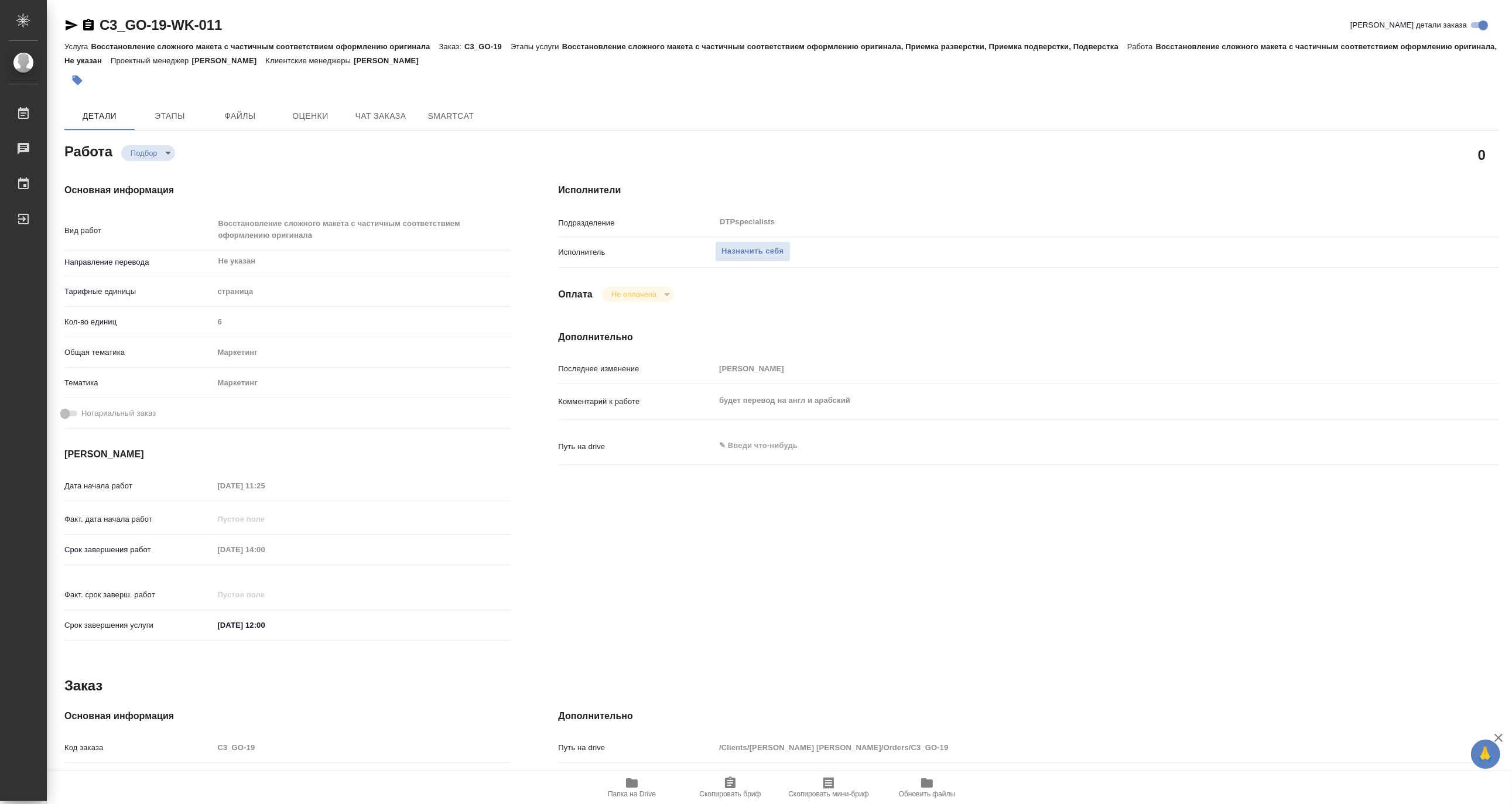
click at [623, 790] on span "Папка на Drive" at bounding box center [632, 794] width 48 height 8
type textarea "x"
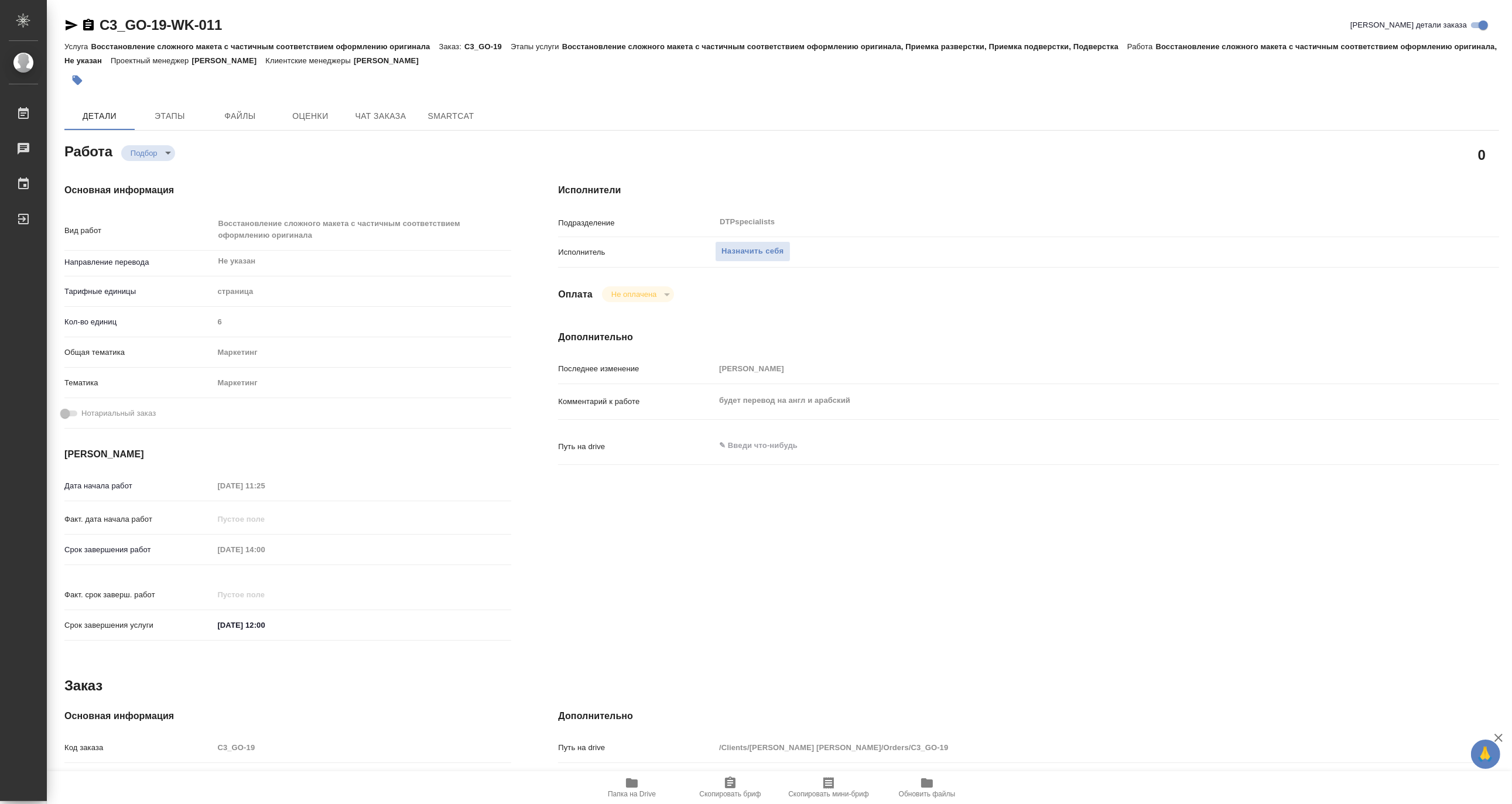
type textarea "x"
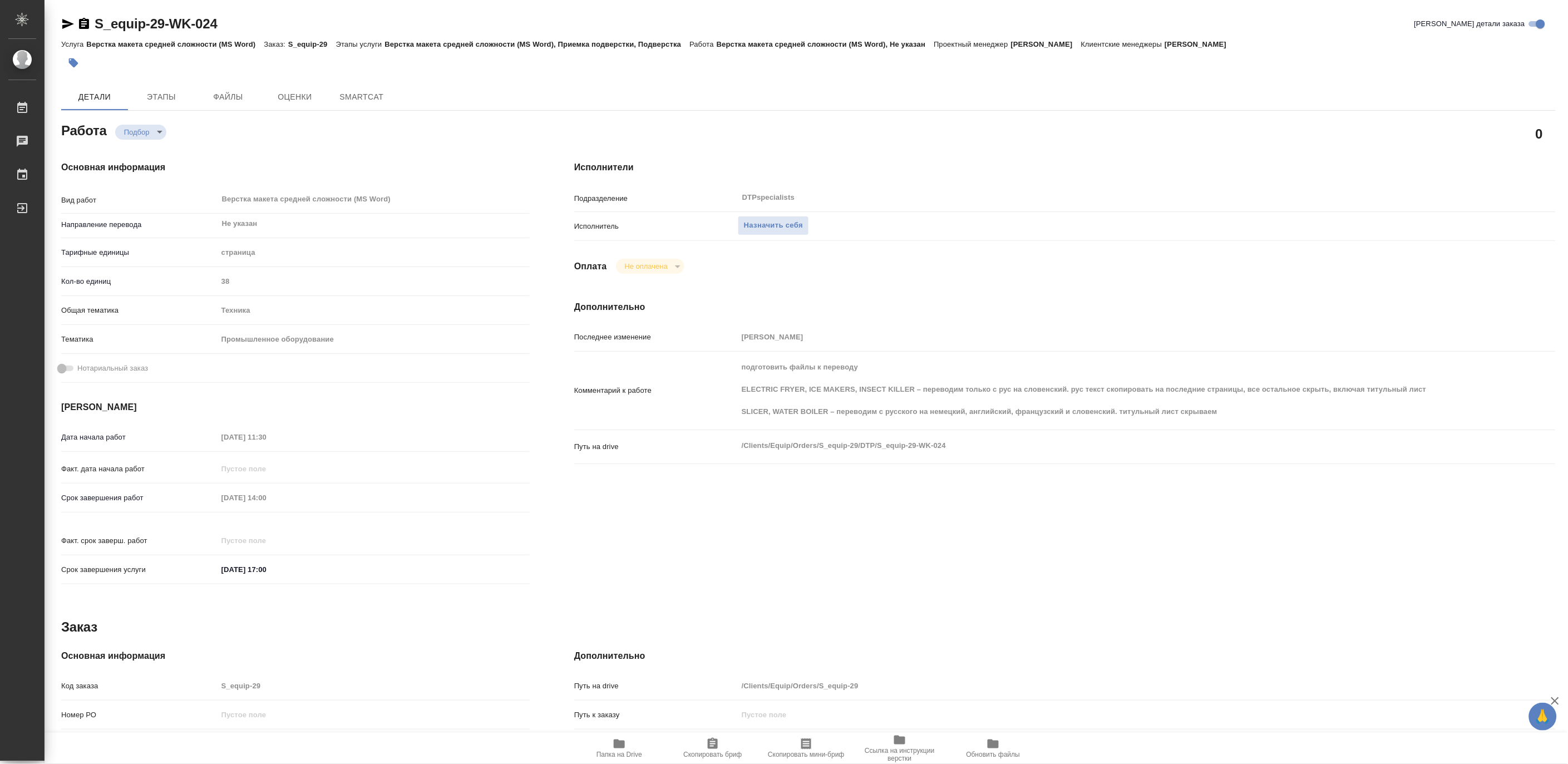
type textarea "x"
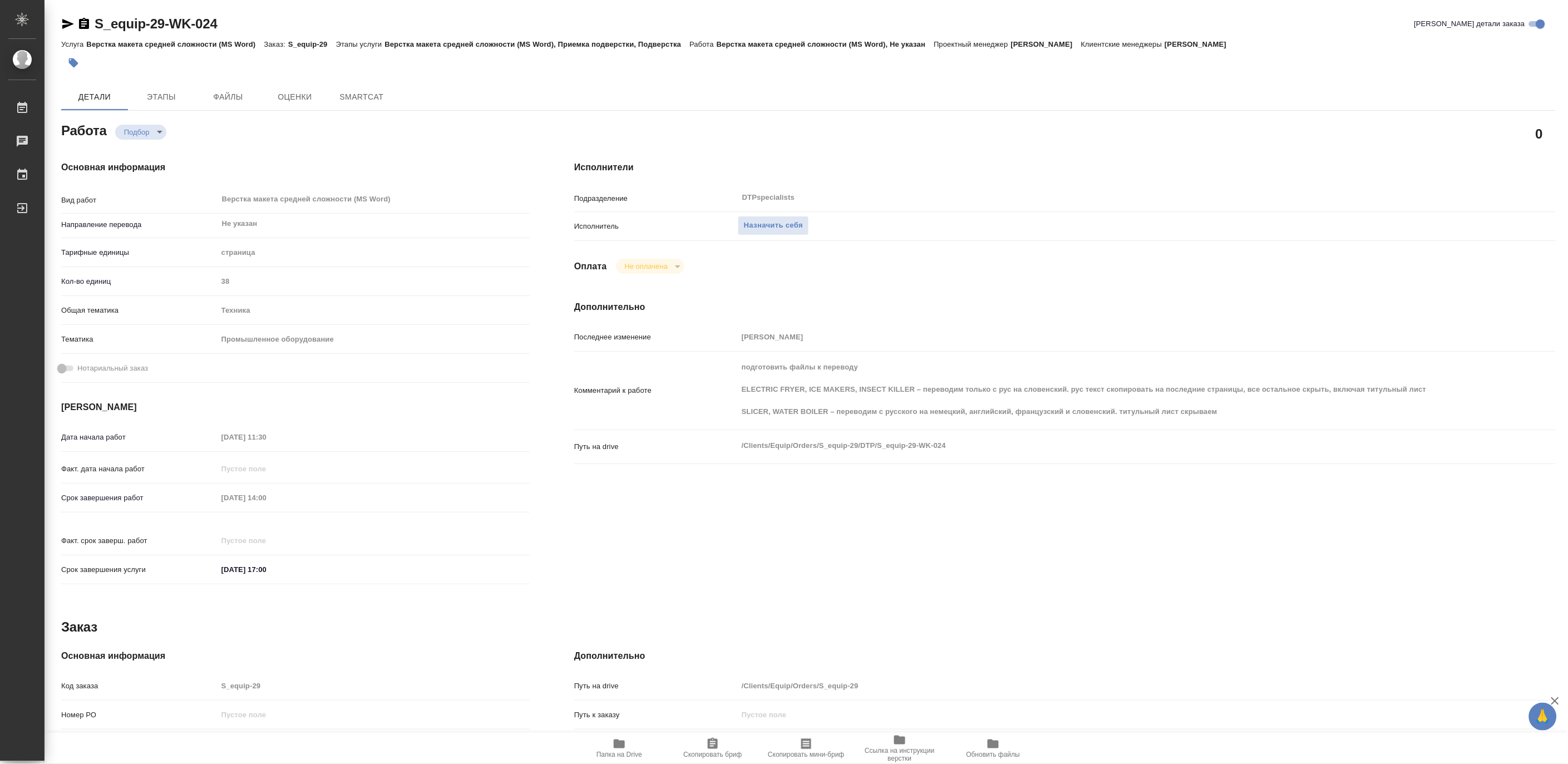
type textarea "x"
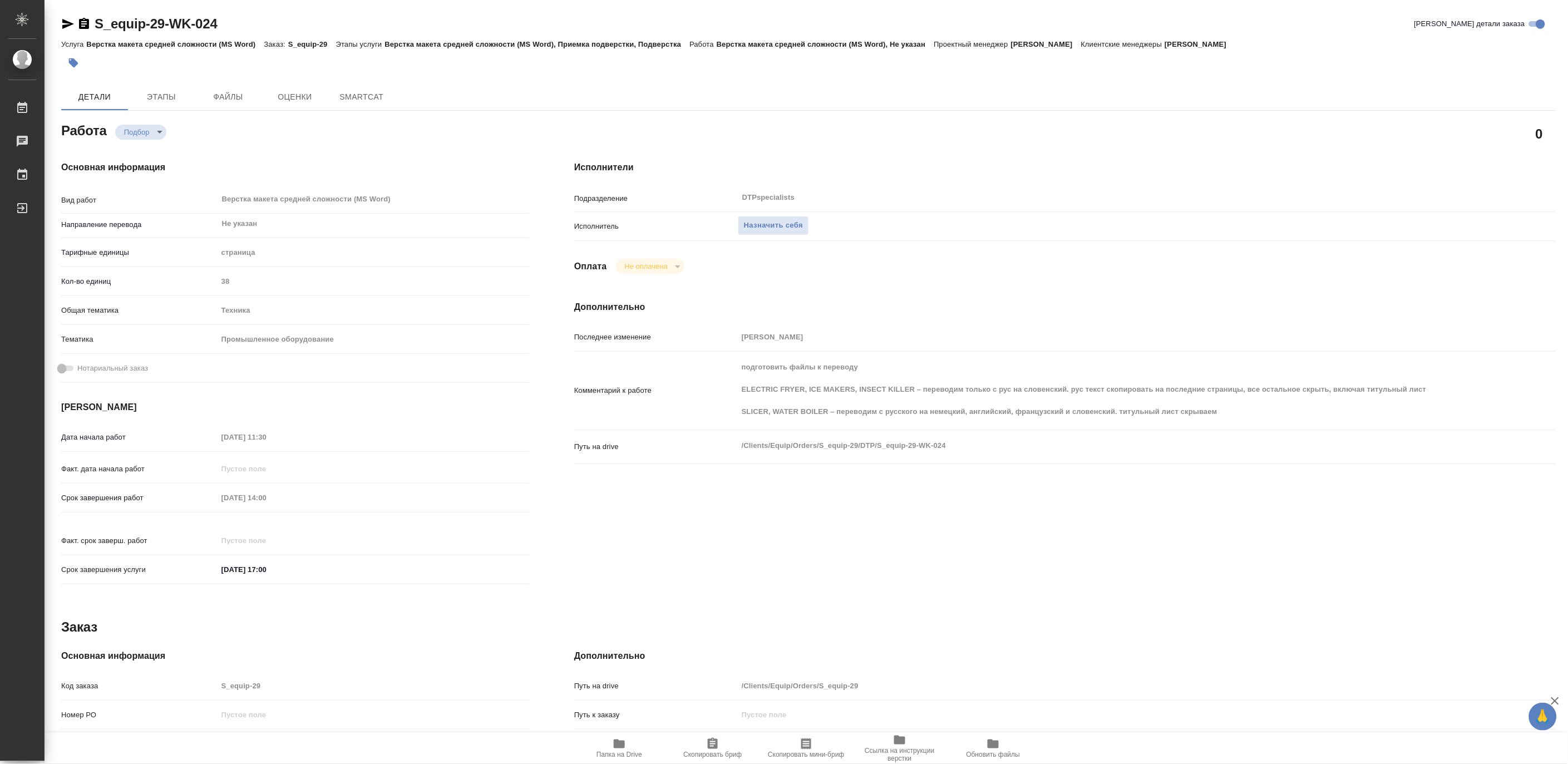
type textarea "x"
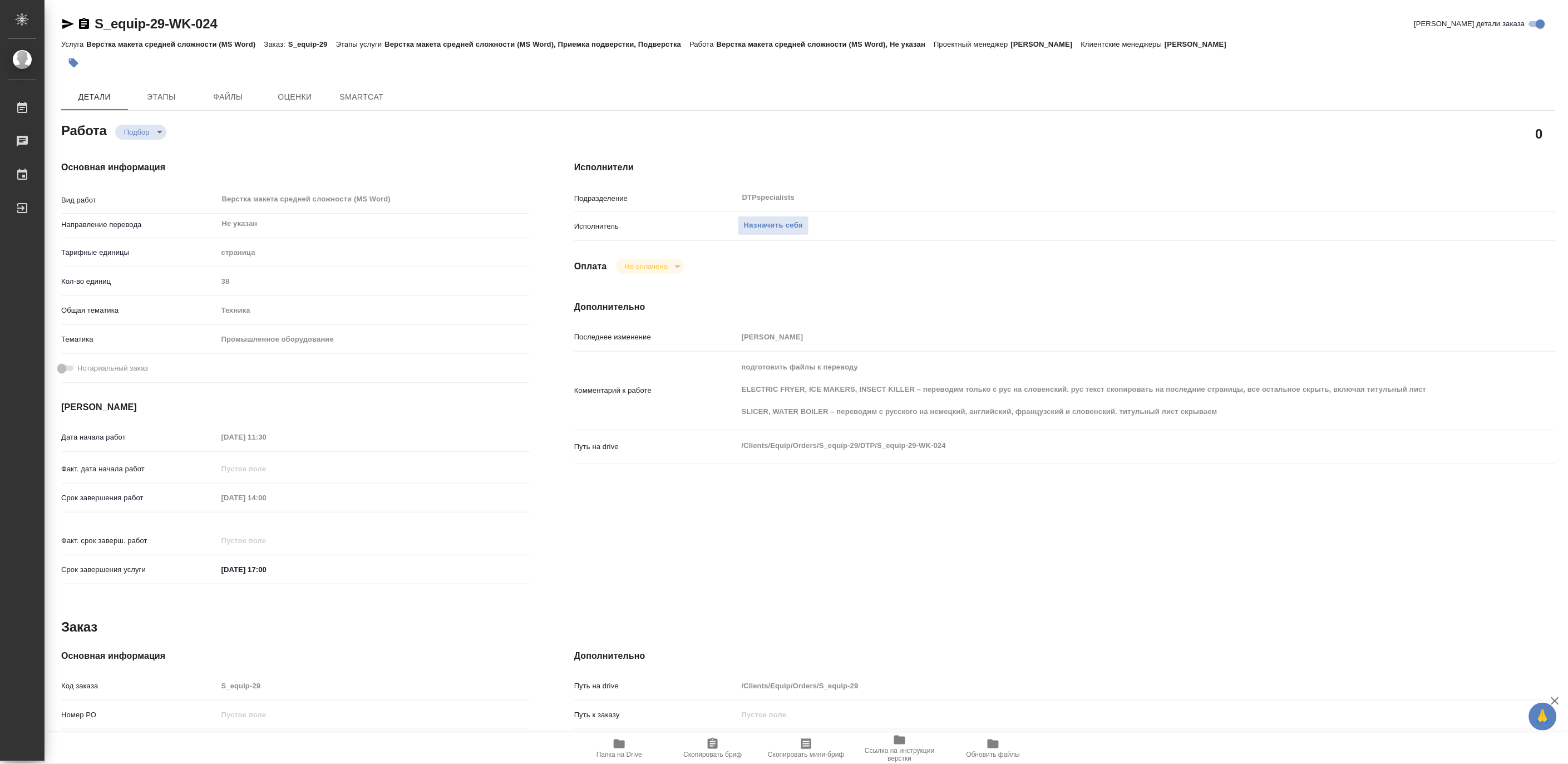
type textarea "x"
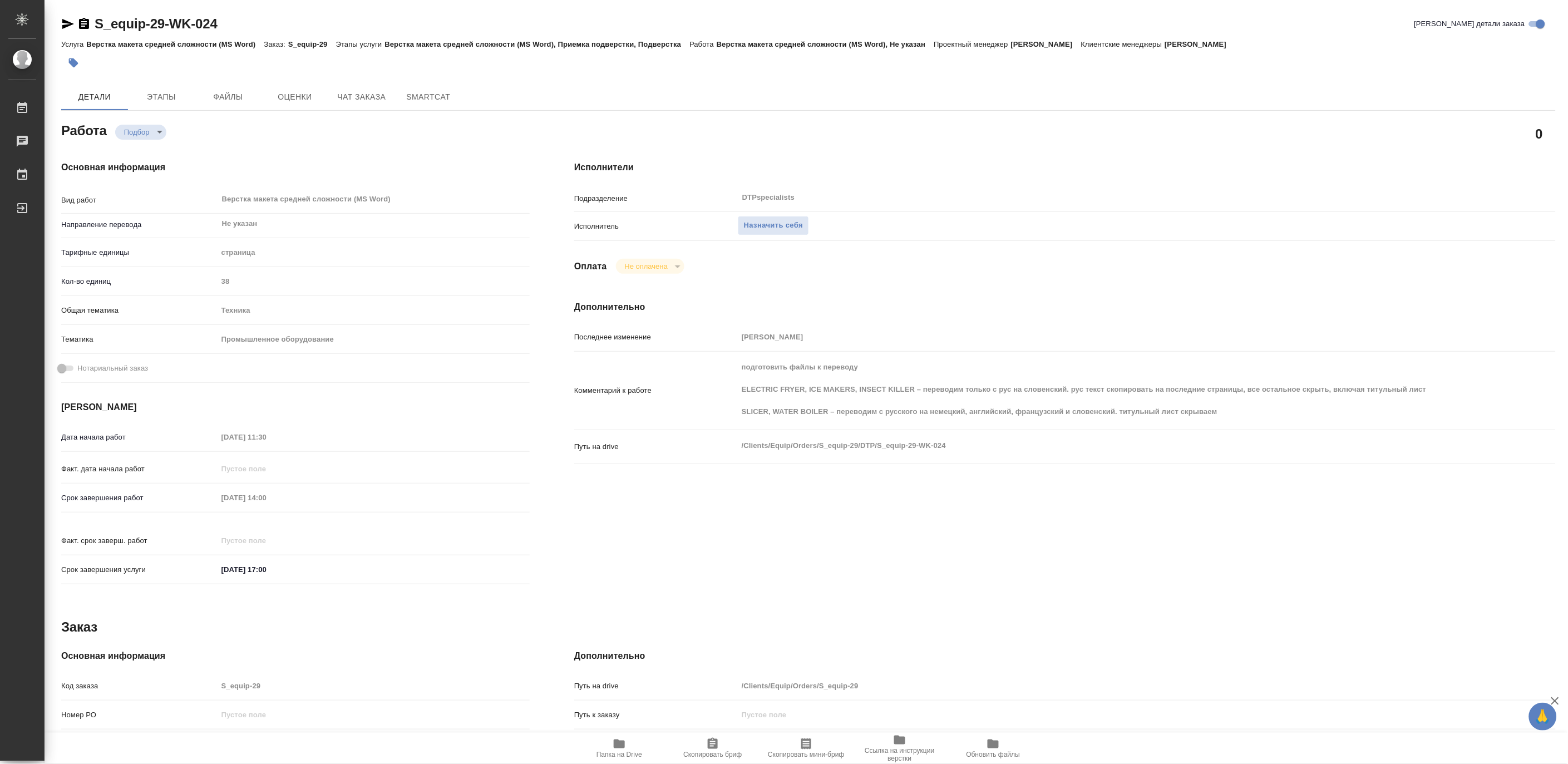
type textarea "x"
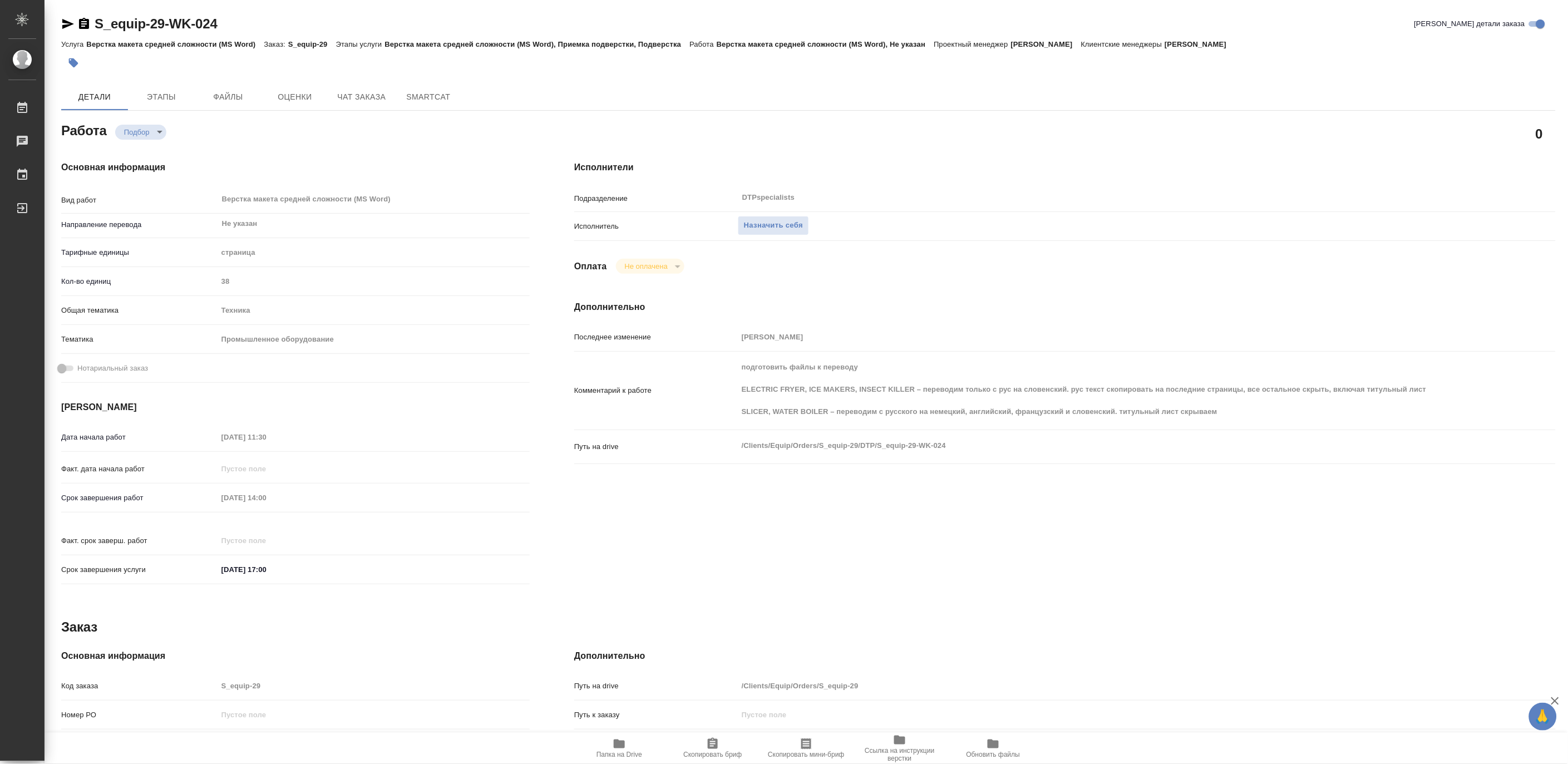
type textarea "x"
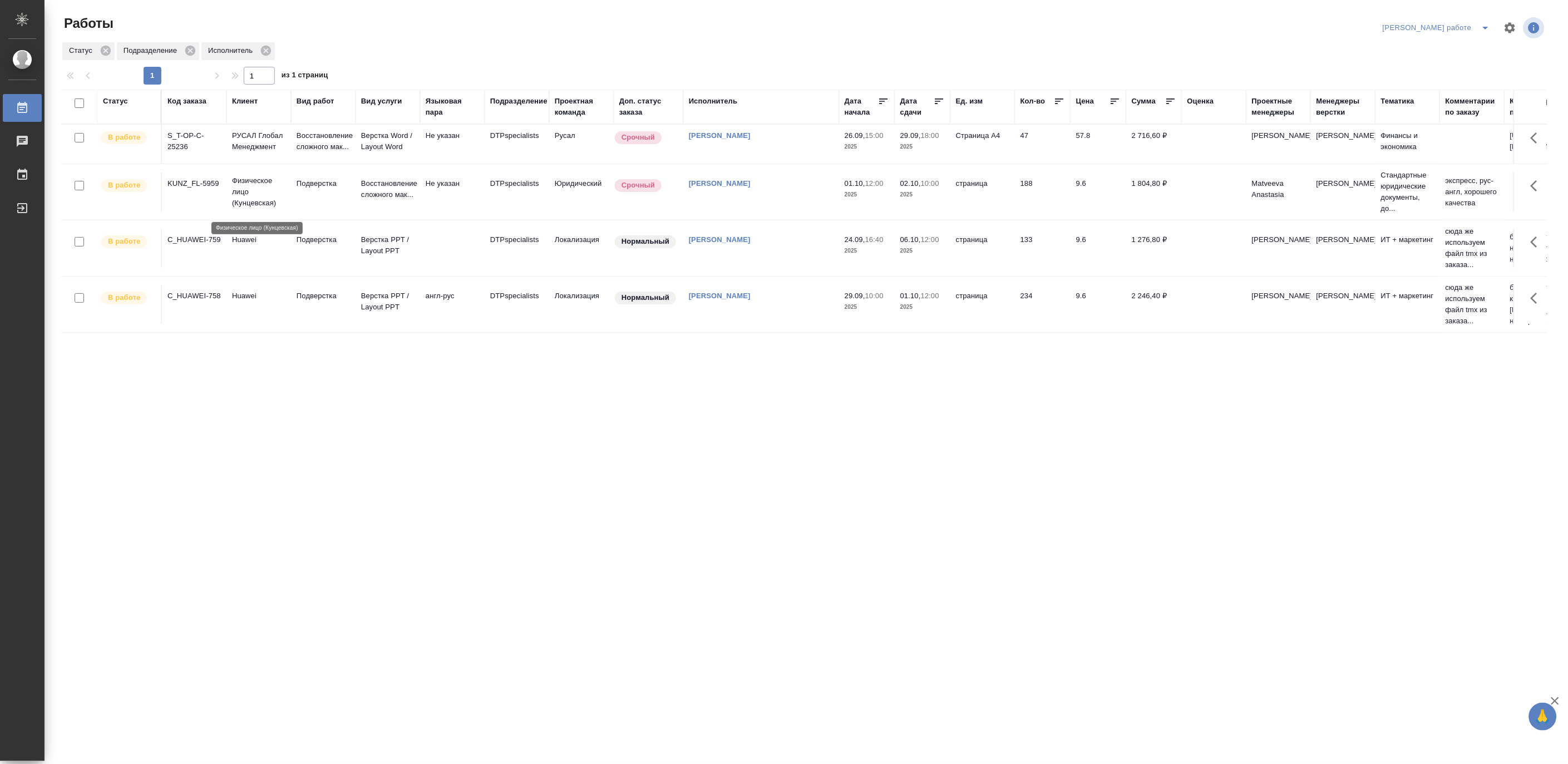
click at [279, 204] on p "Физическое лицо (Кунцевская)" at bounding box center [259, 192] width 53 height 34
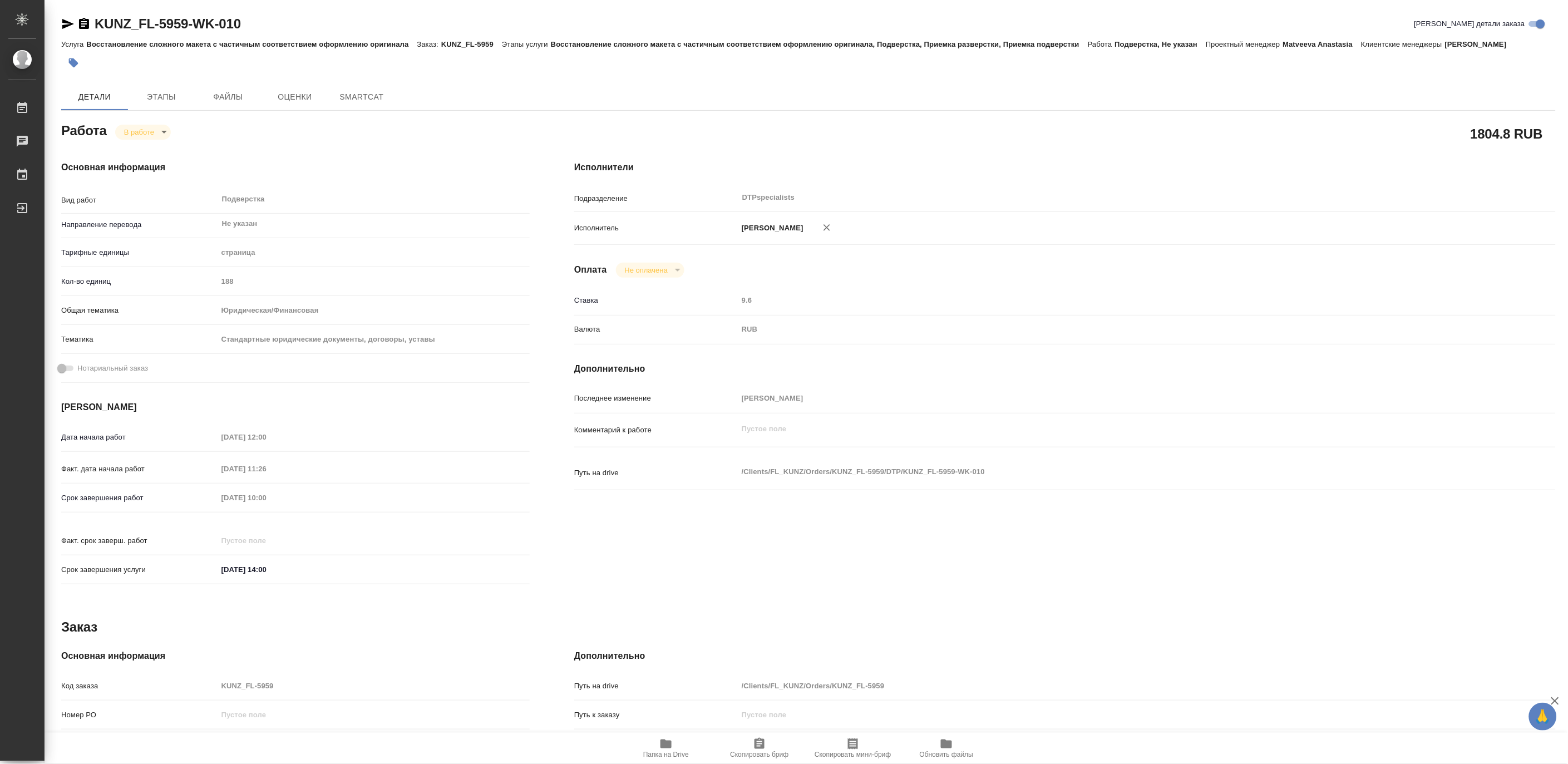
type textarea "x"
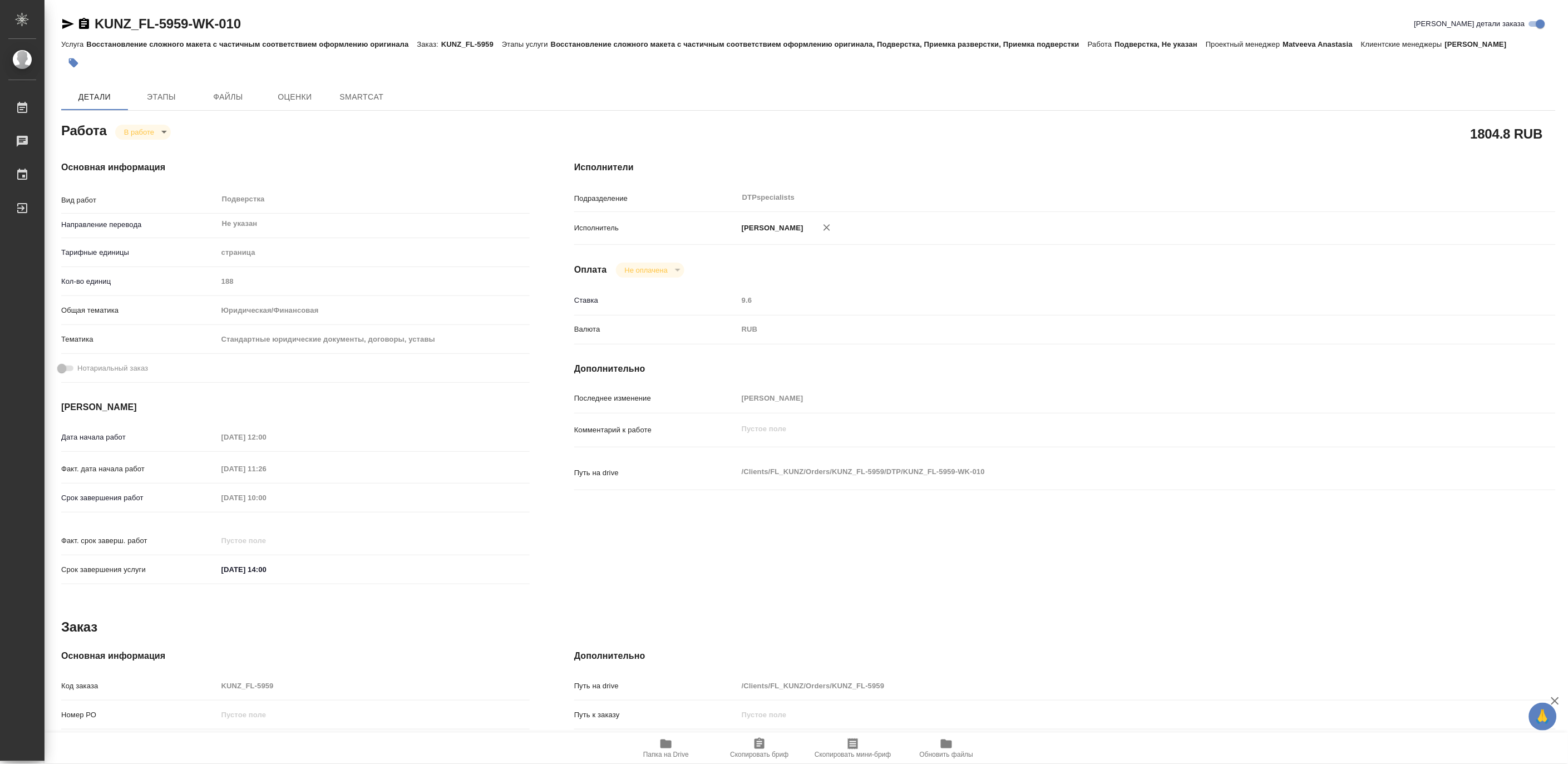
type textarea "x"
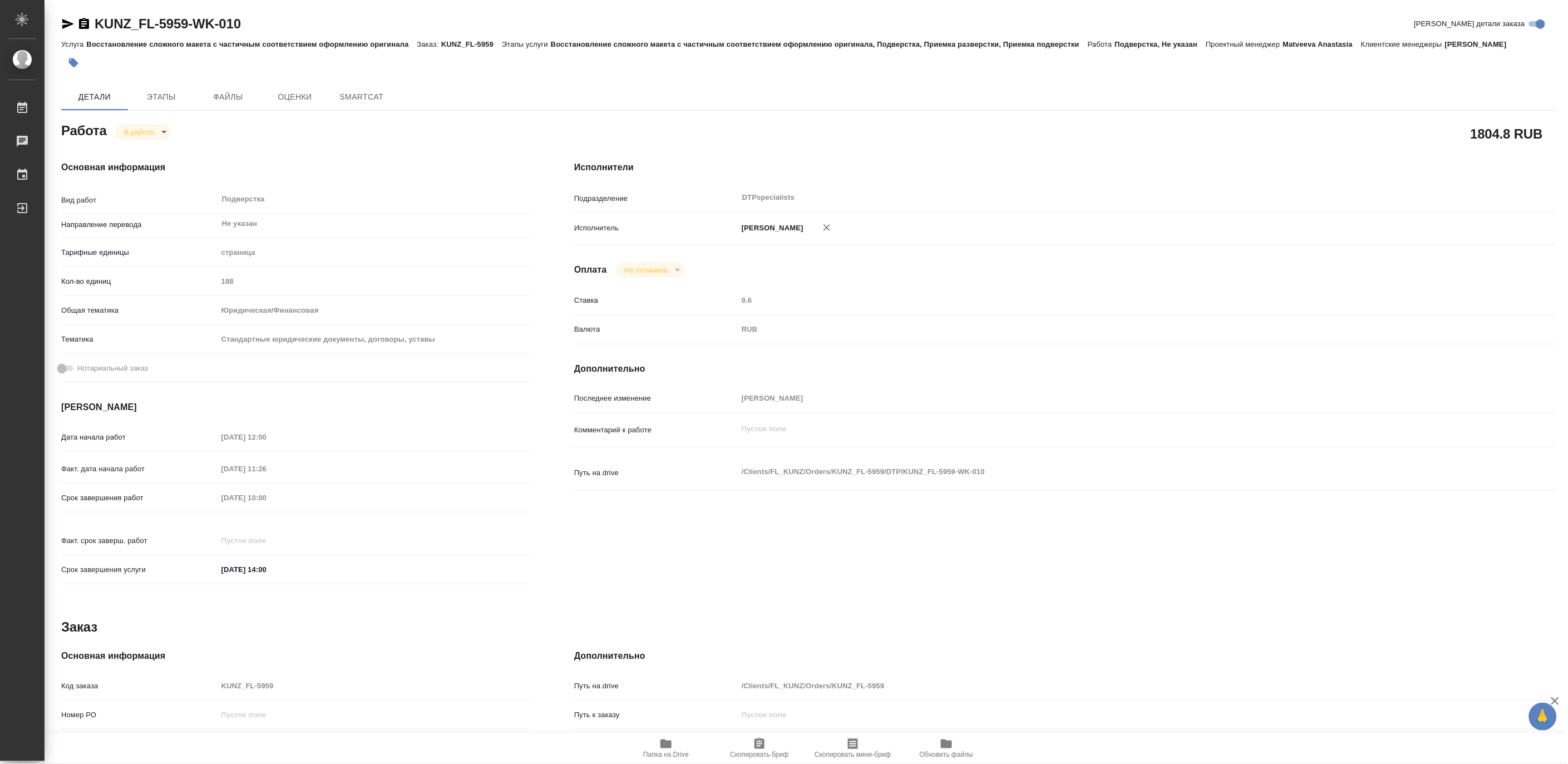
type textarea "x"
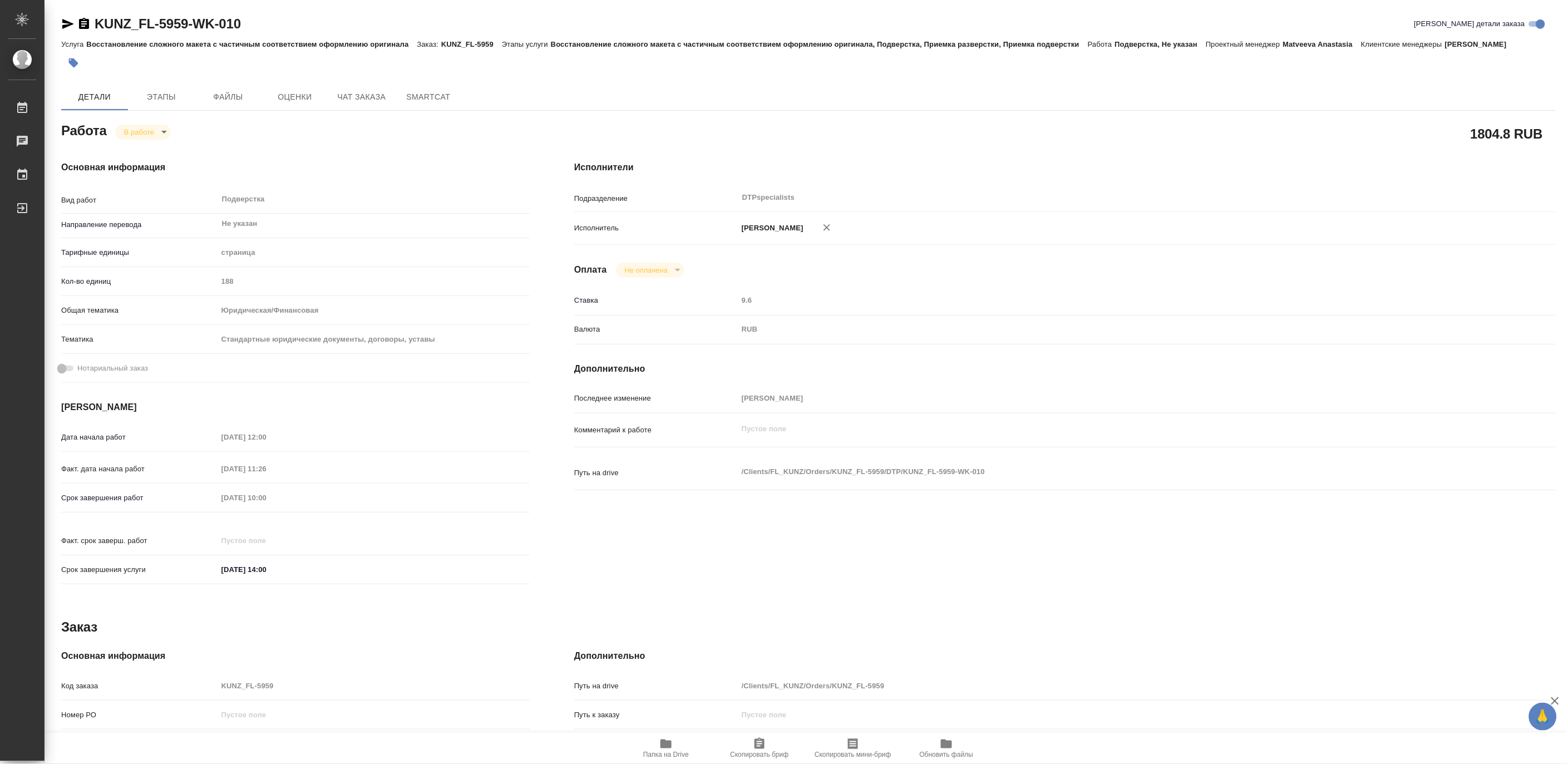
type textarea "x"
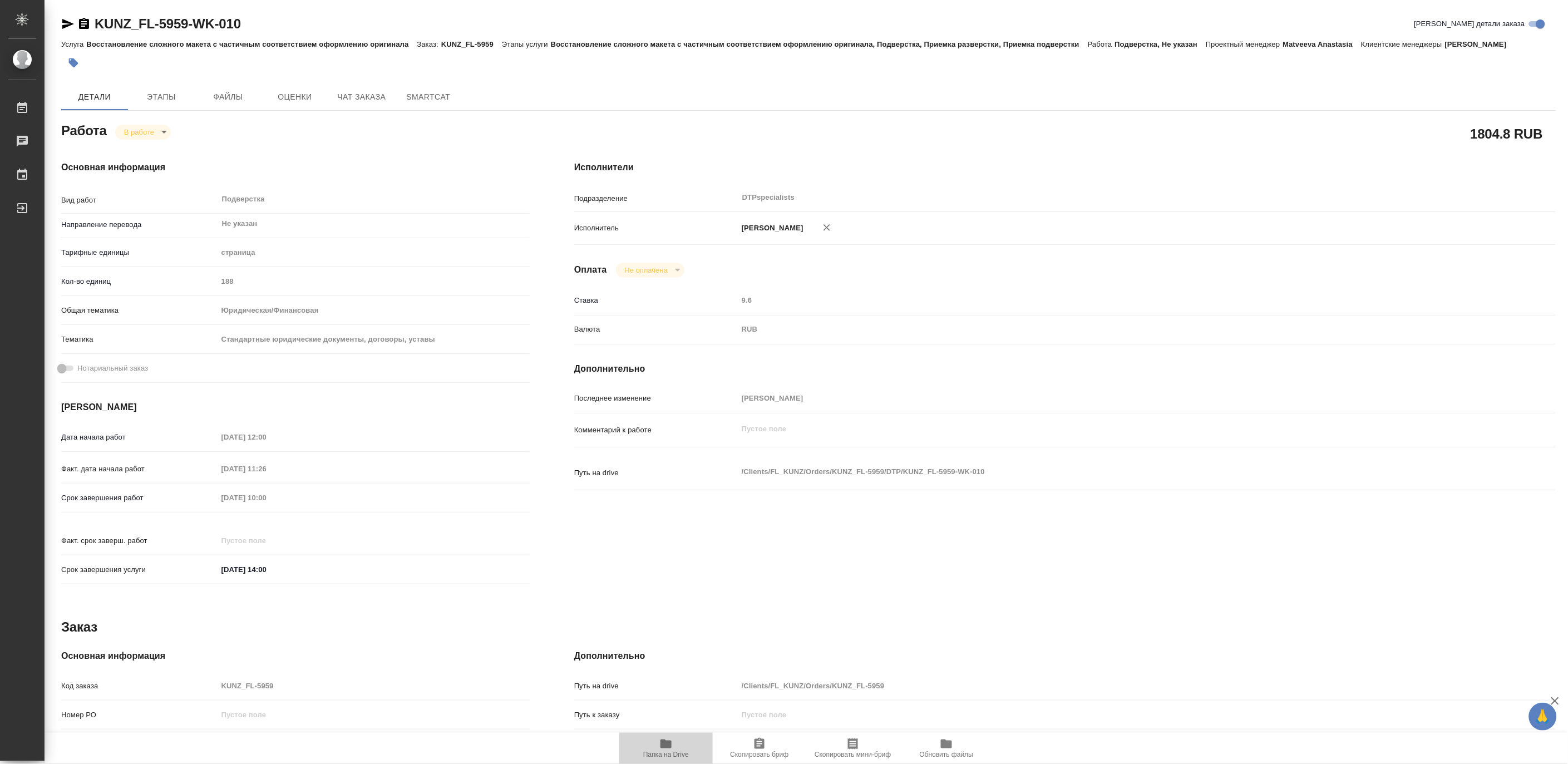
click at [666, 742] on icon "button" at bounding box center [666, 744] width 11 height 9
type textarea "x"
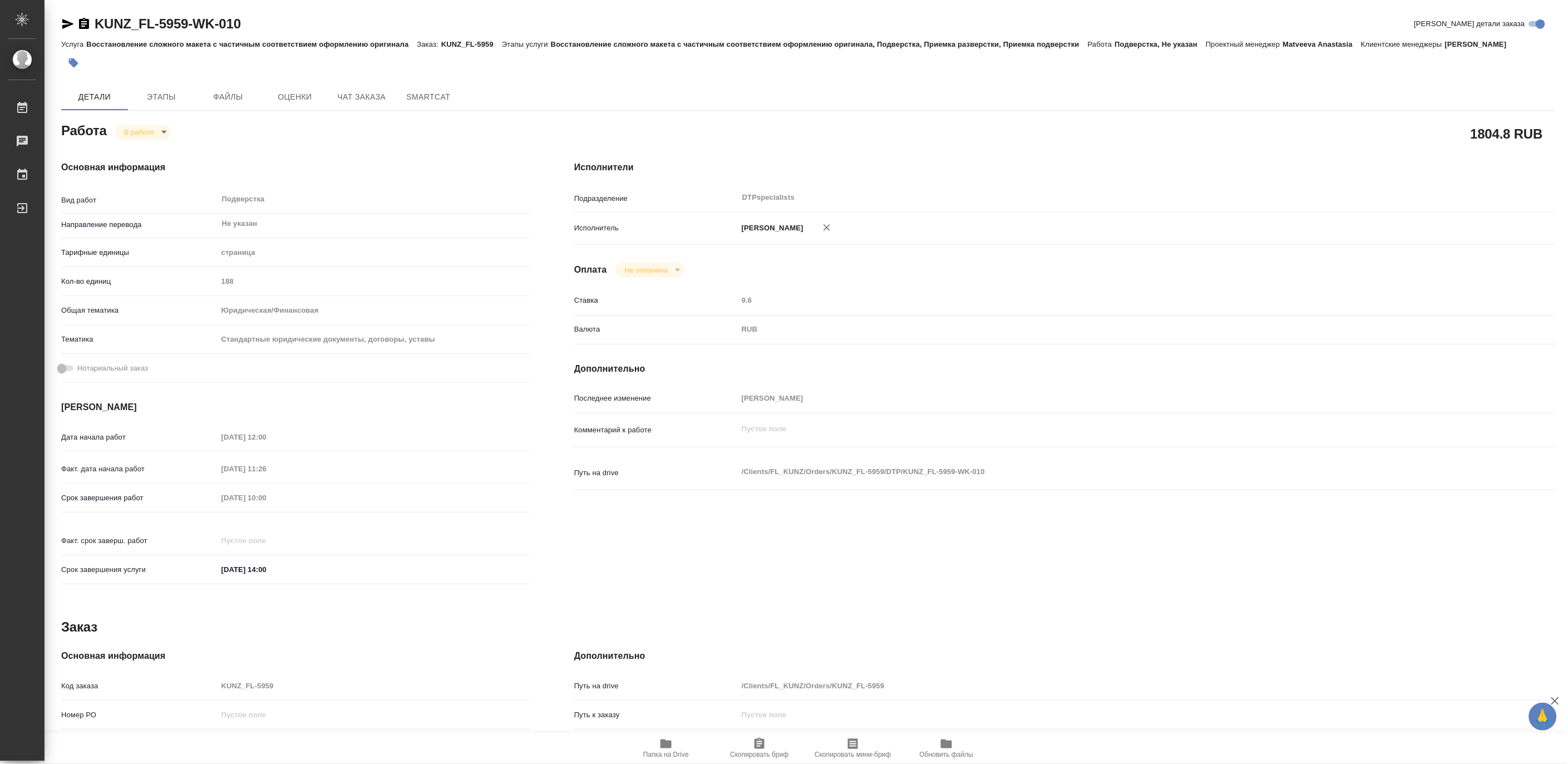
type textarea "x"
